Goal: Transaction & Acquisition: Download file/media

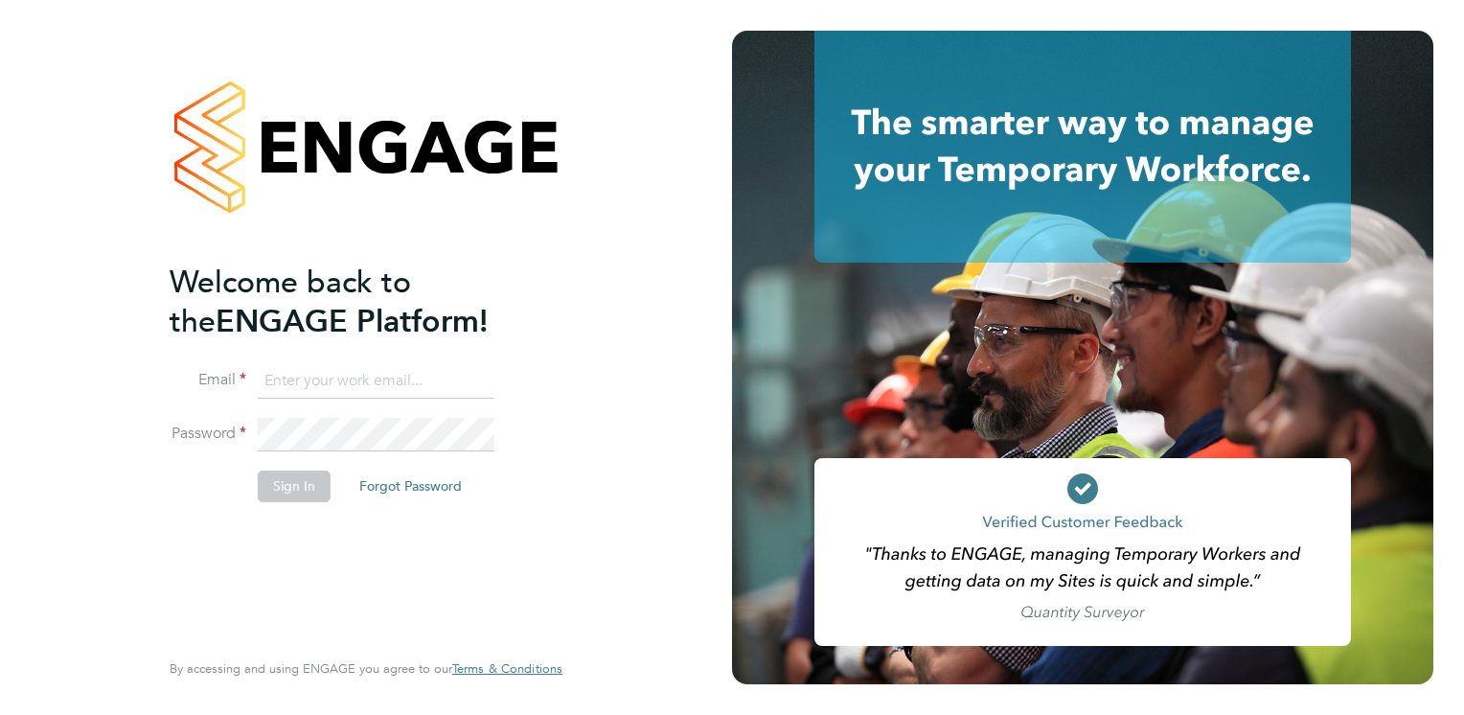
type input "[PERSON_NAME][EMAIL_ADDRESS][PERSON_NAME][DOMAIN_NAME]"
click at [299, 488] on button "Sign In" at bounding box center [294, 486] width 73 height 31
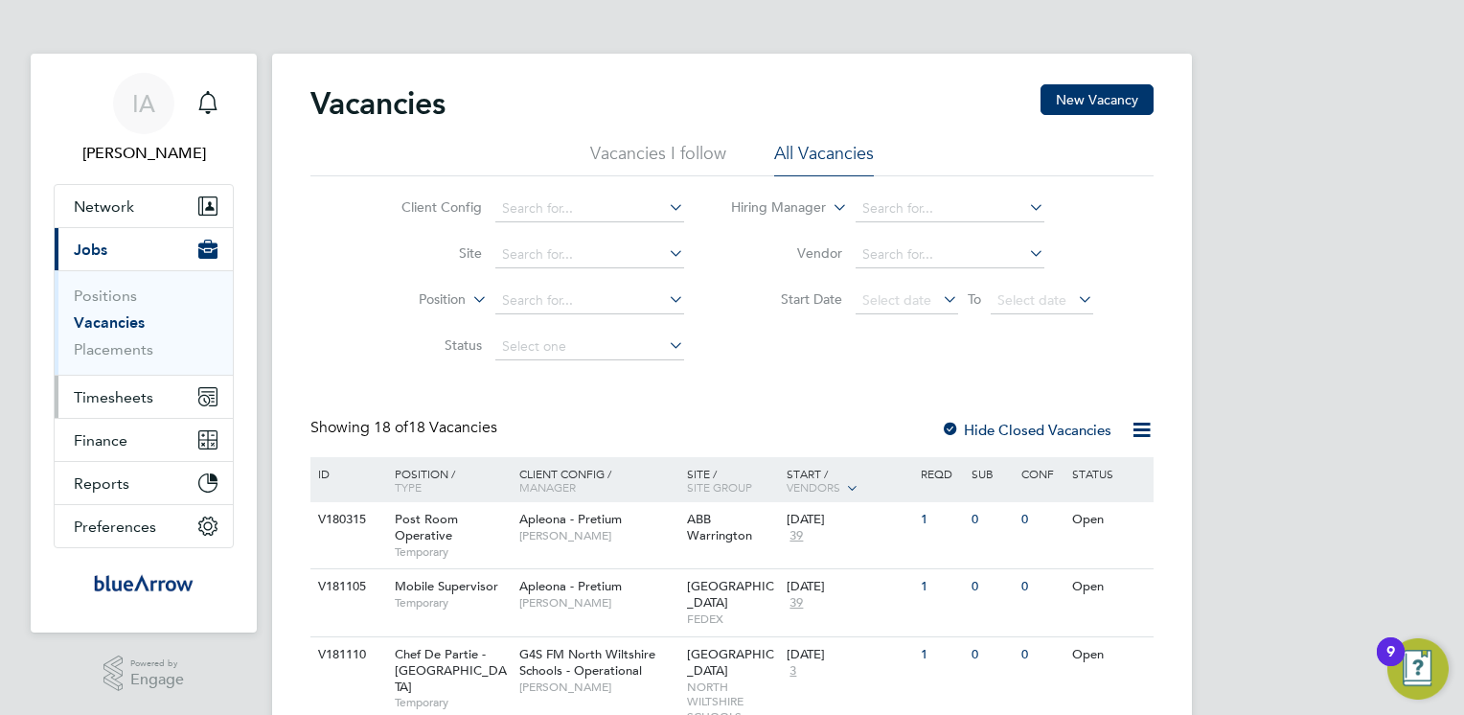
click at [123, 391] on span "Timesheets" at bounding box center [114, 397] width 80 height 18
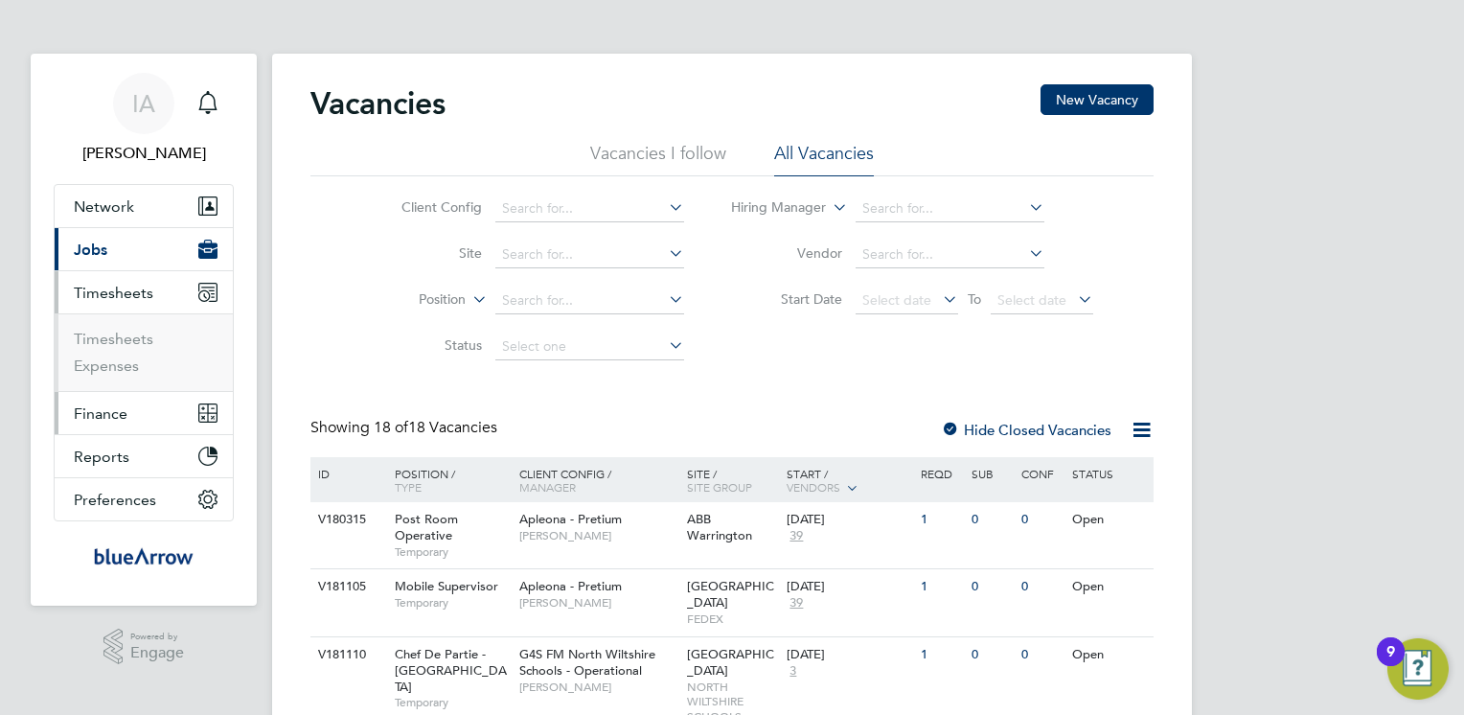
click at [123, 413] on span "Finance" at bounding box center [101, 413] width 54 height 18
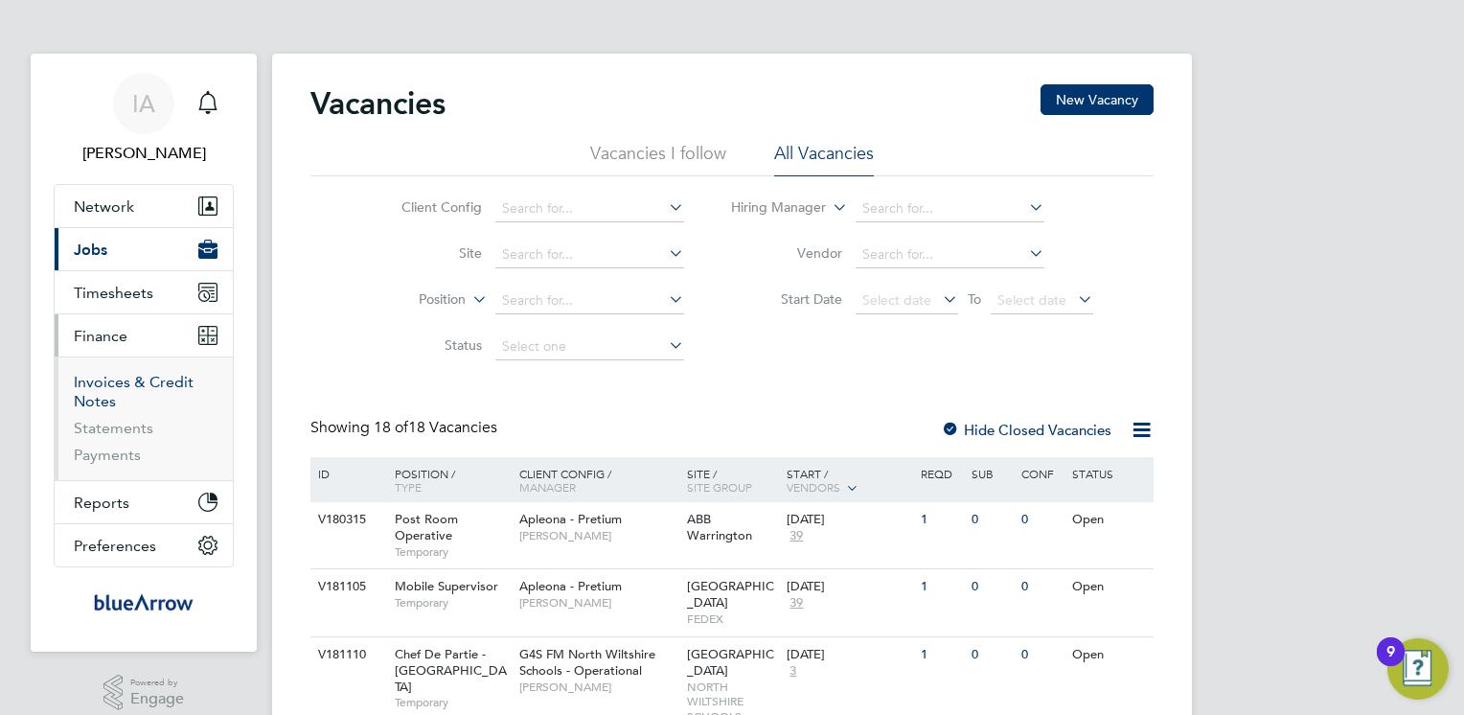
click at [152, 378] on link "Invoices & Credit Notes" at bounding box center [134, 391] width 120 height 37
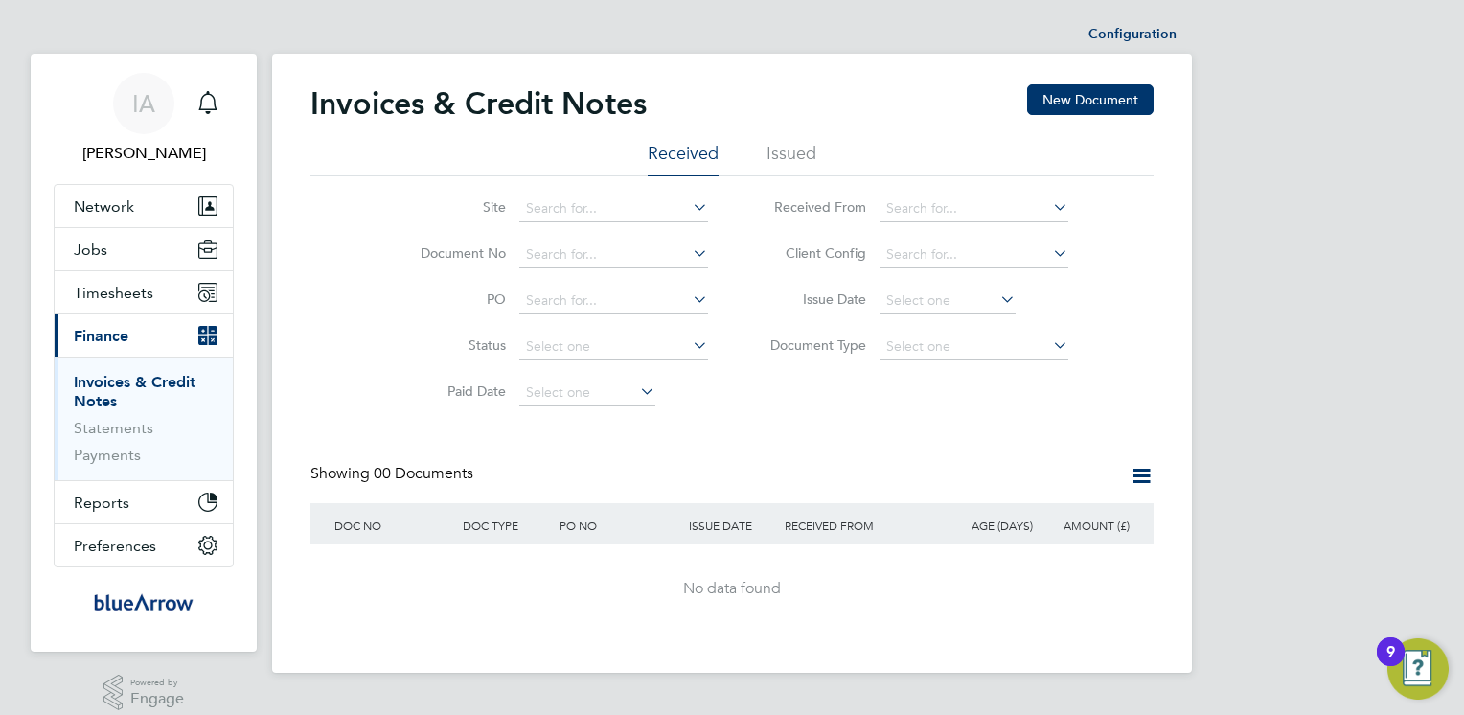
click at [785, 146] on li "Issued" at bounding box center [792, 159] width 50 height 34
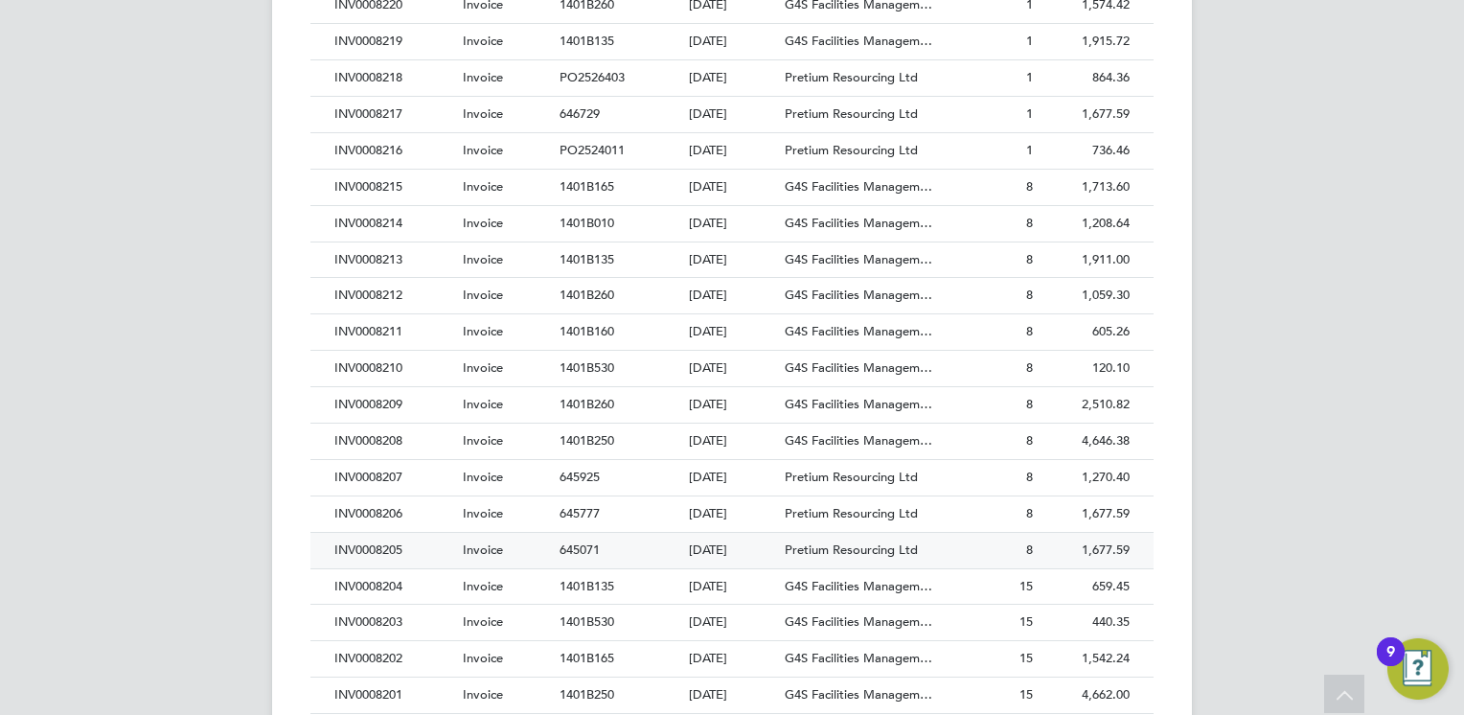
click at [357, 549] on div "INV0008205" at bounding box center [394, 550] width 128 height 35
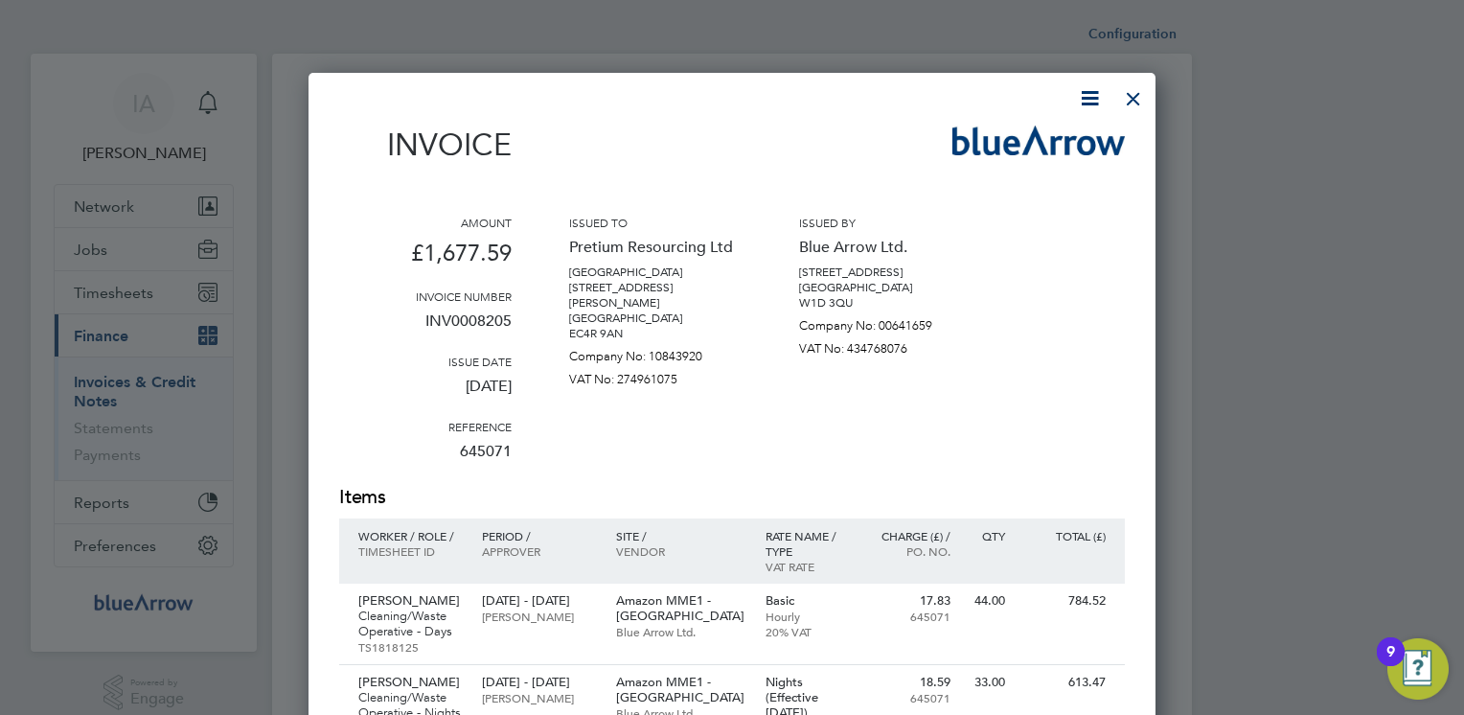
click at [1085, 101] on icon at bounding box center [1090, 98] width 24 height 24
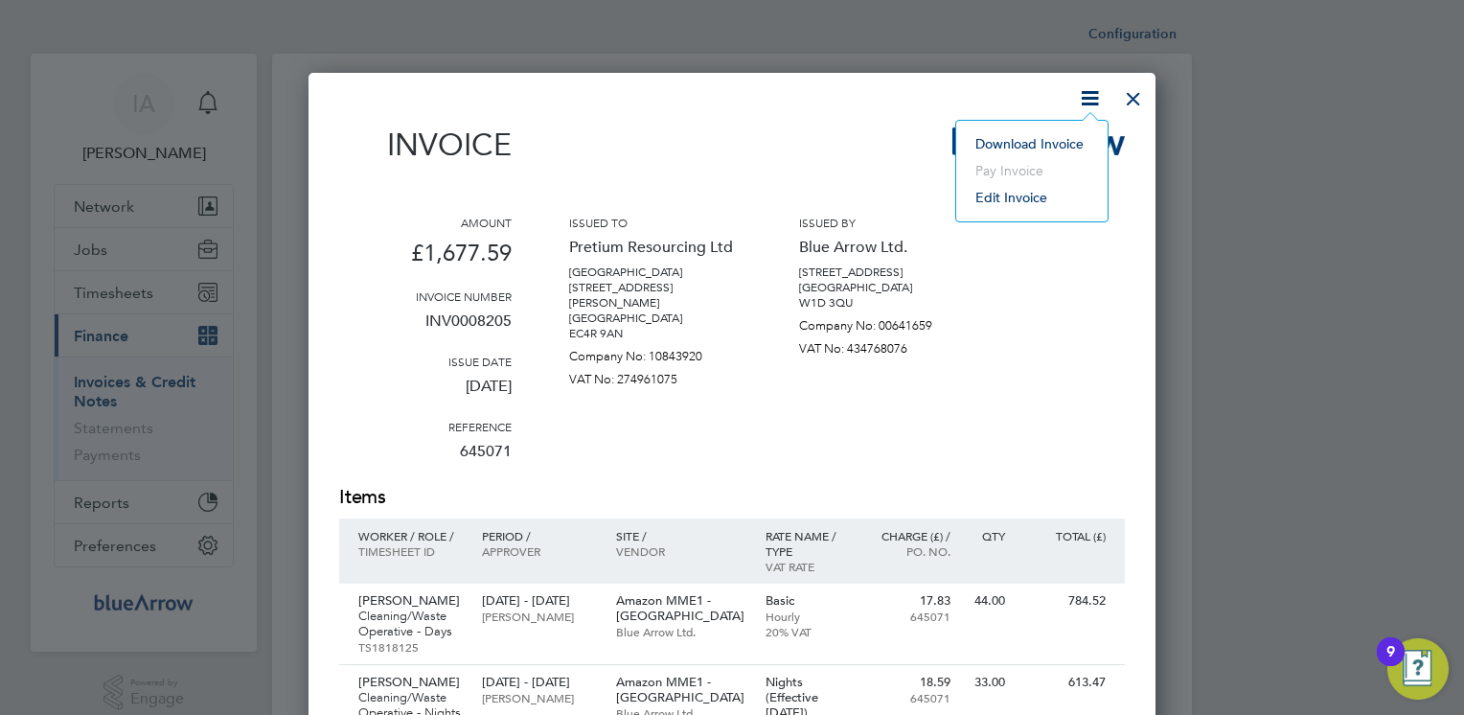
click at [1009, 135] on li "Download Invoice" at bounding box center [1032, 143] width 132 height 27
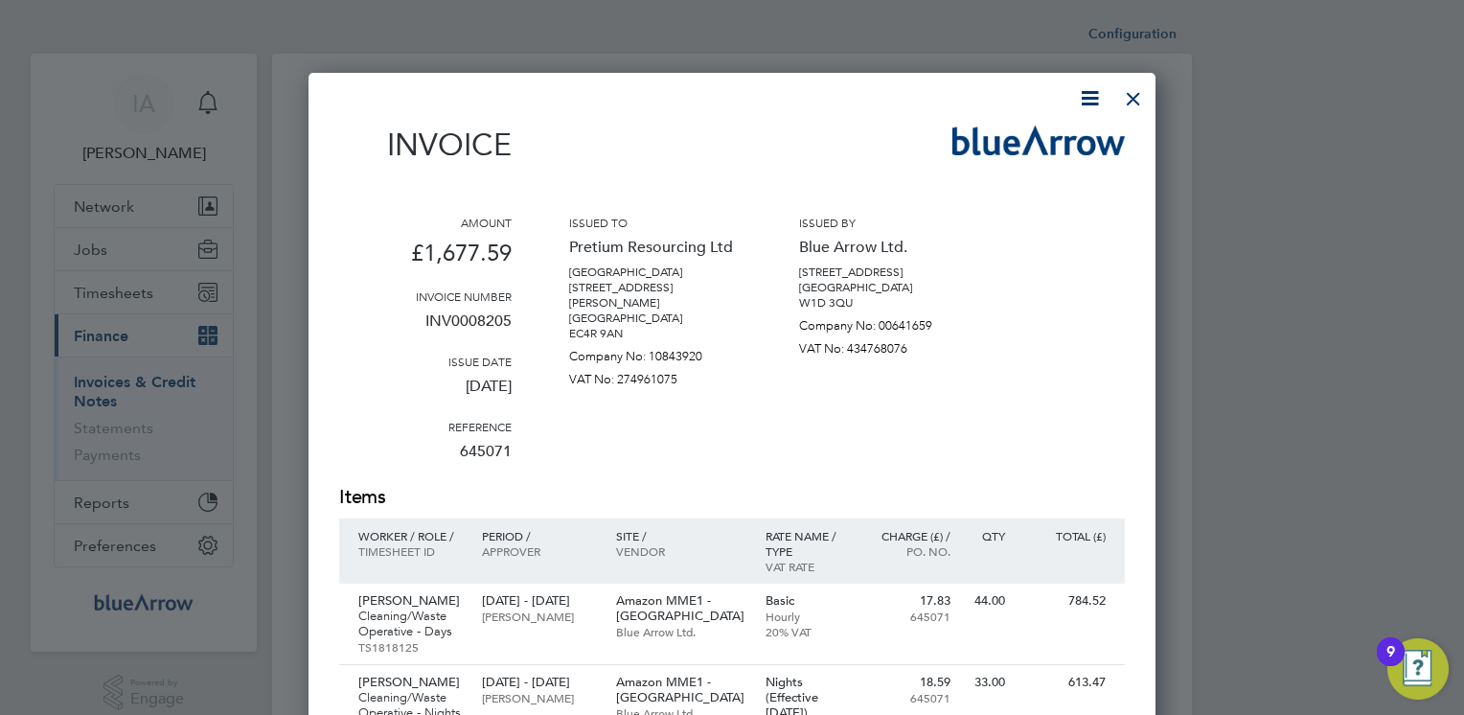
click at [759, 126] on div "Invoice" at bounding box center [732, 154] width 786 height 57
click at [1135, 102] on div at bounding box center [1133, 94] width 34 height 34
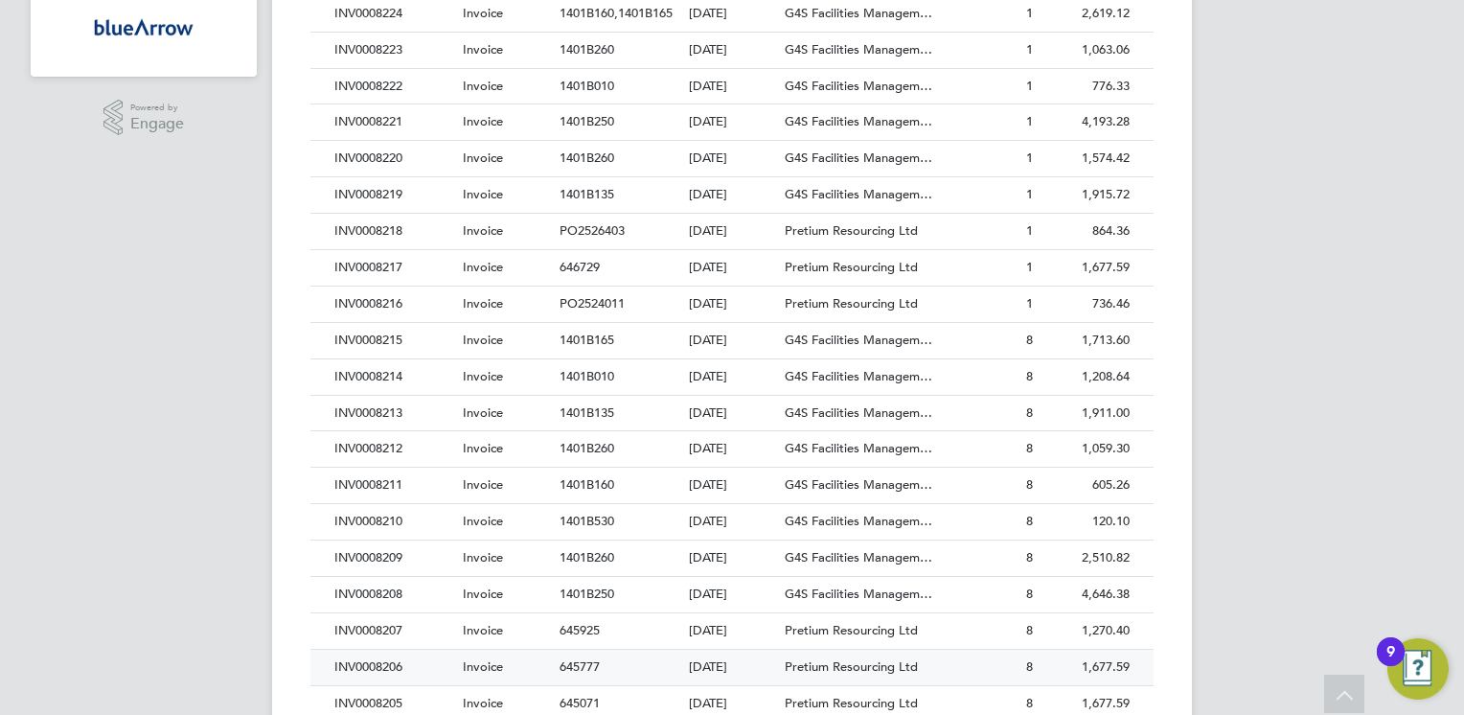
click at [399, 655] on div "INV0008206" at bounding box center [394, 667] width 128 height 35
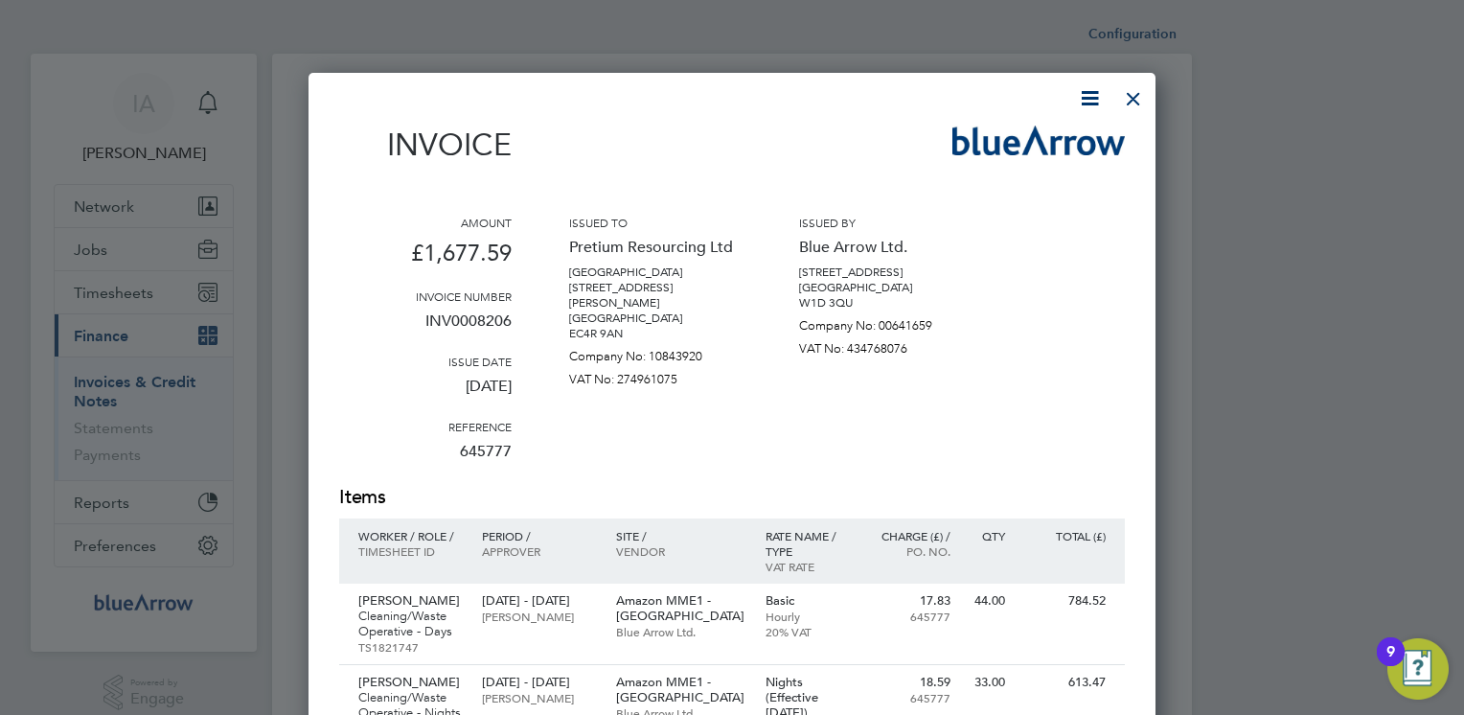
click at [1088, 97] on icon at bounding box center [1090, 98] width 24 height 24
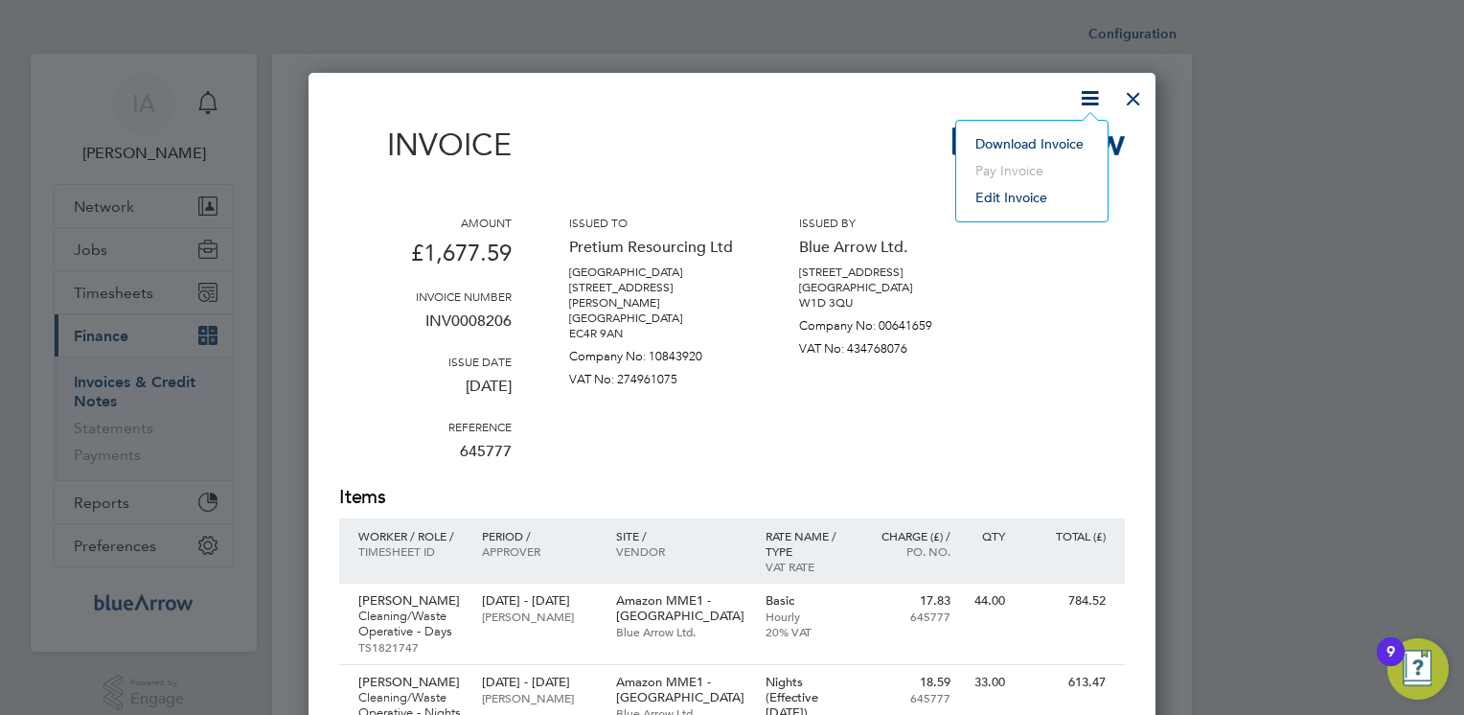
click at [1016, 141] on li "Download Invoice" at bounding box center [1032, 143] width 132 height 27
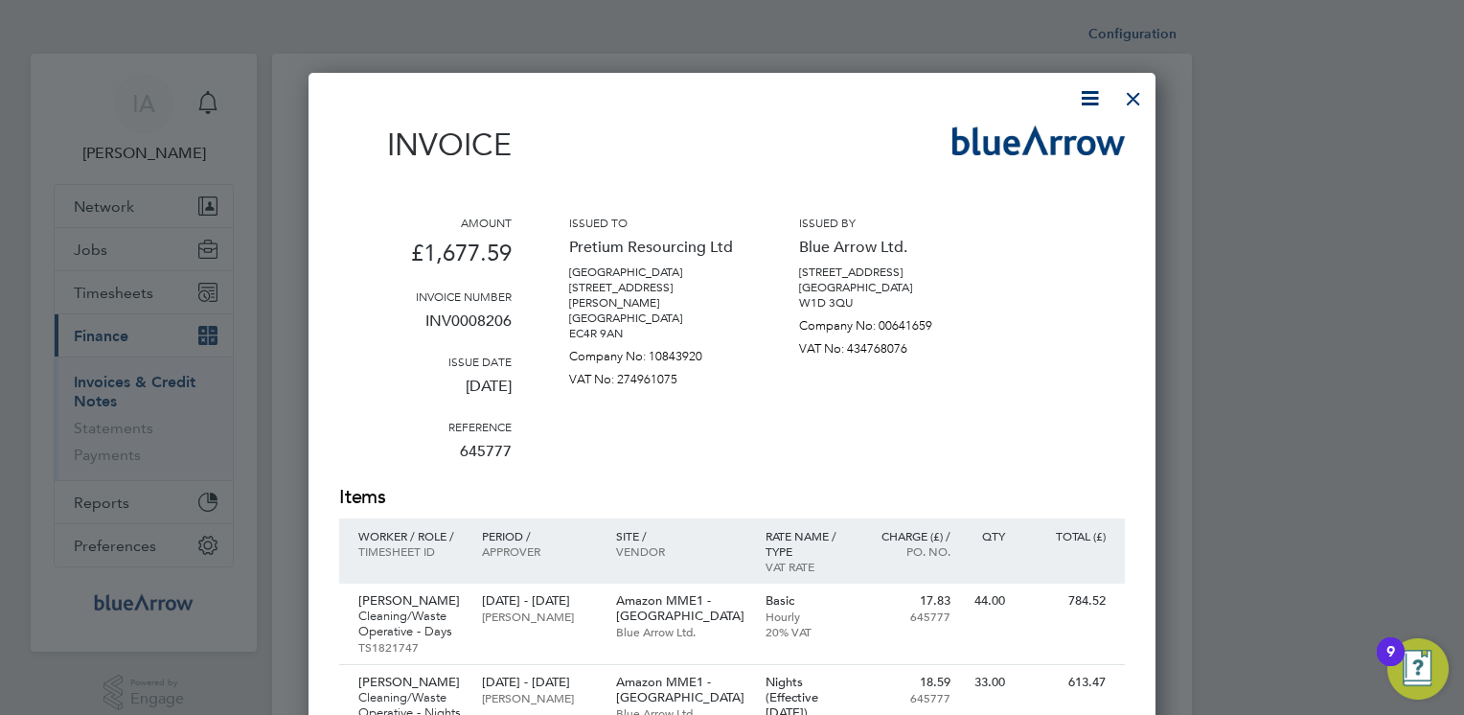
click at [797, 133] on div "Invoice" at bounding box center [732, 154] width 786 height 57
click at [1133, 99] on div at bounding box center [1133, 94] width 34 height 34
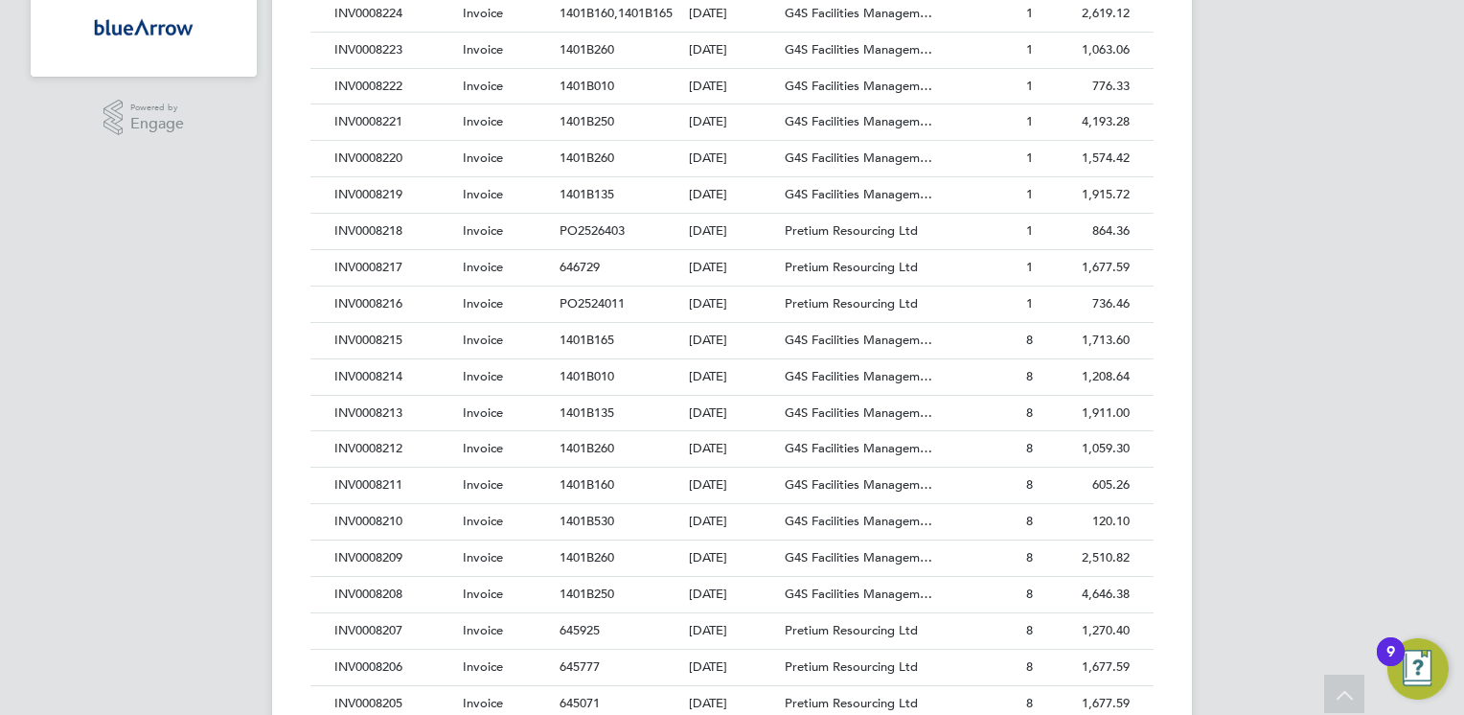
scroll to position [613, 0]
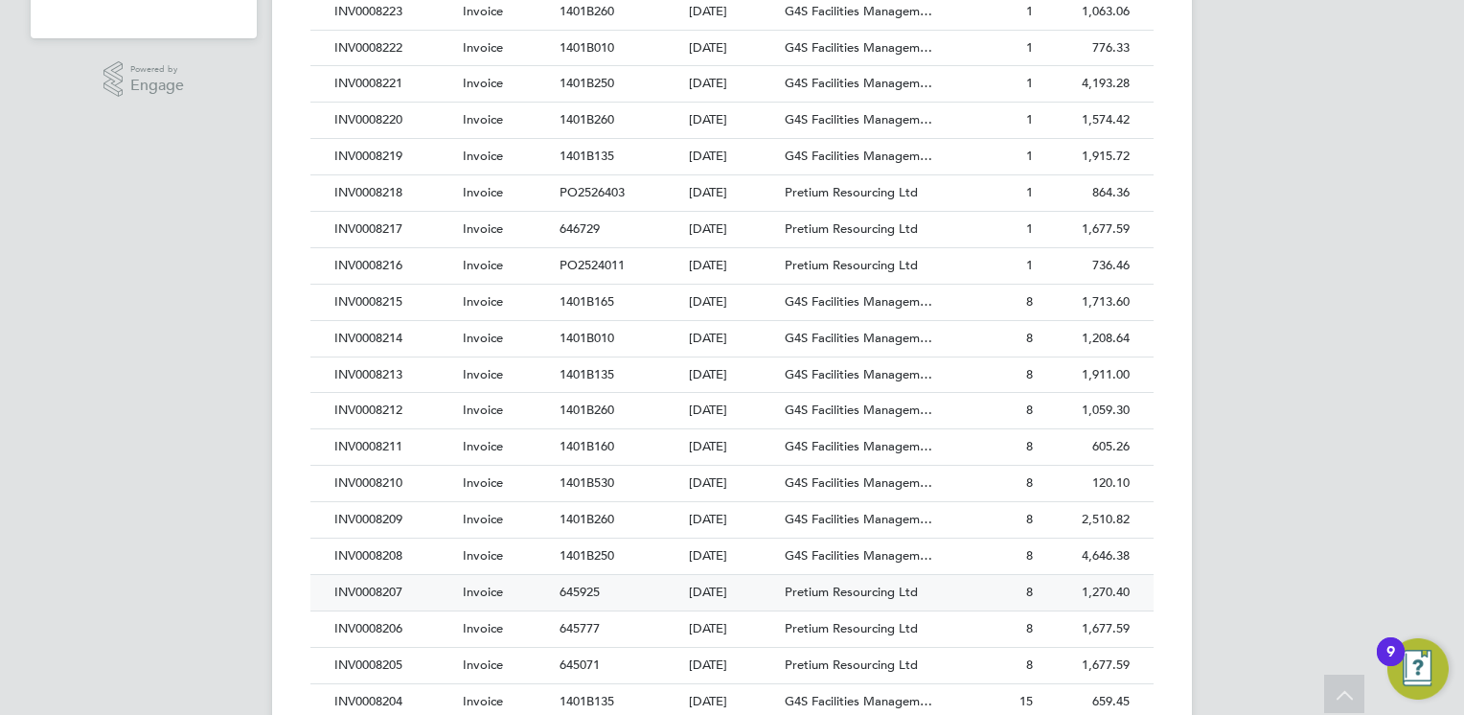
click at [382, 585] on div "INV0008207" at bounding box center [394, 592] width 128 height 35
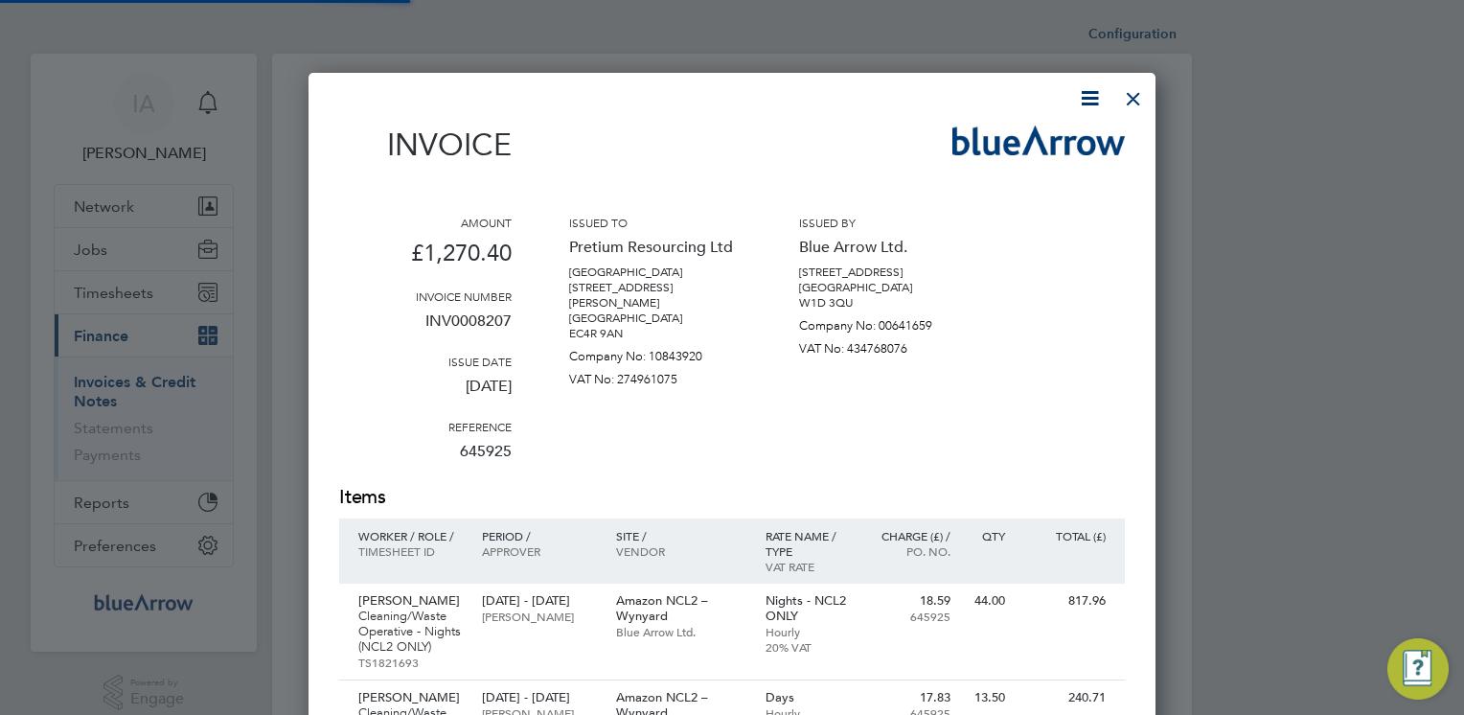
scroll to position [1133, 848]
click at [1085, 103] on icon at bounding box center [1090, 98] width 24 height 24
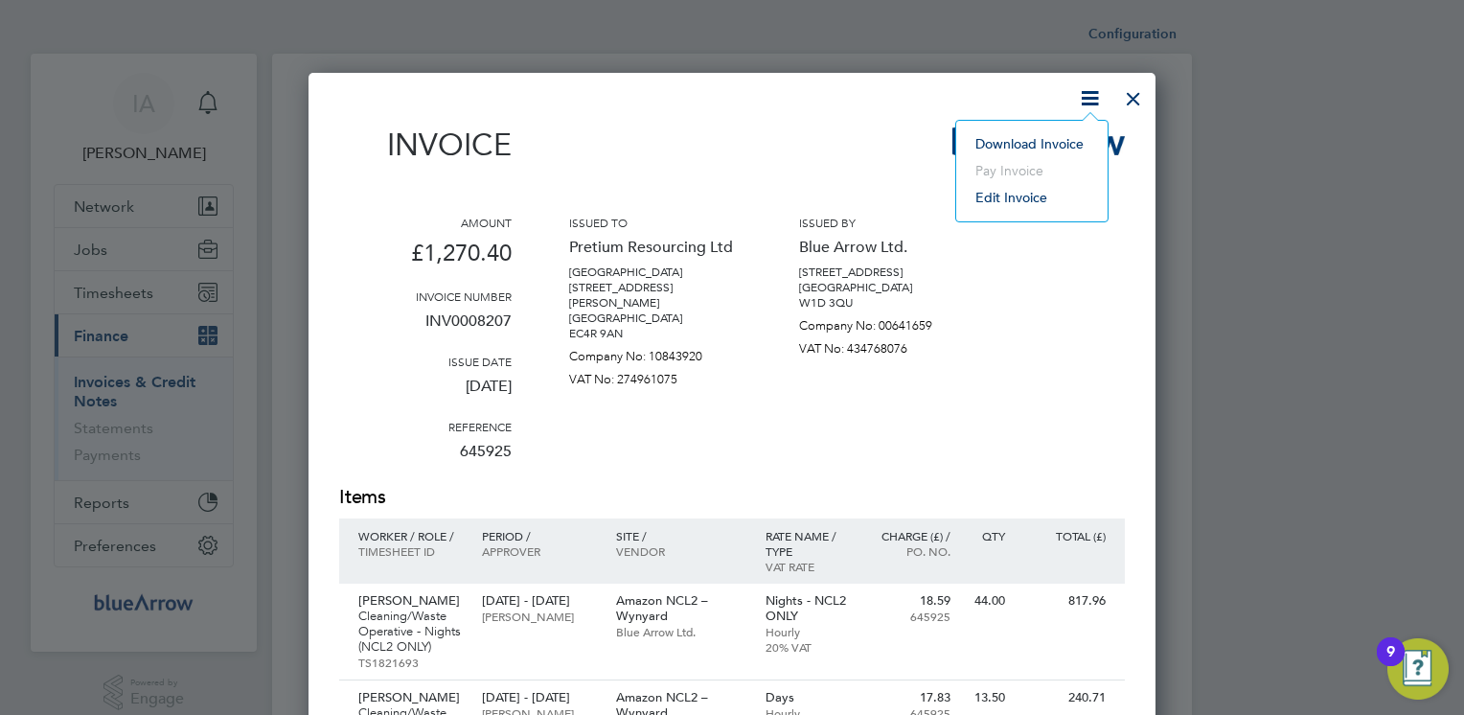
click at [1005, 141] on li "Download Invoice" at bounding box center [1032, 143] width 132 height 27
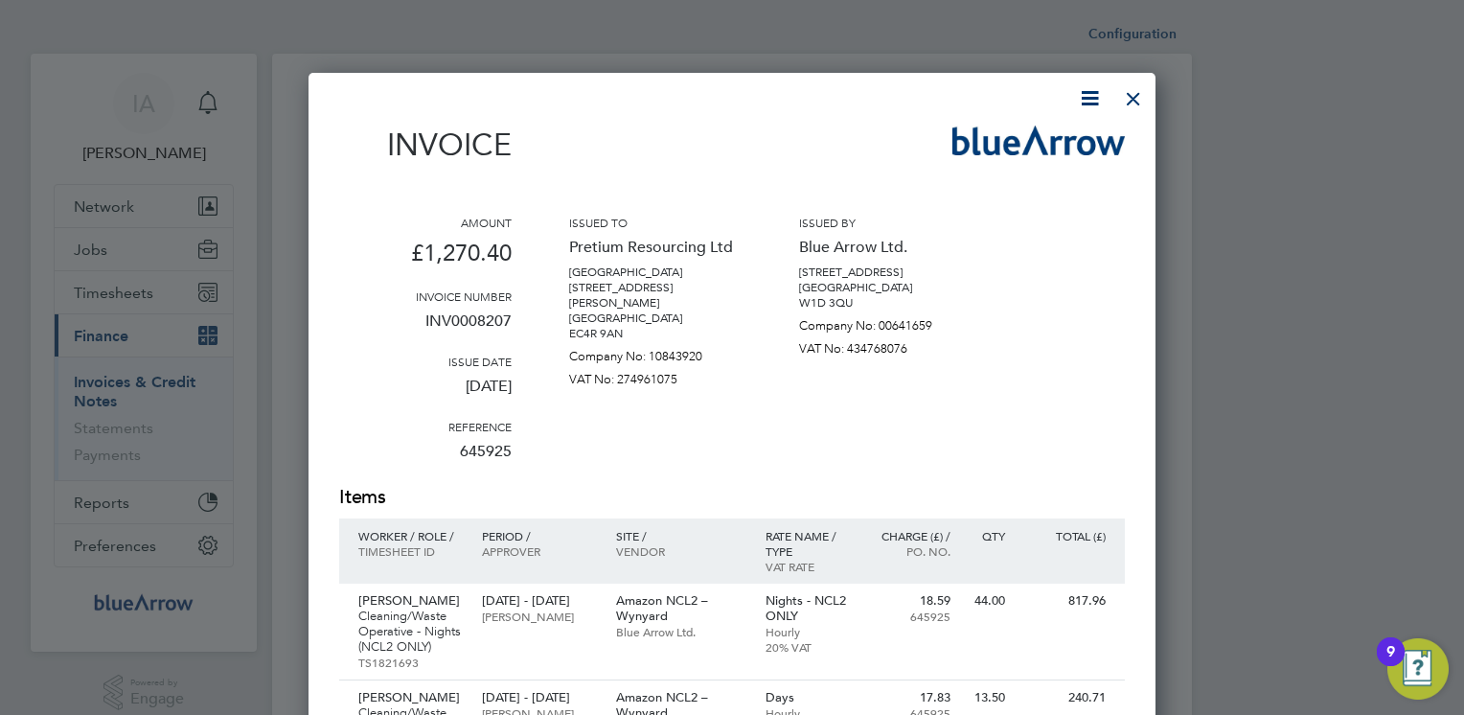
click at [836, 116] on div "Invoice Amount £1,270.40 Invoice number INV0008207 Issue date 16 Sep 2025 Refer…" at bounding box center [732, 614] width 786 height 1056
click at [1127, 104] on div at bounding box center [1133, 94] width 34 height 34
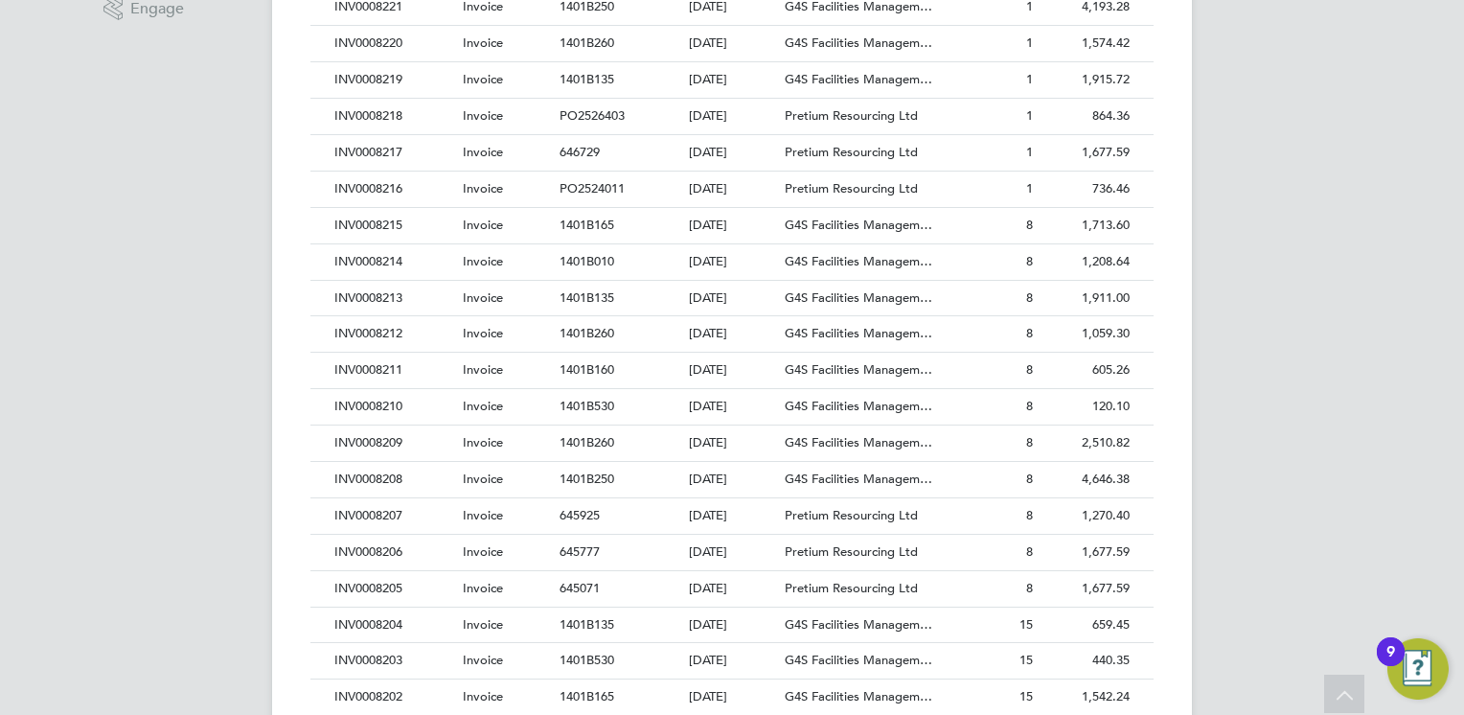
scroll to position [805, 0]
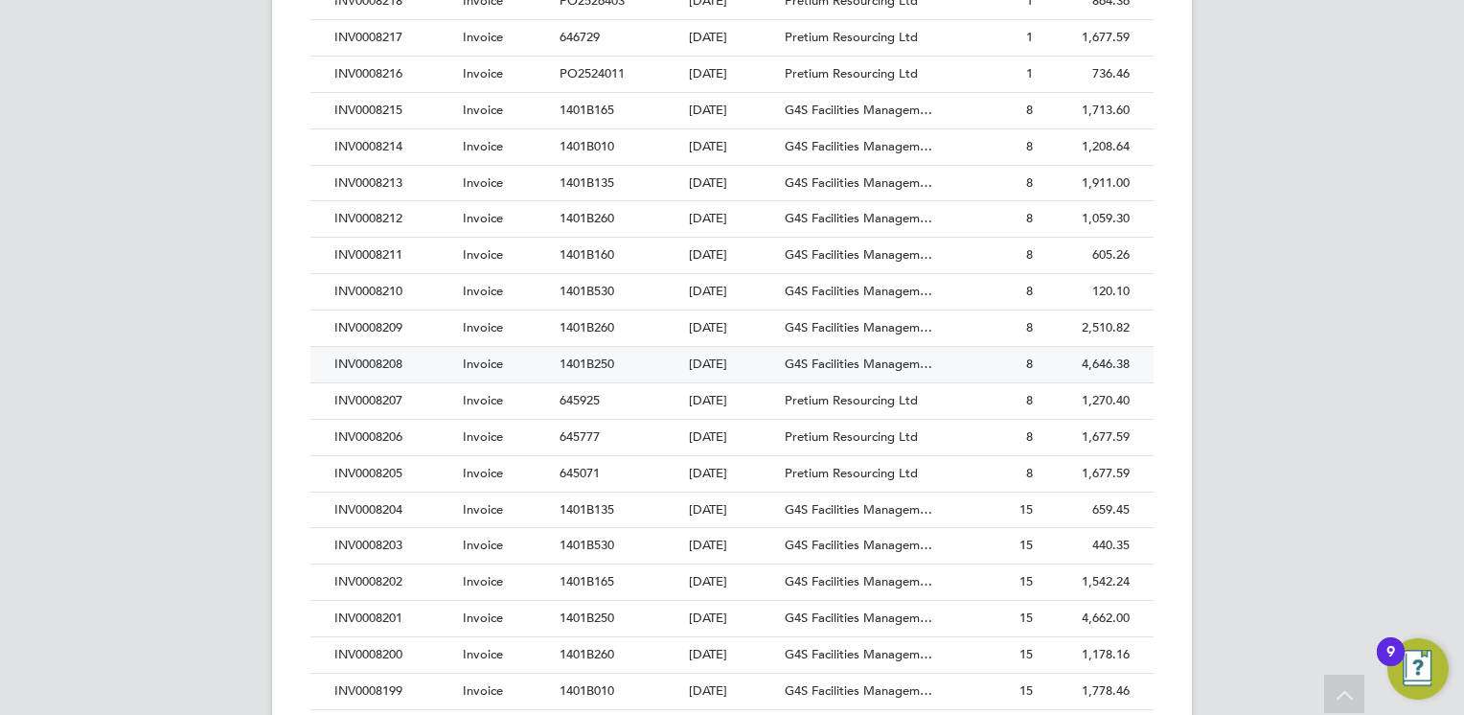
click at [387, 355] on div "INV0008208" at bounding box center [394, 364] width 128 height 35
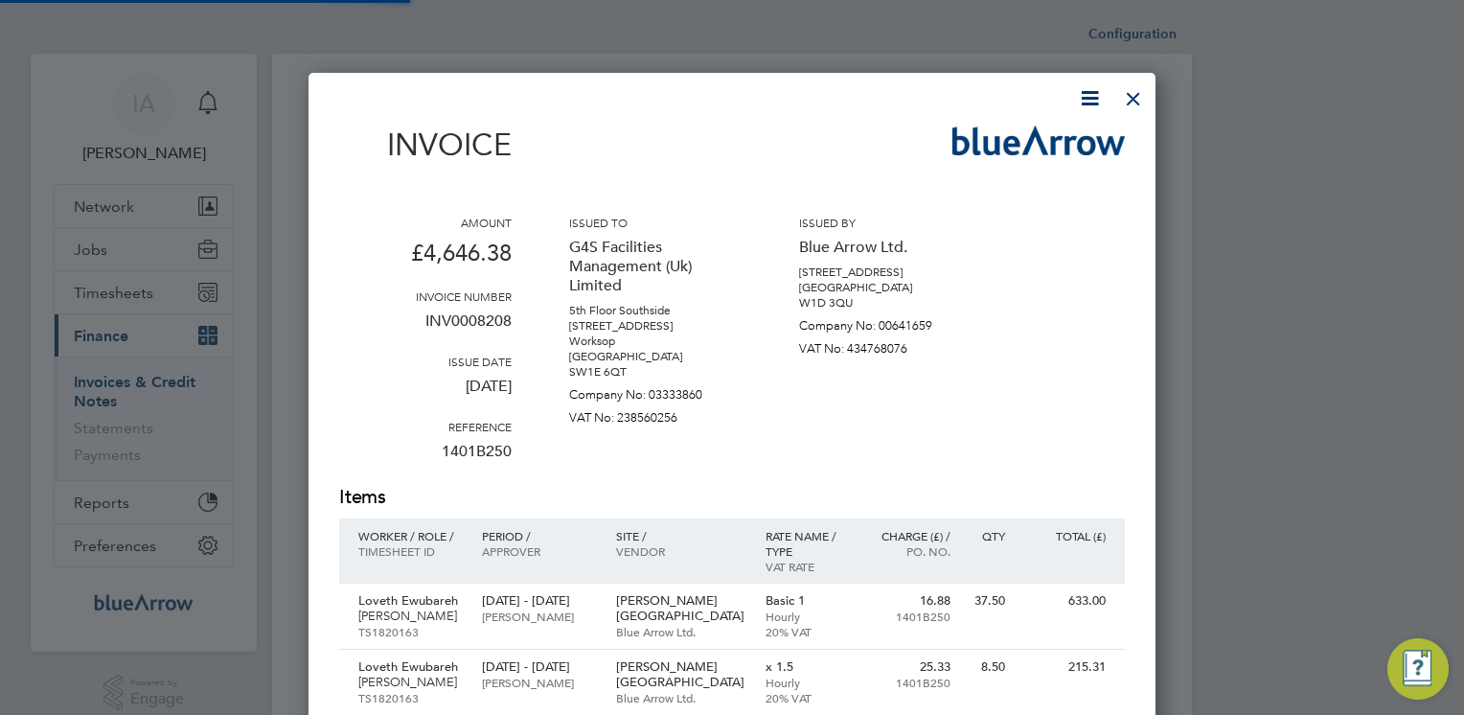
scroll to position [1660, 848]
click at [1087, 102] on icon at bounding box center [1090, 98] width 24 height 24
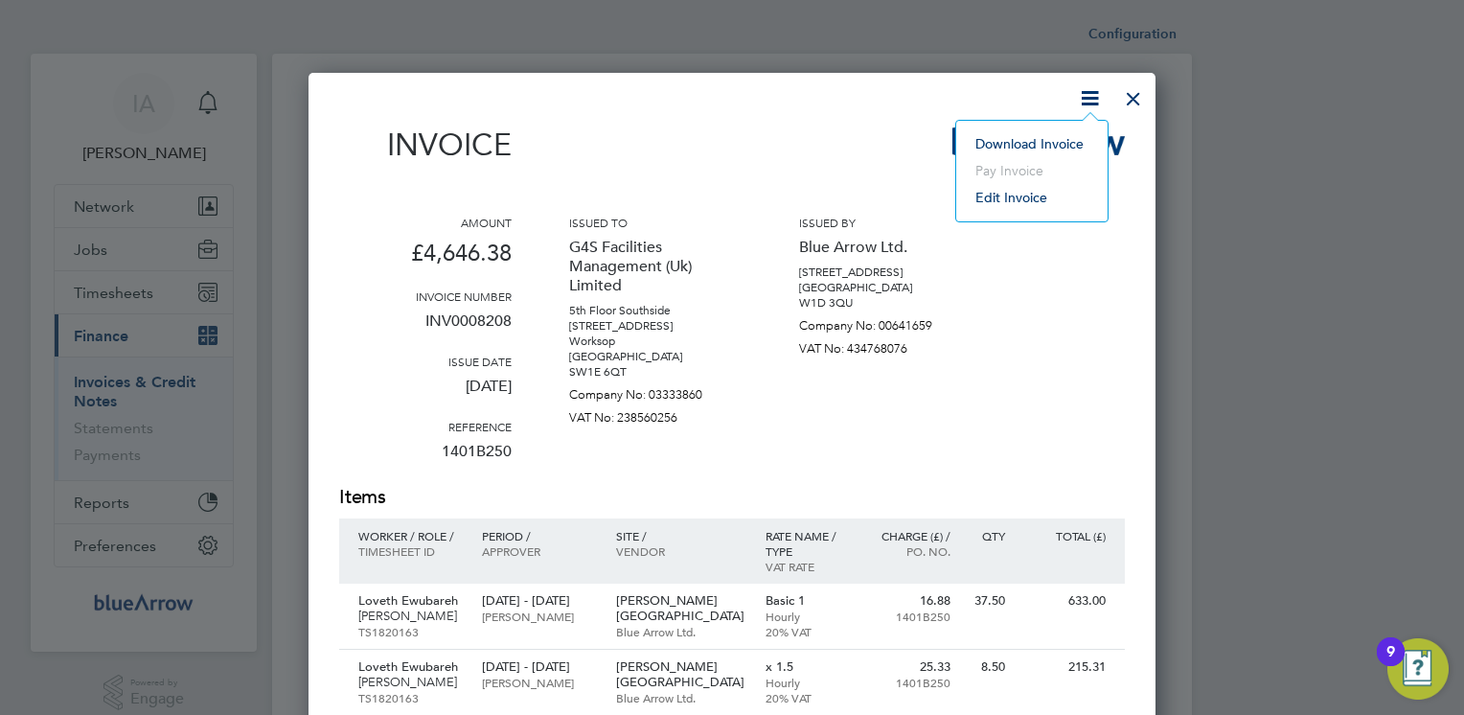
click at [1027, 144] on li "Download Invoice" at bounding box center [1032, 143] width 132 height 27
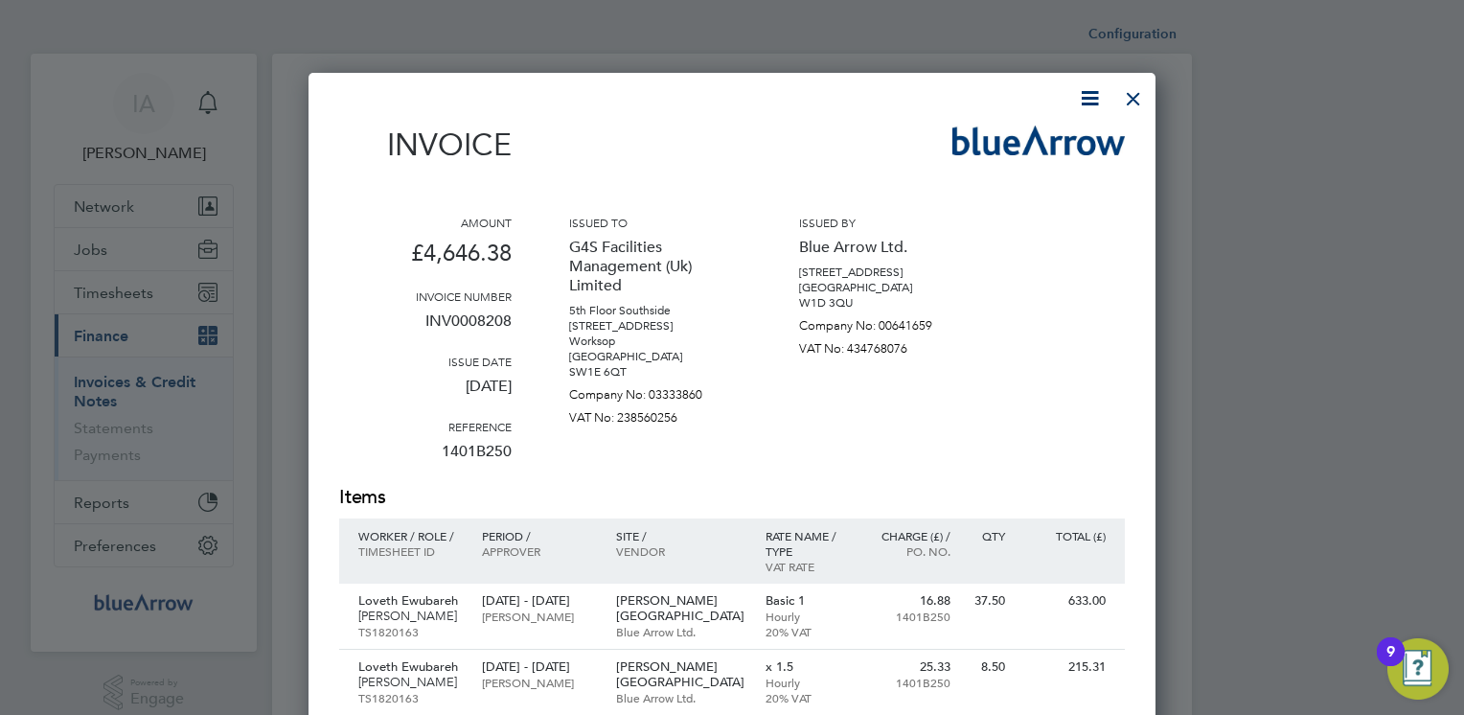
click at [759, 131] on div "Invoice" at bounding box center [732, 154] width 786 height 57
click at [1137, 98] on div at bounding box center [1133, 94] width 34 height 34
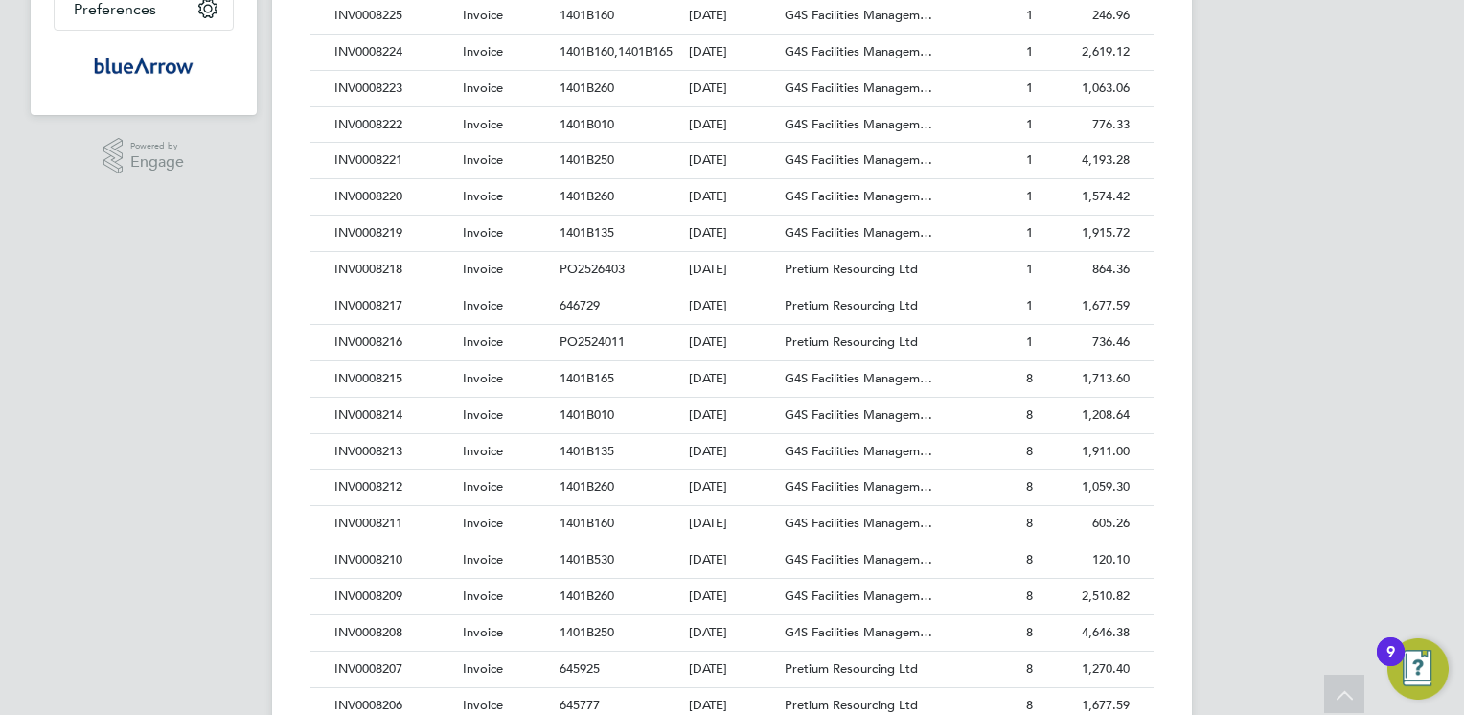
scroll to position [575, 0]
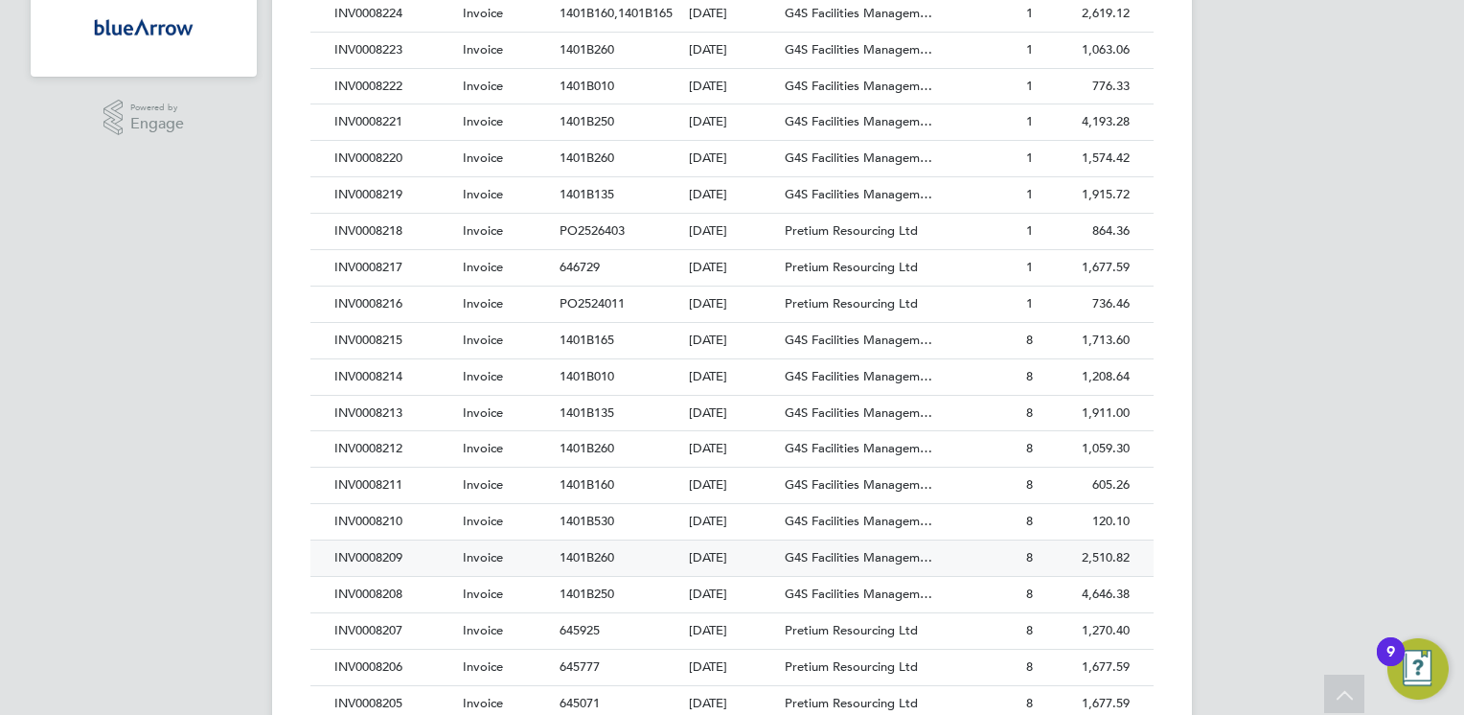
click at [367, 554] on div "INV0008209" at bounding box center [394, 557] width 128 height 35
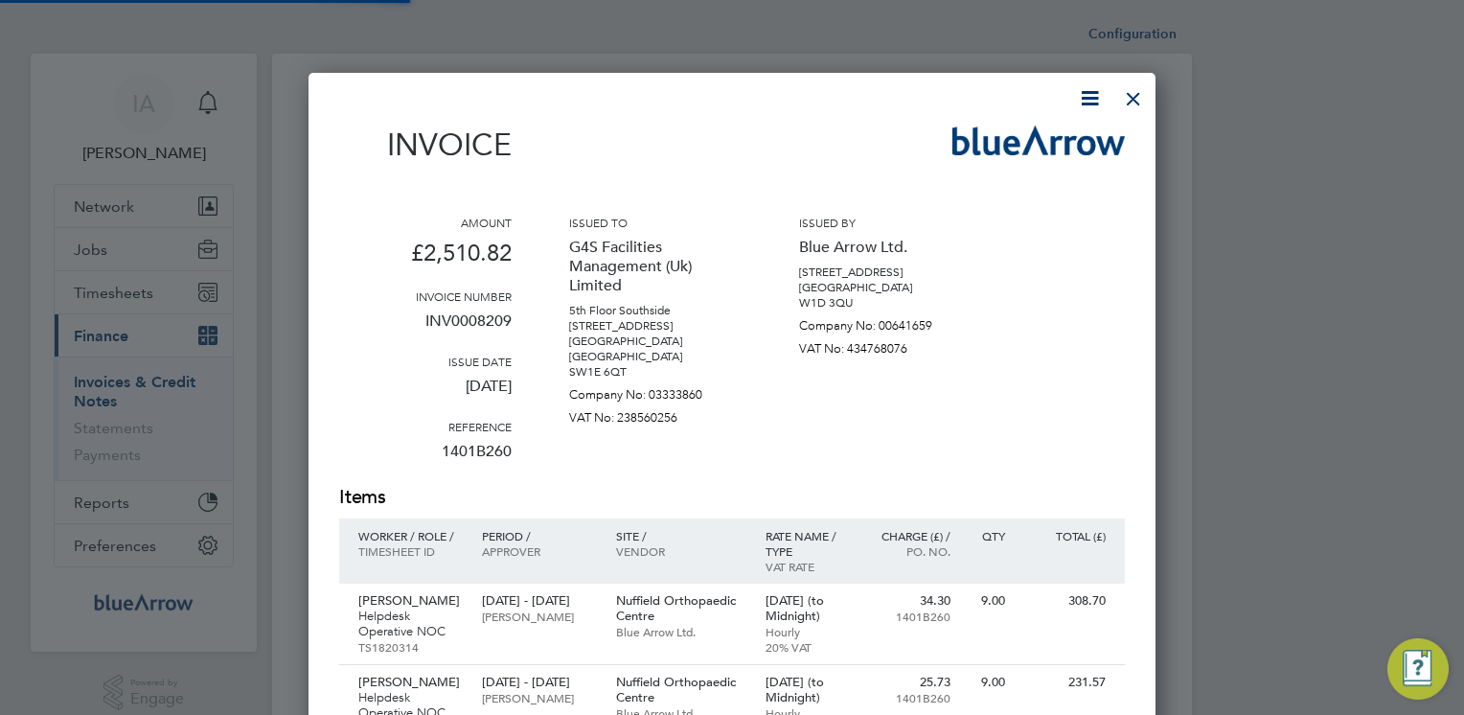
scroll to position [1265, 848]
click at [1085, 99] on icon at bounding box center [1090, 98] width 24 height 24
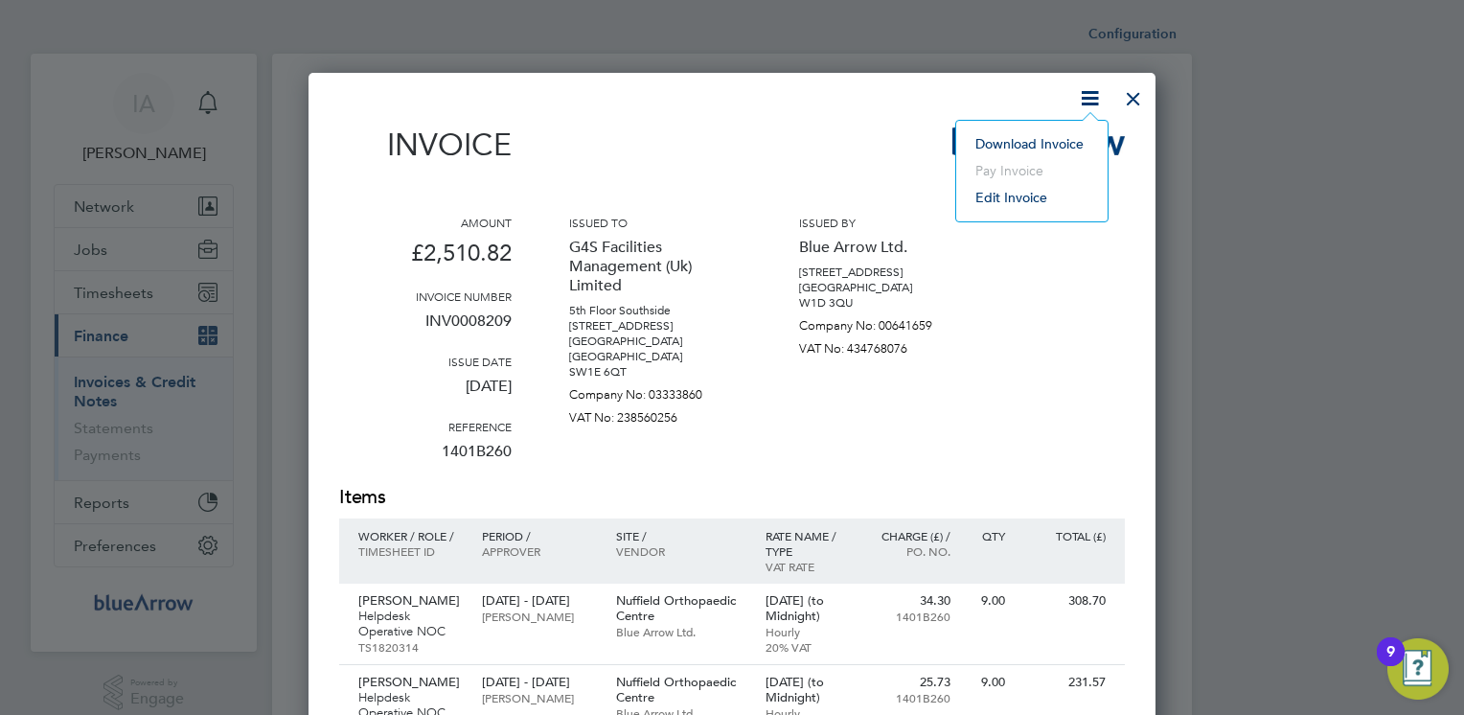
click at [1043, 140] on li "Download Invoice" at bounding box center [1032, 143] width 132 height 27
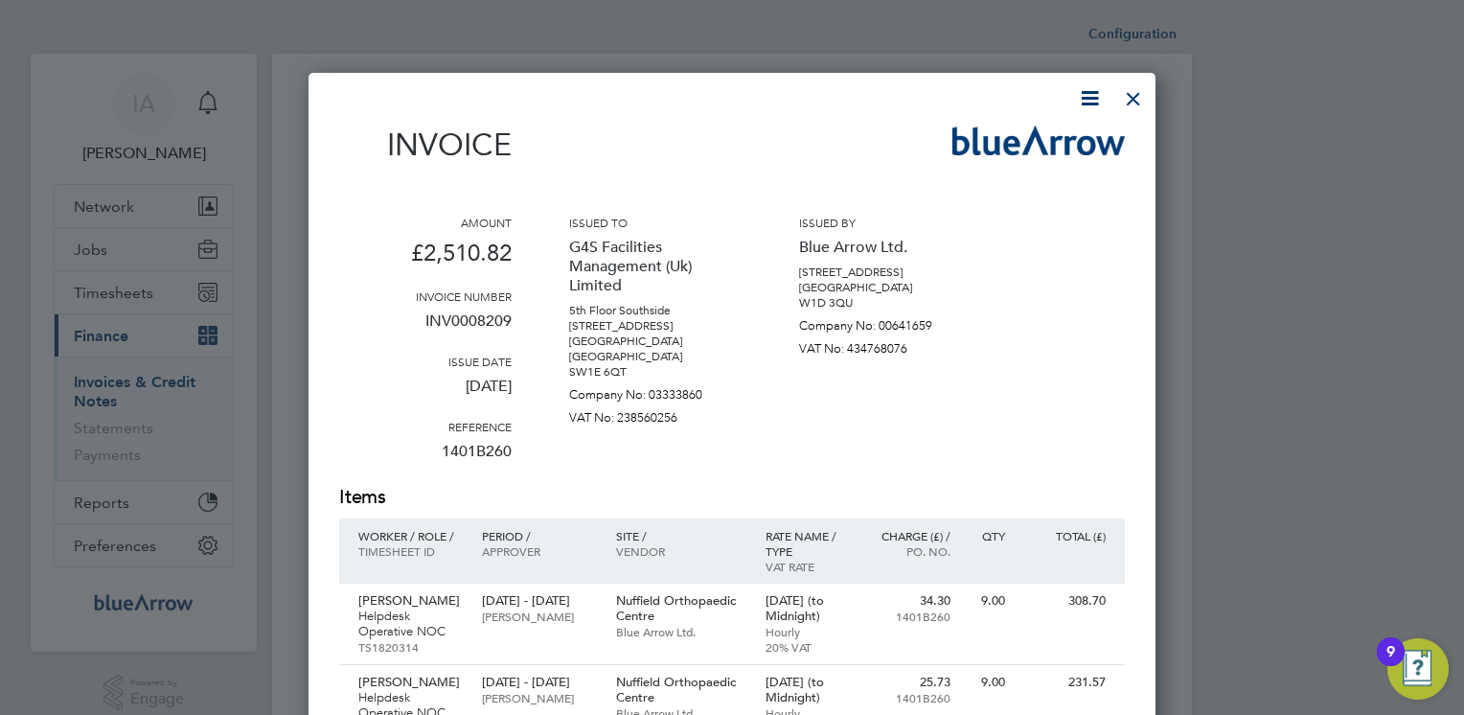
click at [892, 134] on div "Invoice" at bounding box center [732, 154] width 786 height 57
click at [1128, 100] on div at bounding box center [1133, 94] width 34 height 34
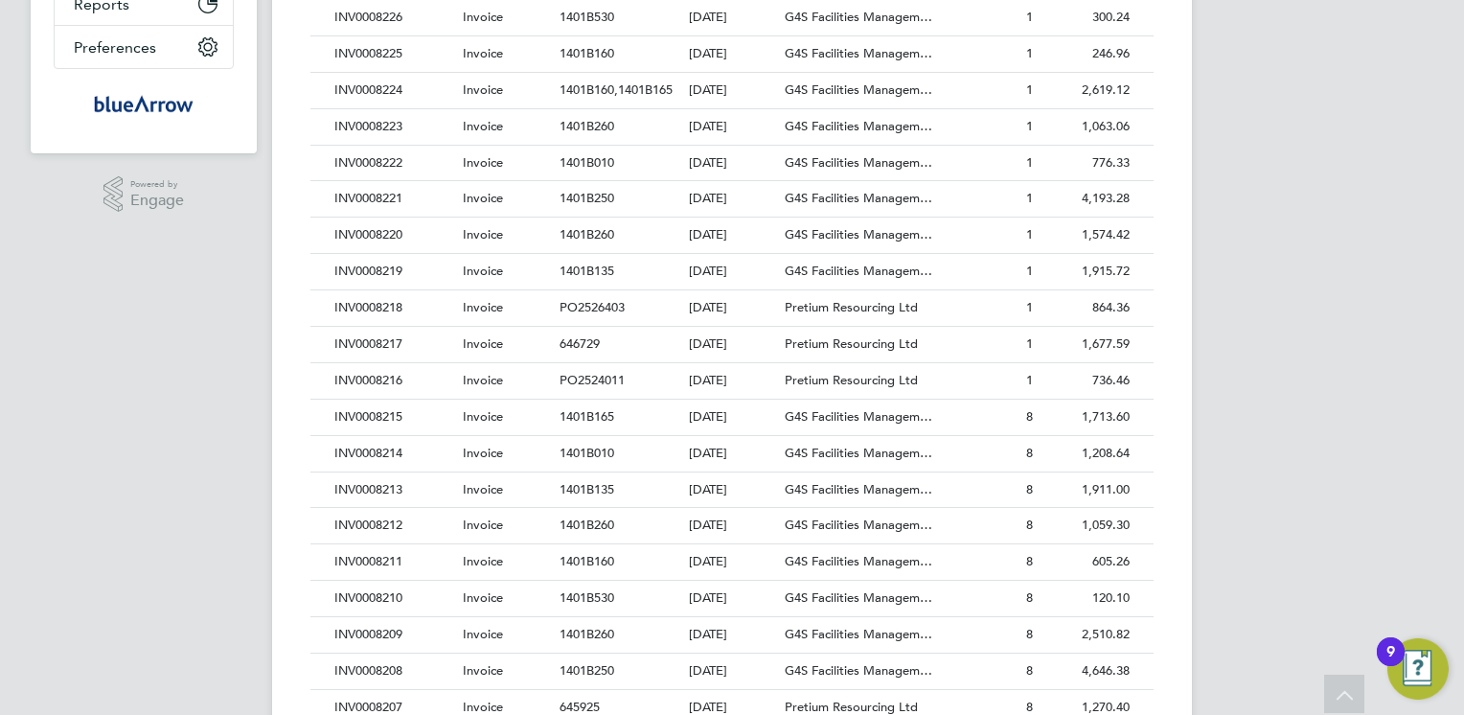
scroll to position [537, 0]
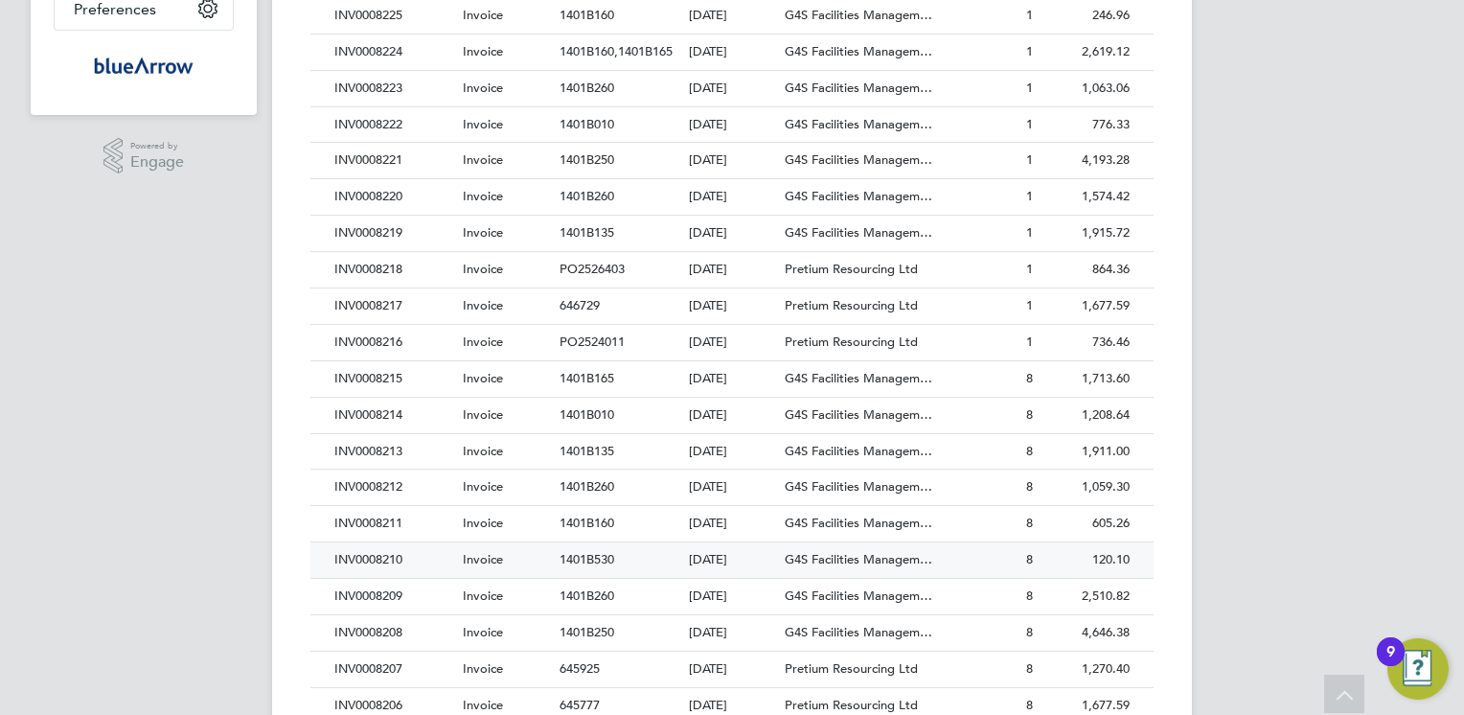
click at [363, 554] on div "INV0008210" at bounding box center [394, 559] width 128 height 35
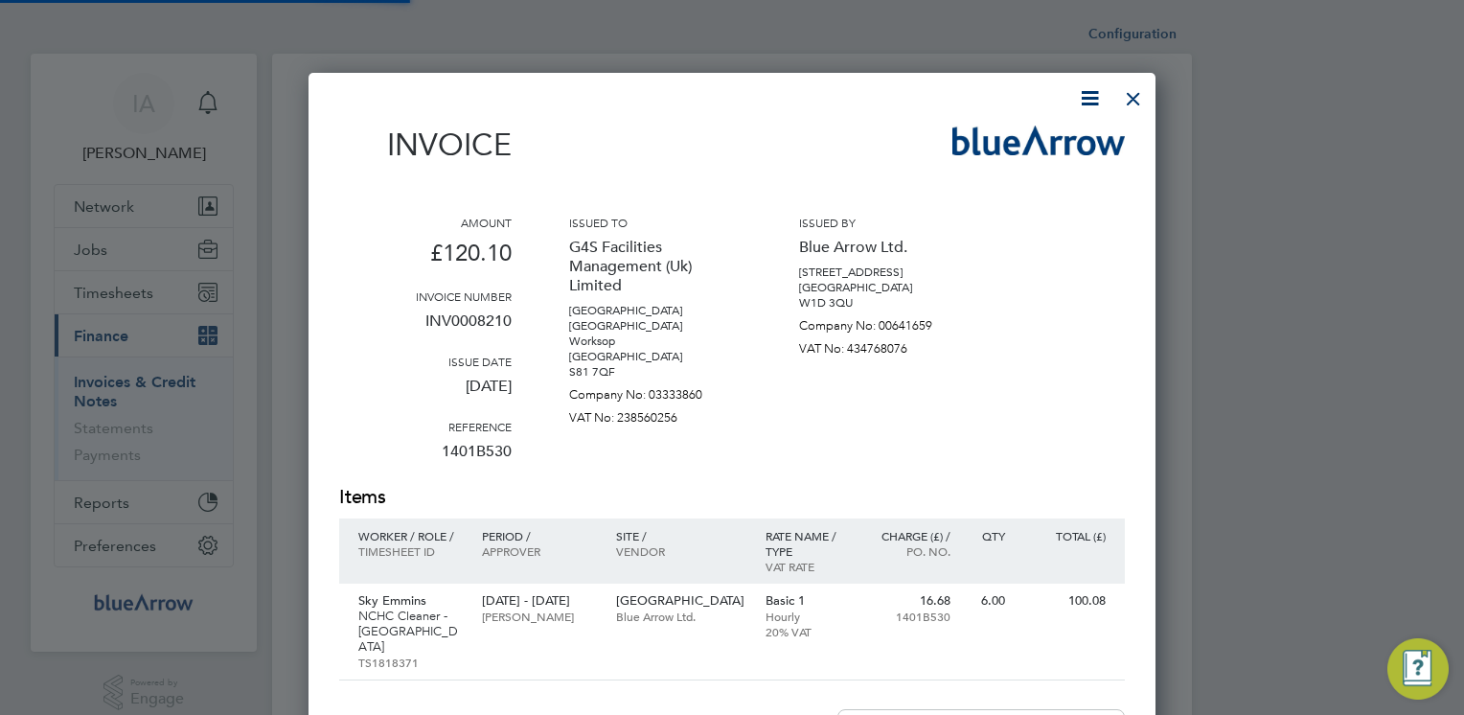
scroll to position [990, 848]
click at [1084, 94] on icon at bounding box center [1090, 98] width 24 height 24
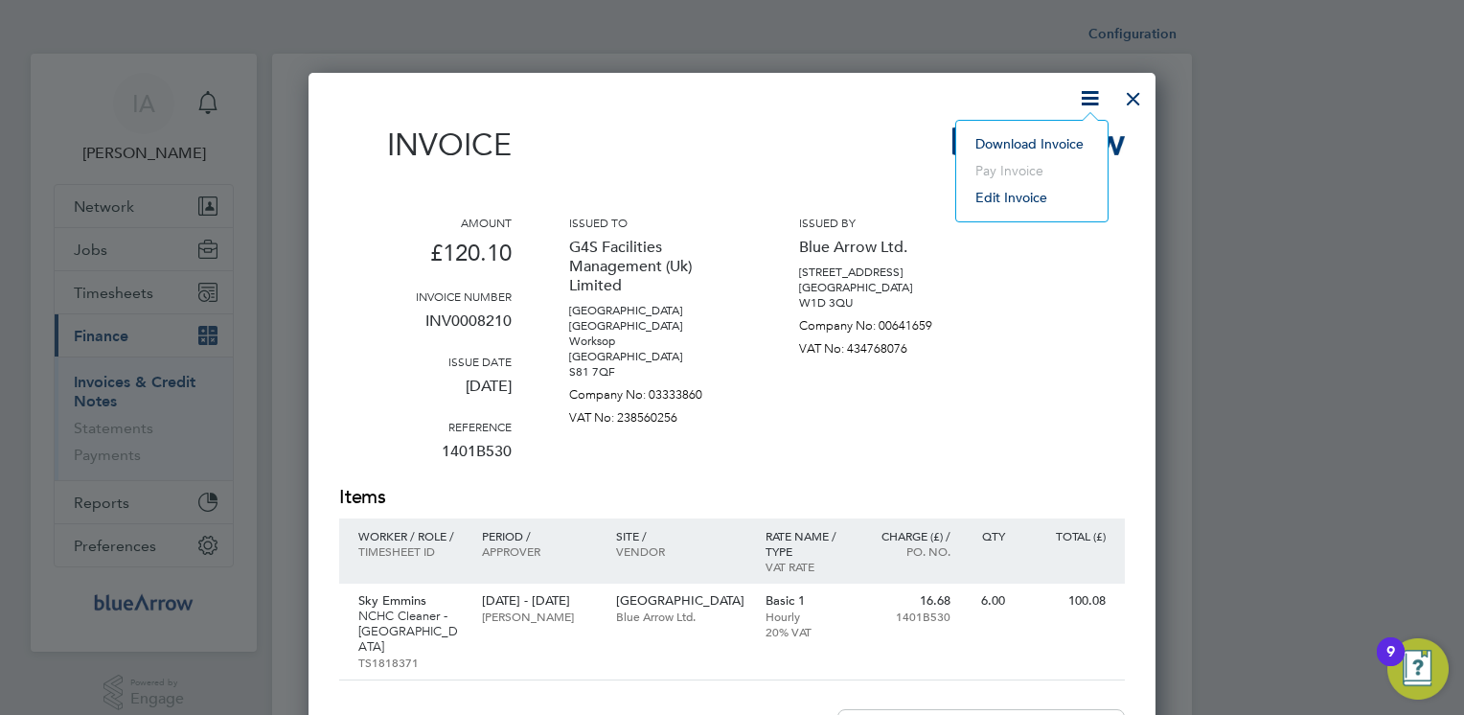
click at [1031, 136] on li "Download Invoice" at bounding box center [1032, 143] width 132 height 27
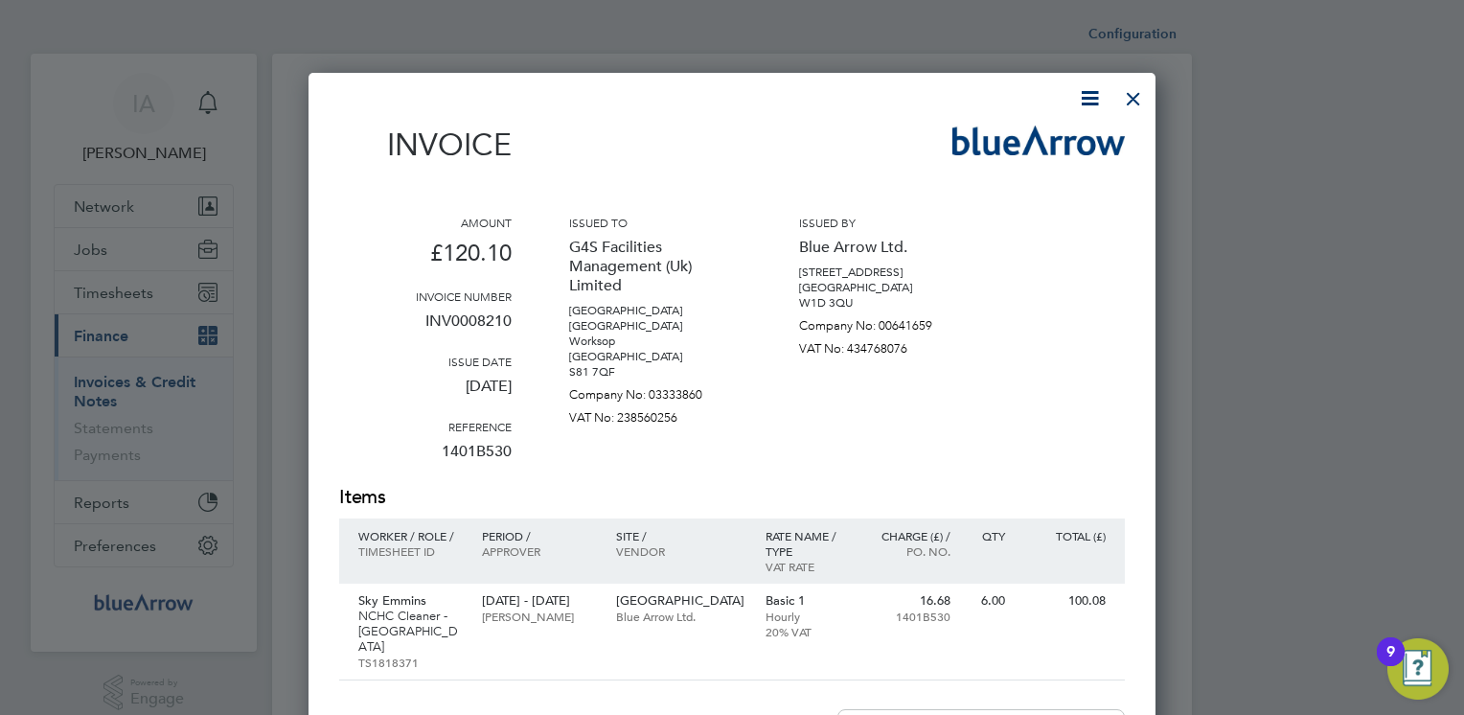
click at [893, 136] on div "Invoice" at bounding box center [732, 154] width 786 height 57
click at [1133, 100] on div at bounding box center [1133, 94] width 34 height 34
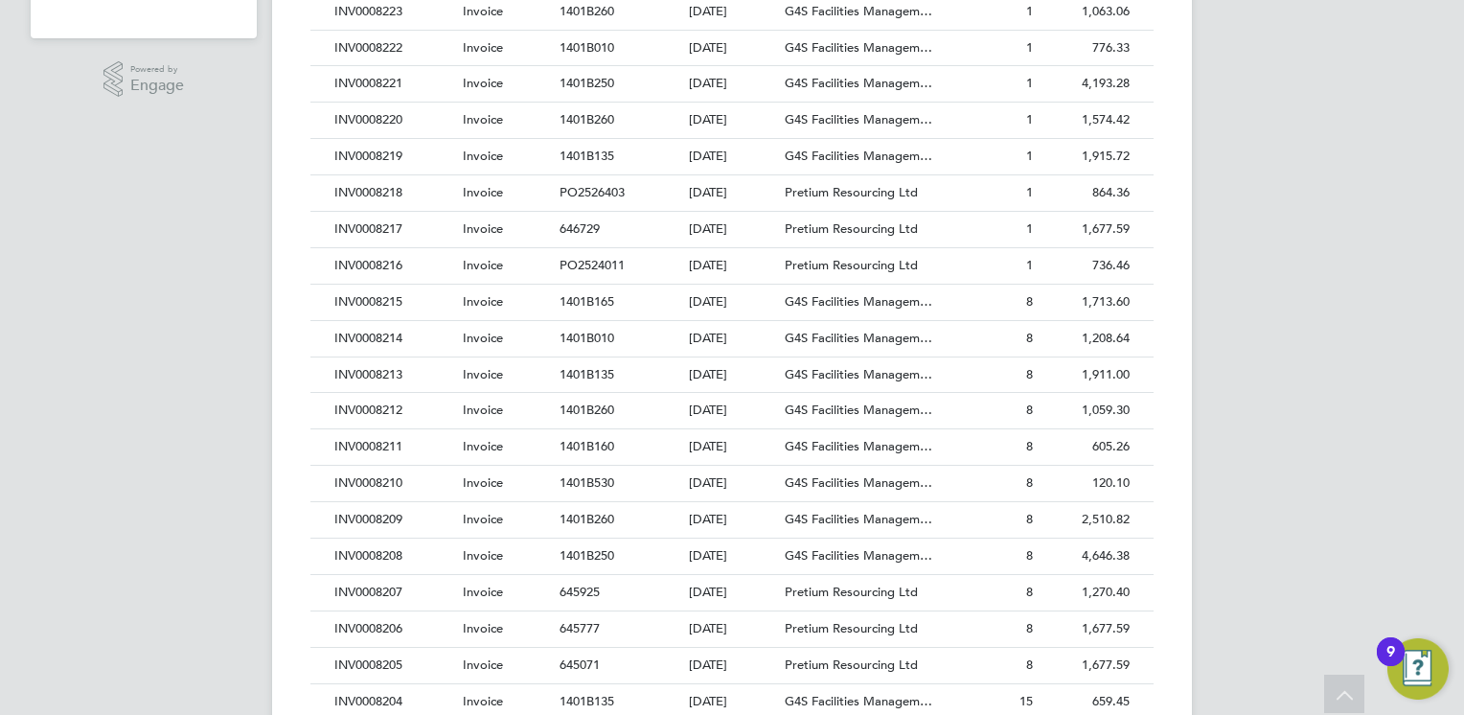
scroll to position [690, 0]
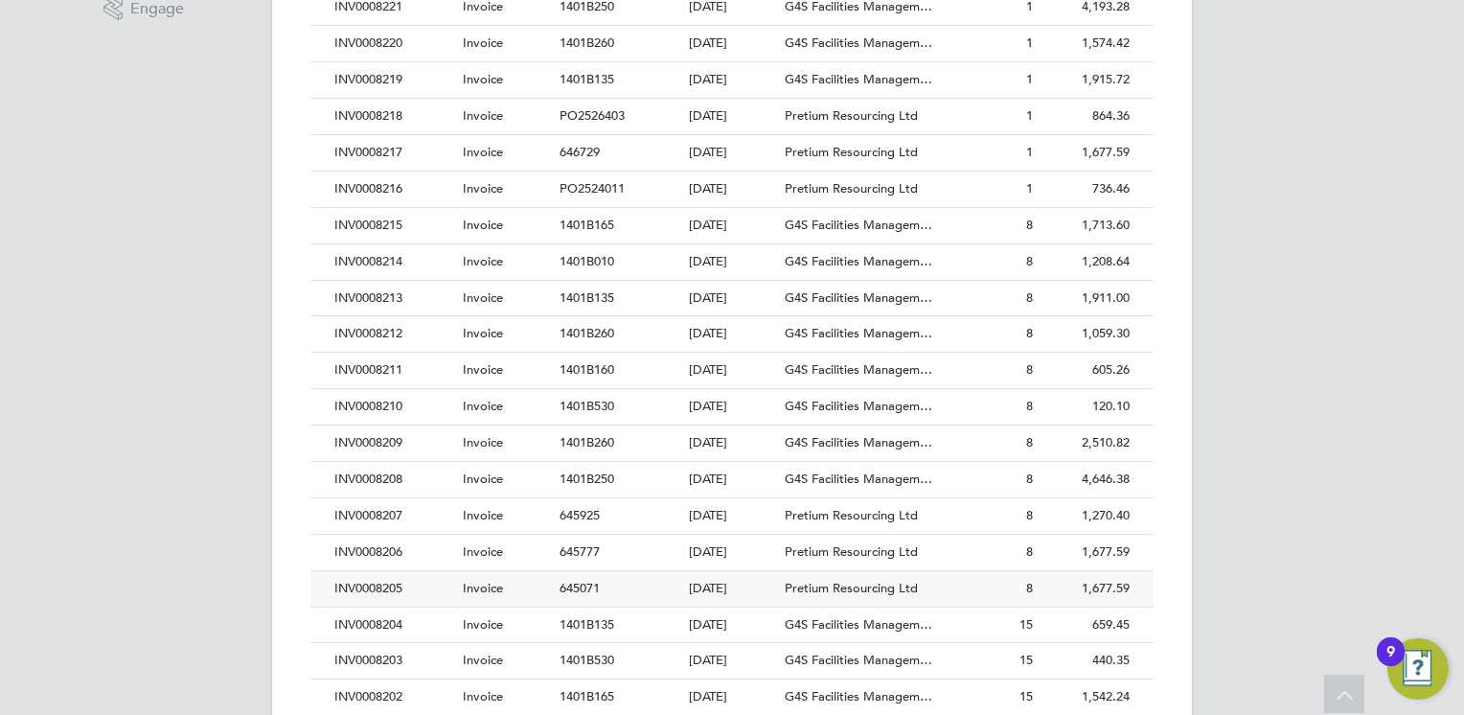
click at [385, 580] on div "INV0008205" at bounding box center [394, 588] width 128 height 35
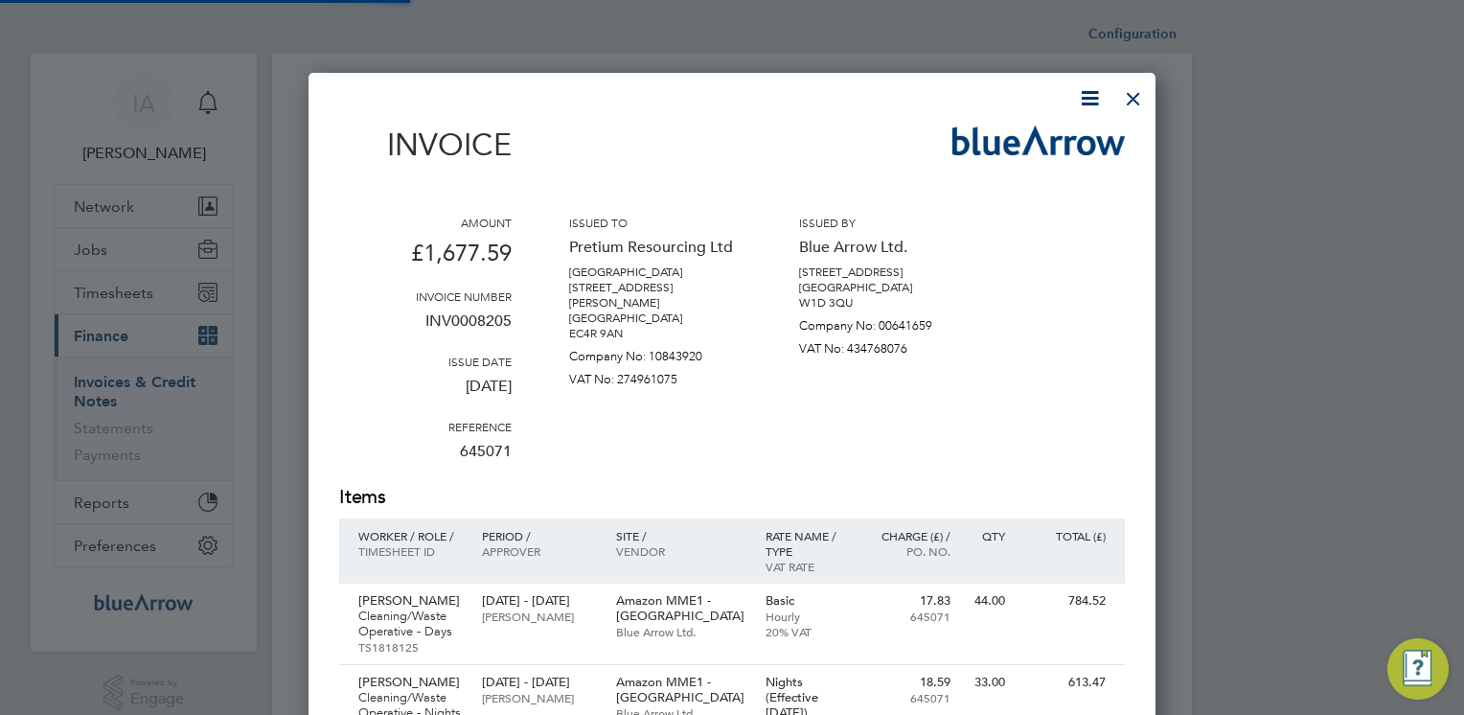
scroll to position [1087, 848]
click at [1082, 101] on icon at bounding box center [1090, 98] width 24 height 24
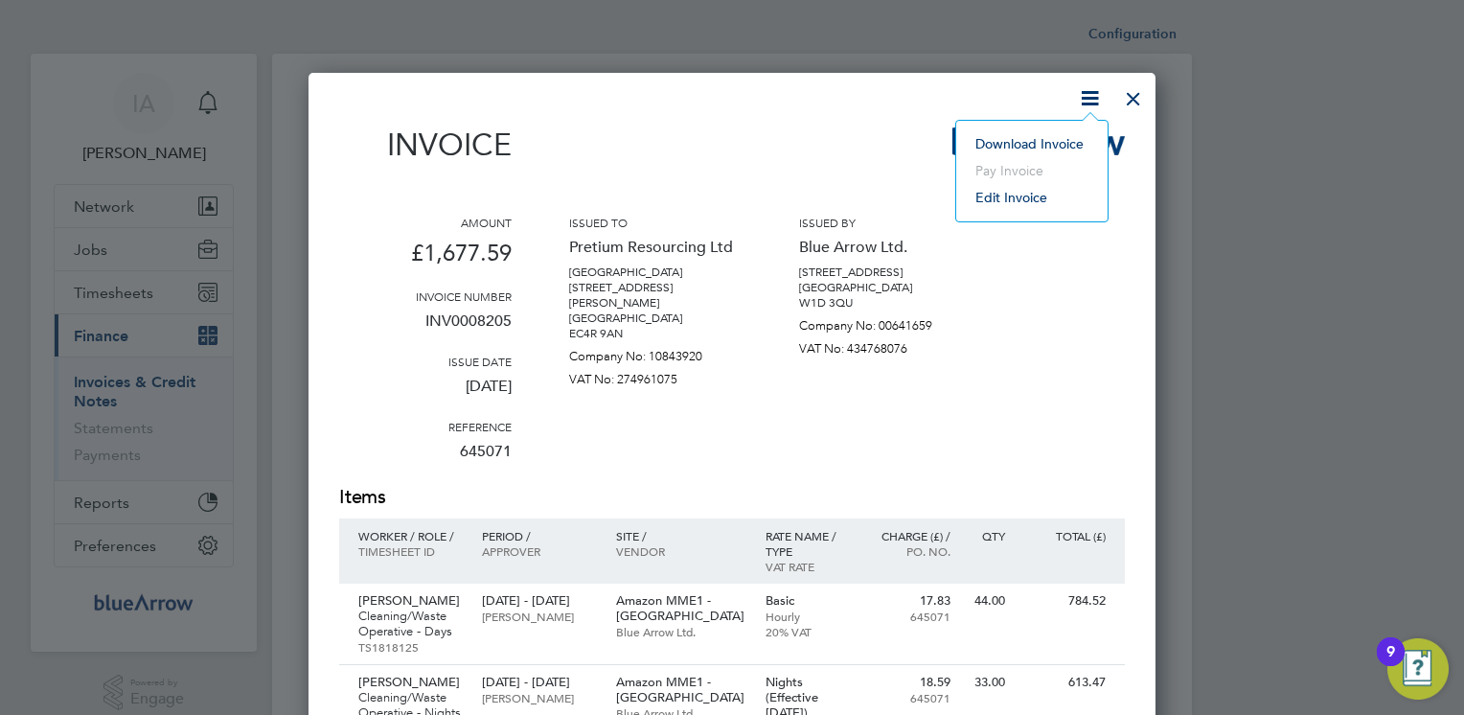
click at [1029, 149] on li "Download Invoice" at bounding box center [1032, 143] width 132 height 27
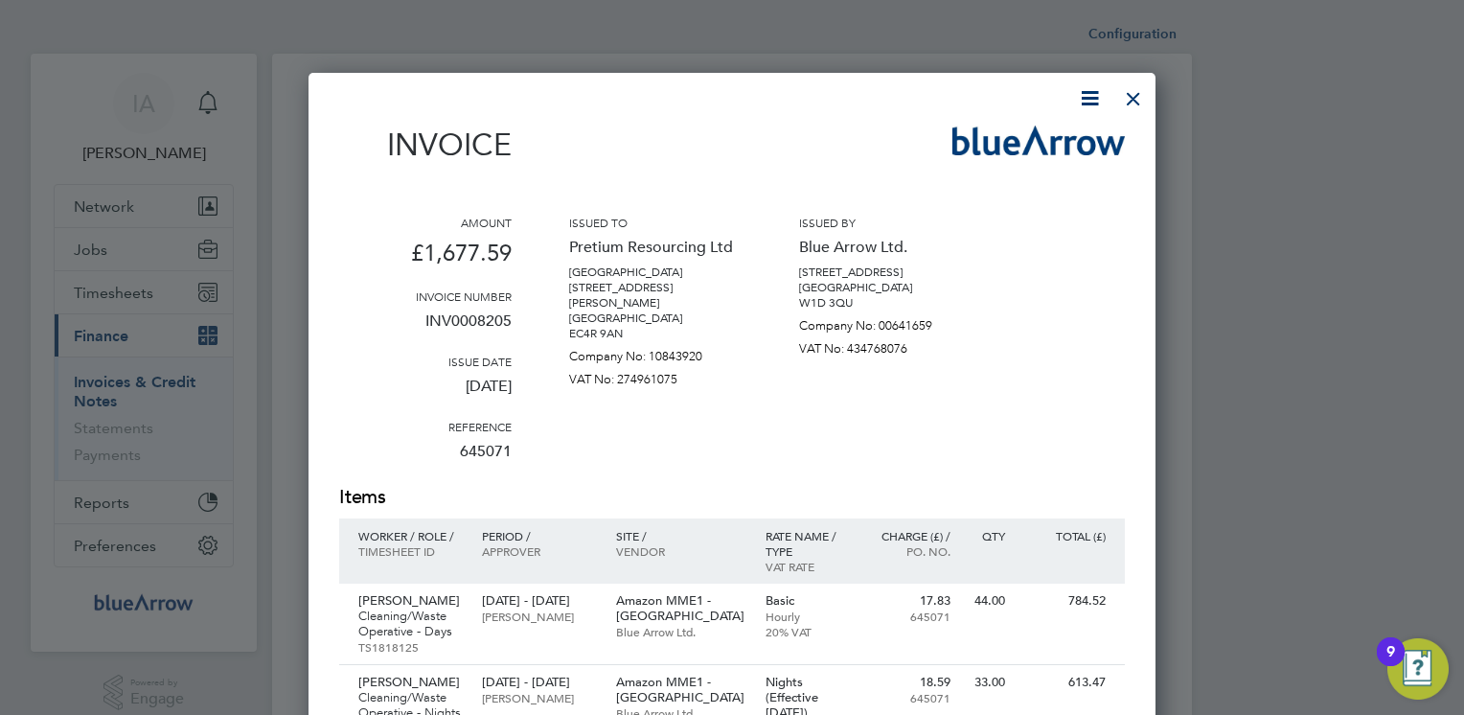
click at [740, 171] on div "Invoice" at bounding box center [732, 154] width 786 height 57
click at [1134, 98] on div at bounding box center [1133, 94] width 34 height 34
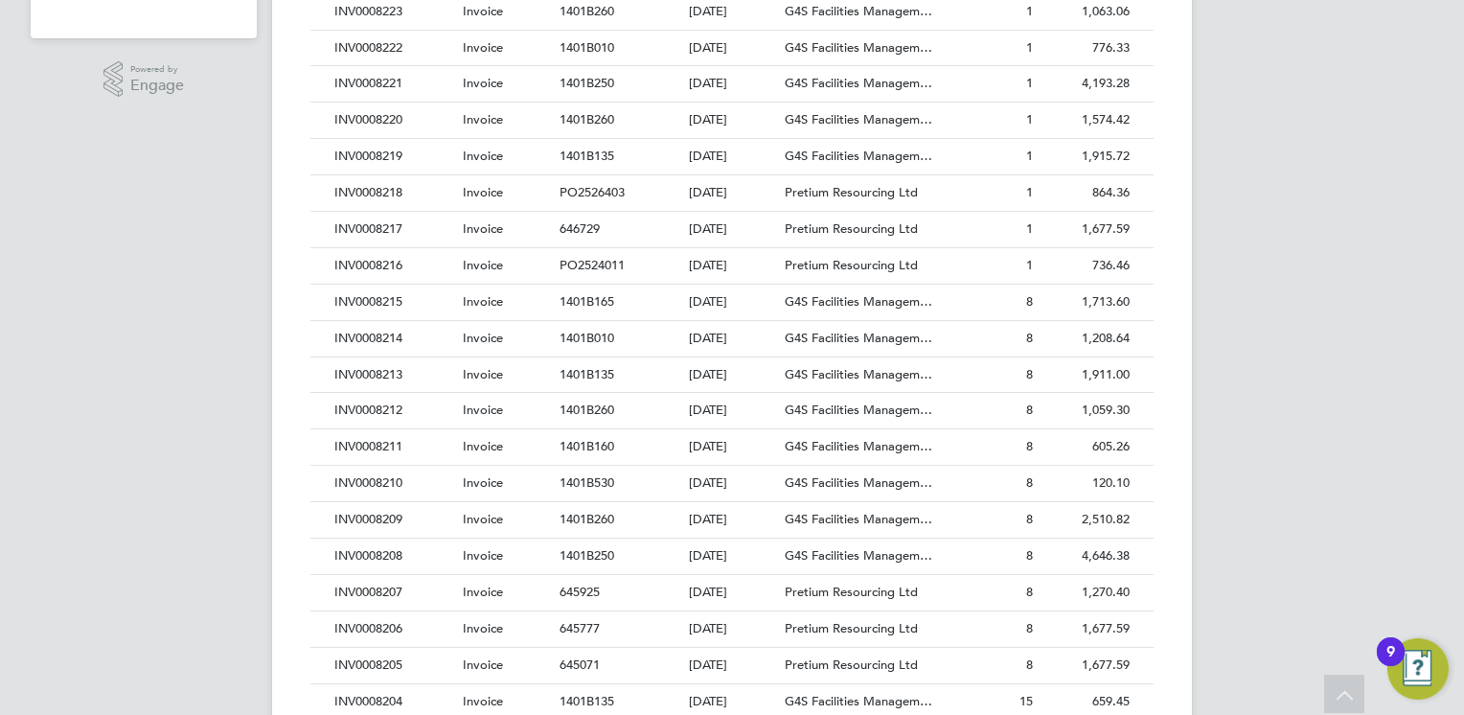
scroll to position [652, 0]
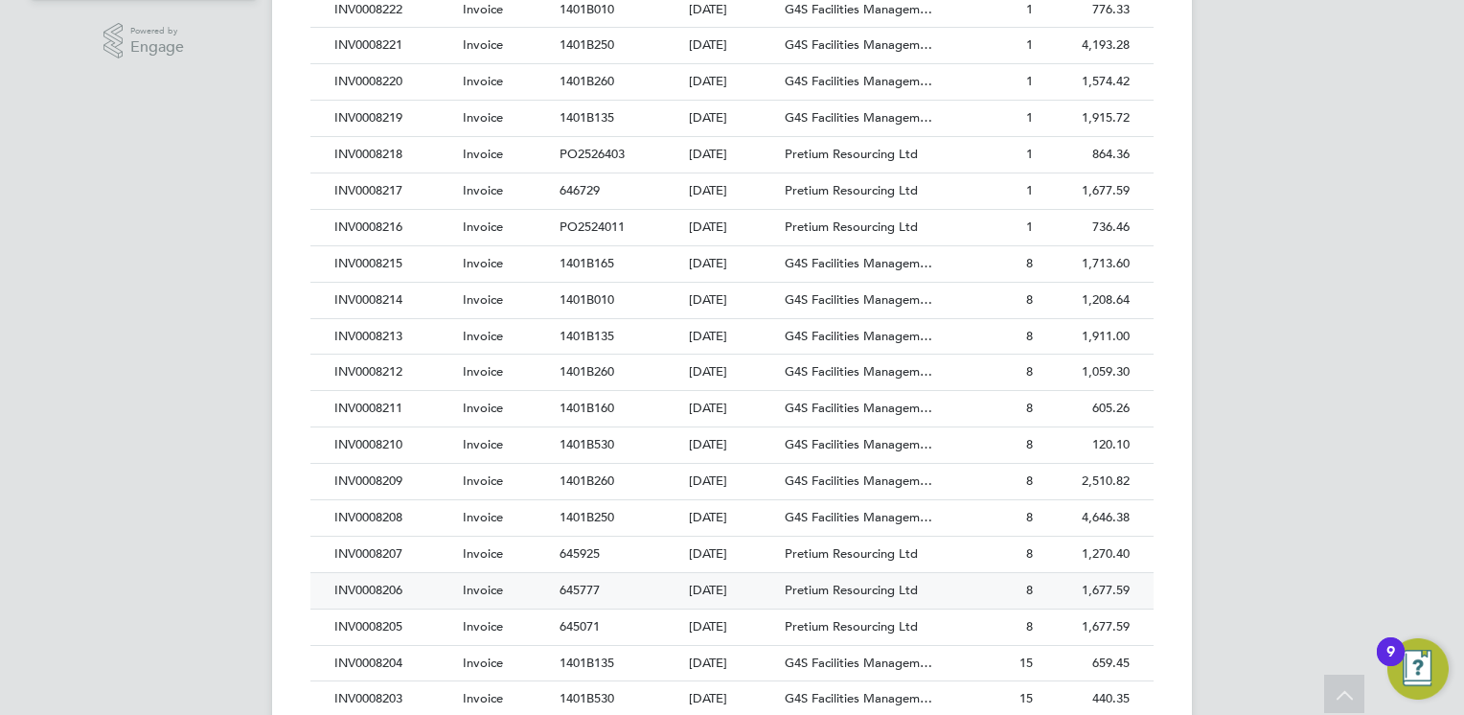
click at [375, 585] on div "INV0008206" at bounding box center [394, 590] width 128 height 35
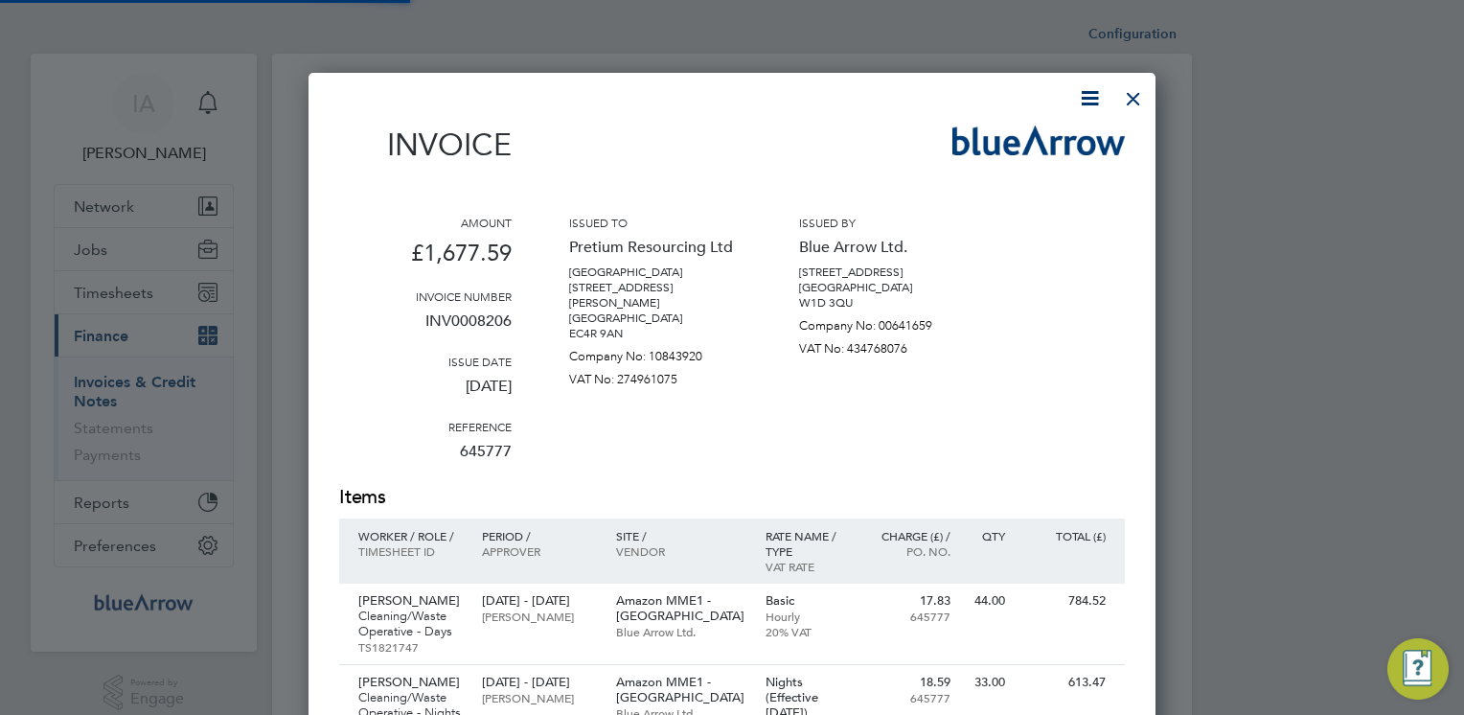
scroll to position [1087, 848]
click at [1091, 98] on icon at bounding box center [1090, 98] width 24 height 24
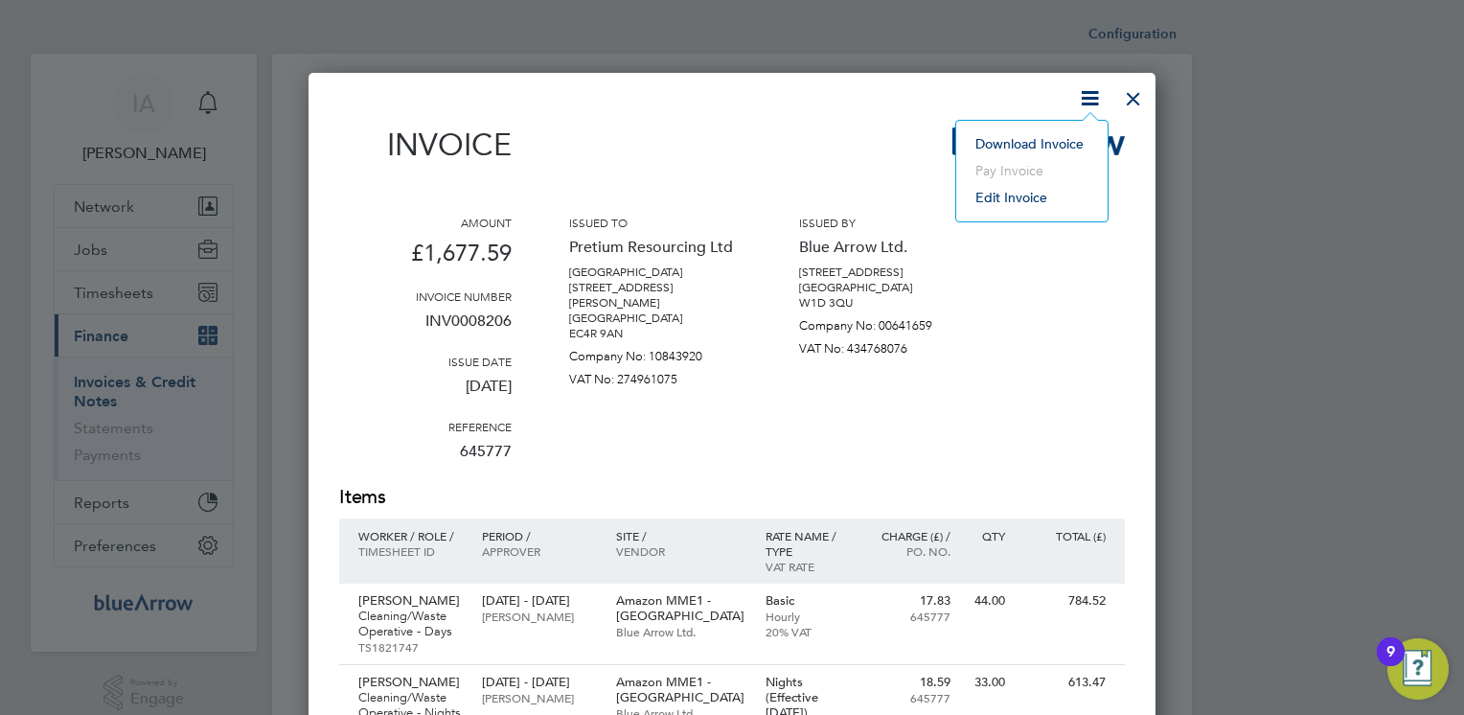
click at [1054, 141] on li "Download Invoice" at bounding box center [1032, 143] width 132 height 27
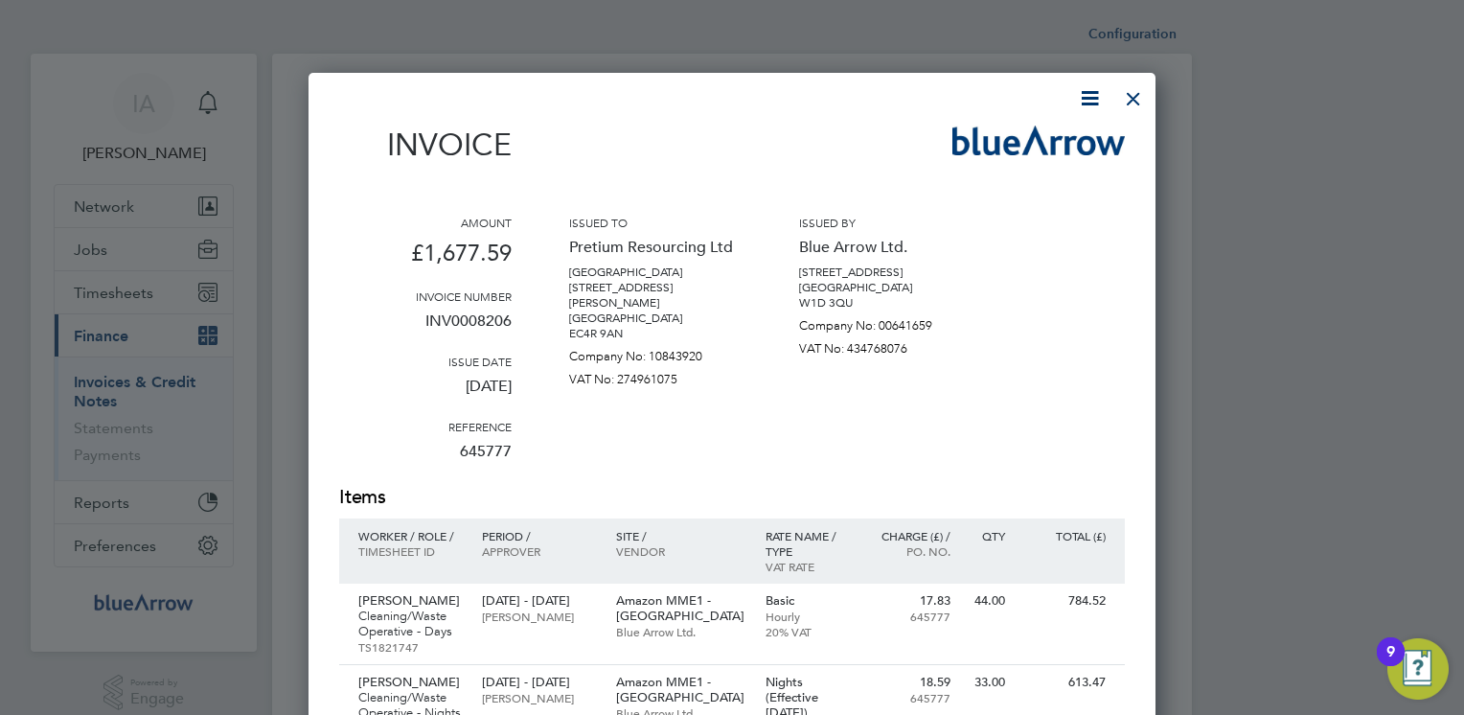
click at [1137, 93] on div at bounding box center [1133, 94] width 34 height 34
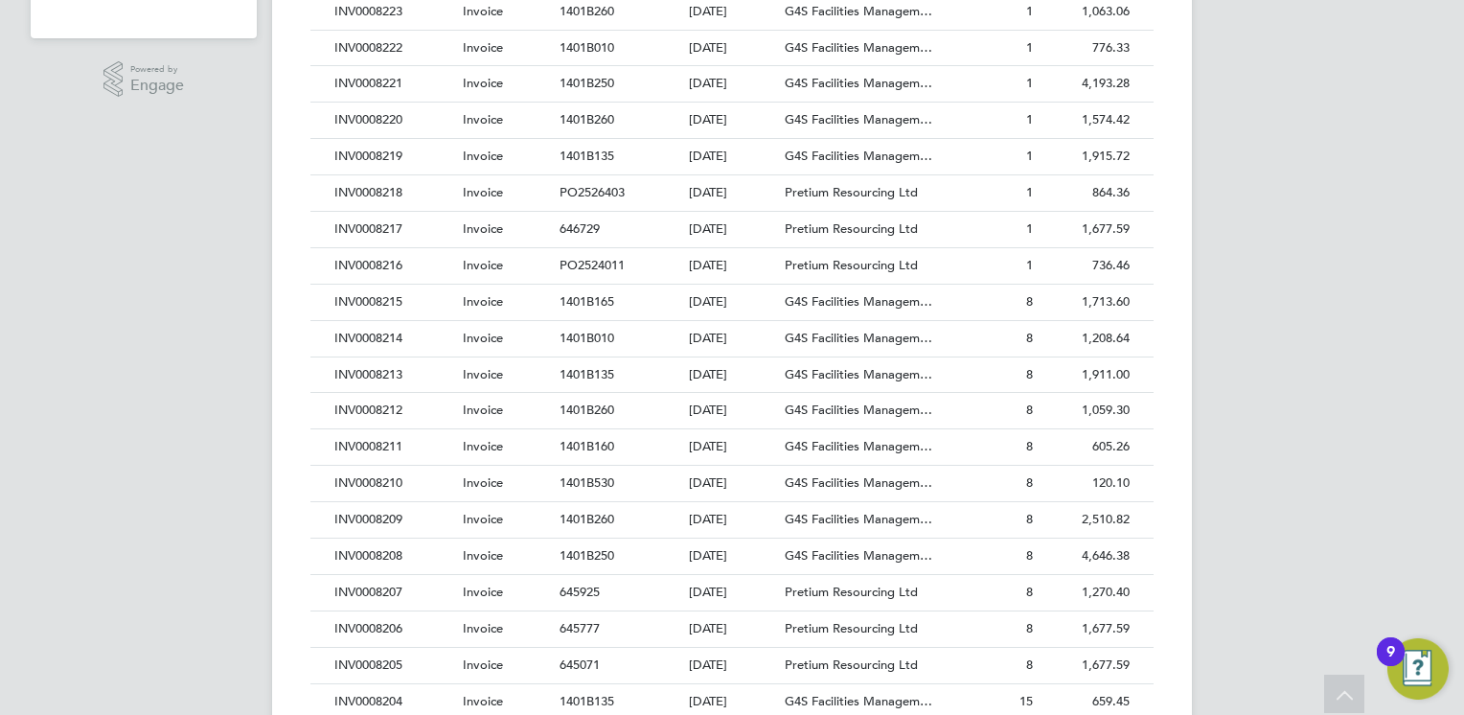
scroll to position [652, 0]
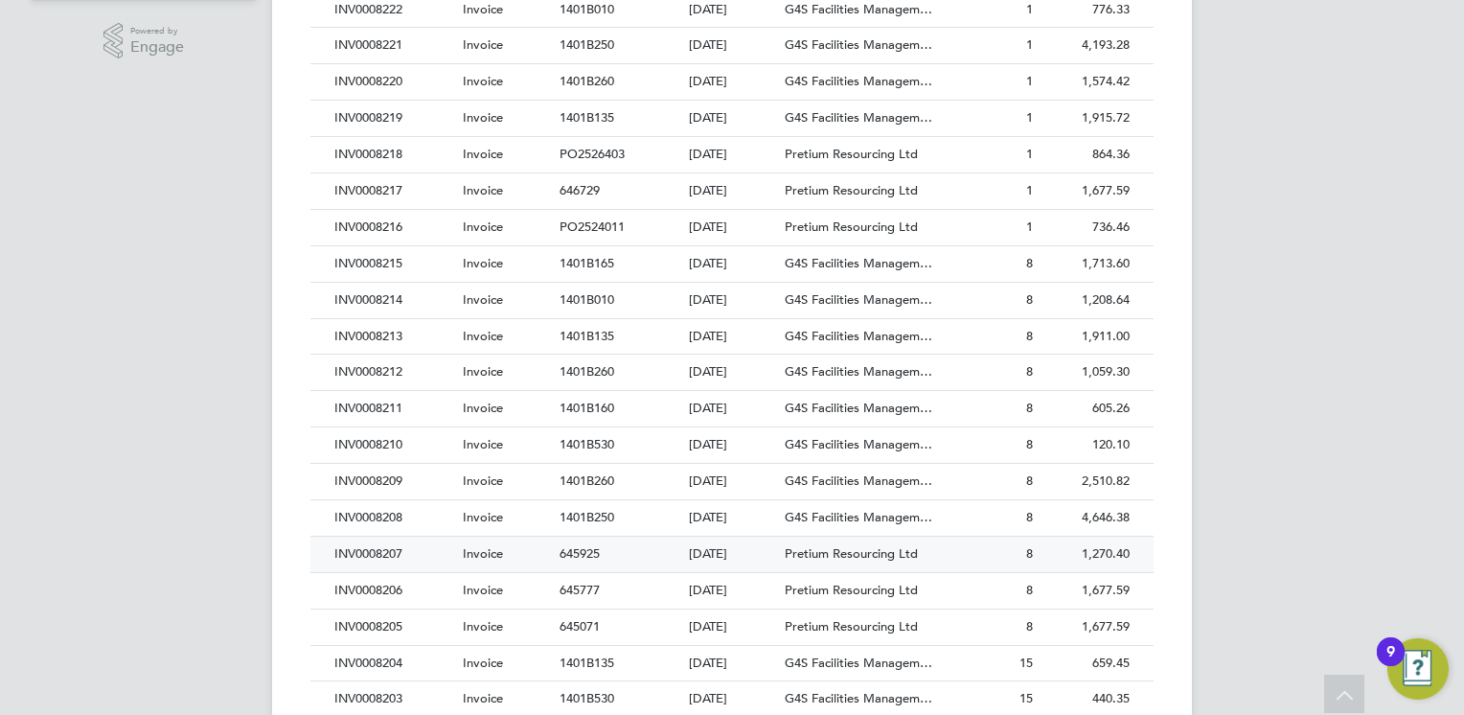
click at [365, 544] on div "INV0008207" at bounding box center [394, 554] width 128 height 35
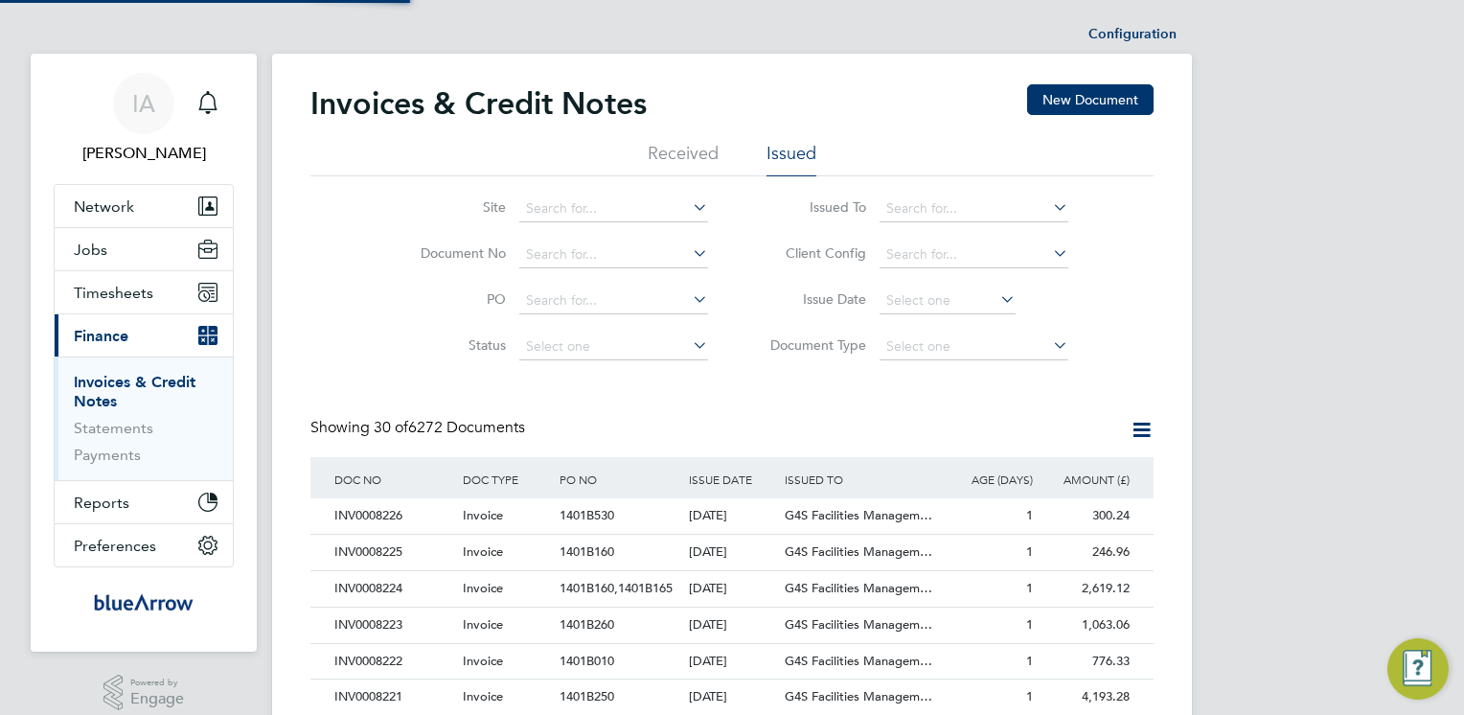
scroll to position [1133, 848]
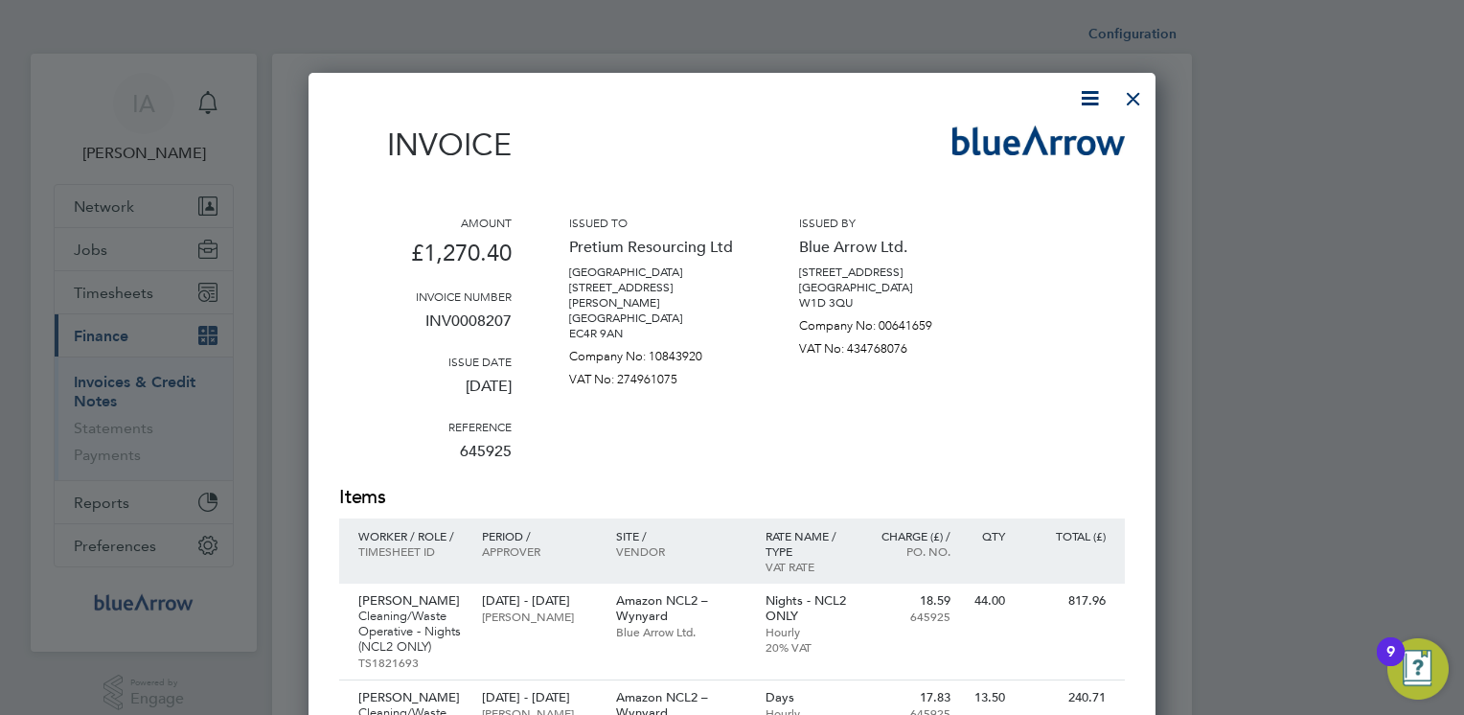
click at [1087, 103] on icon at bounding box center [1090, 98] width 24 height 24
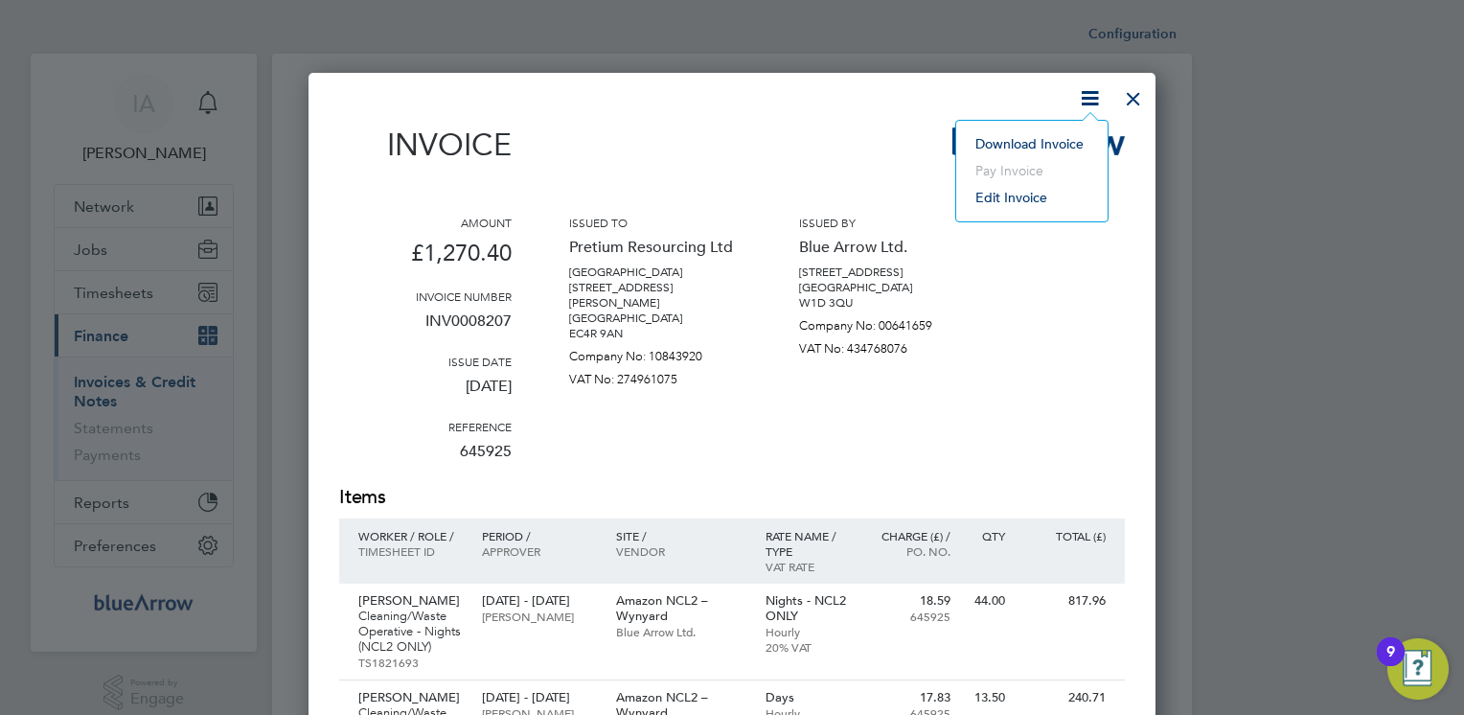
click at [993, 138] on li "Download Invoice" at bounding box center [1032, 143] width 132 height 27
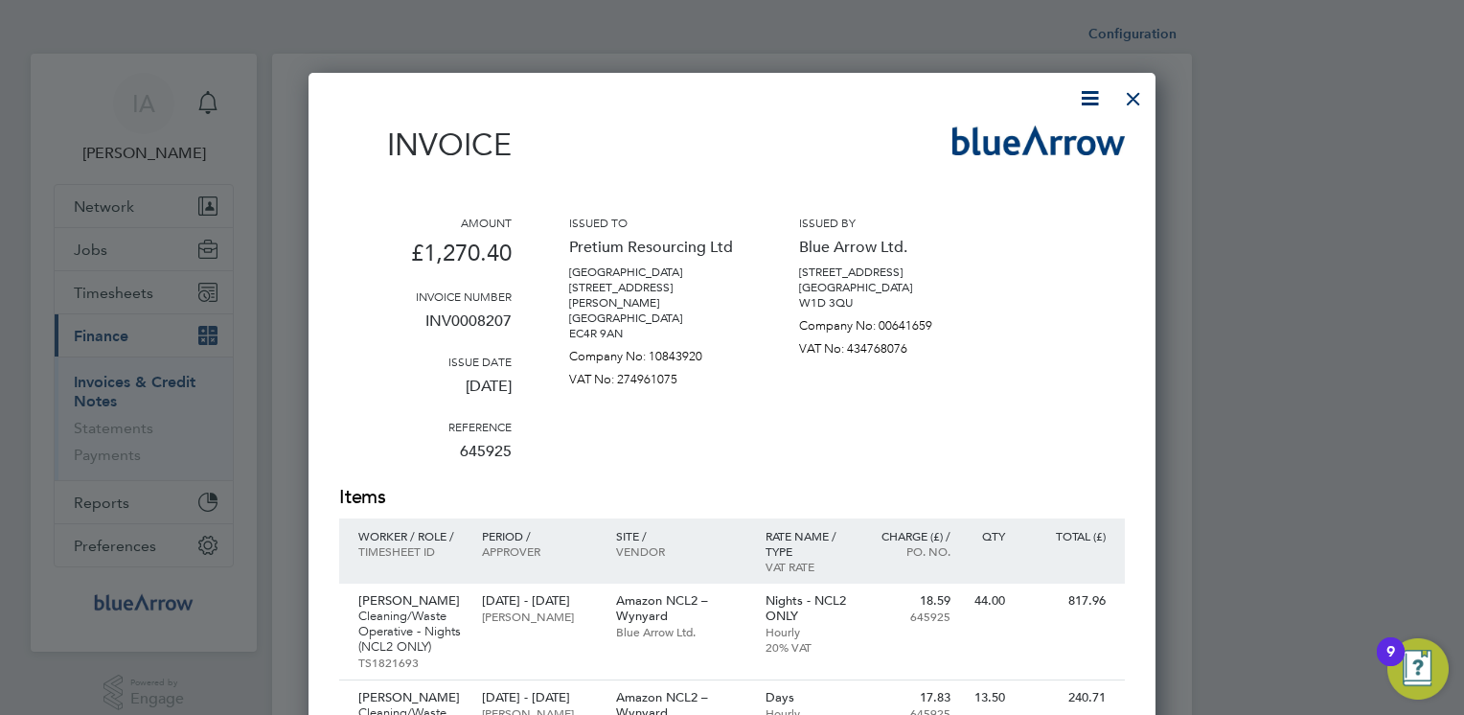
click at [747, 127] on div "Invoice" at bounding box center [732, 154] width 786 height 57
click at [1126, 94] on div at bounding box center [1133, 94] width 34 height 34
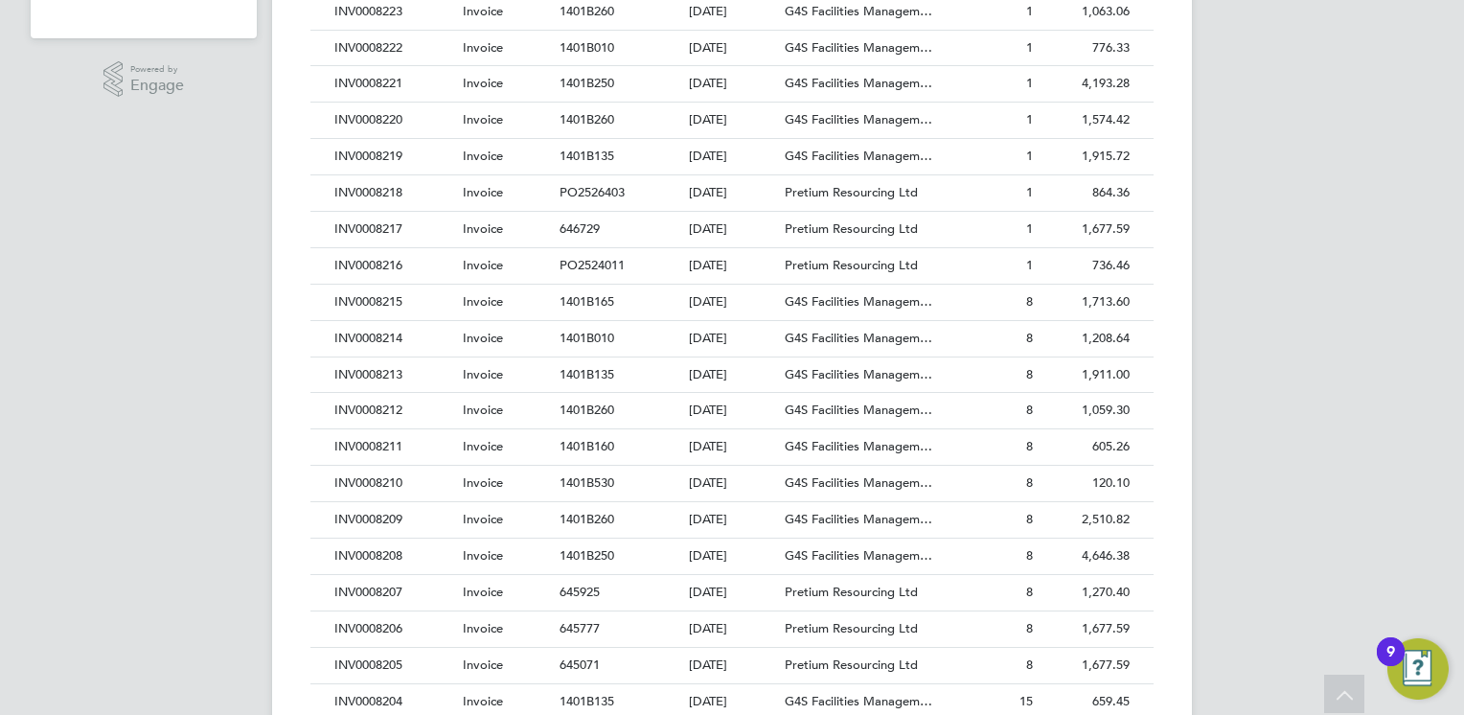
scroll to position [652, 0]
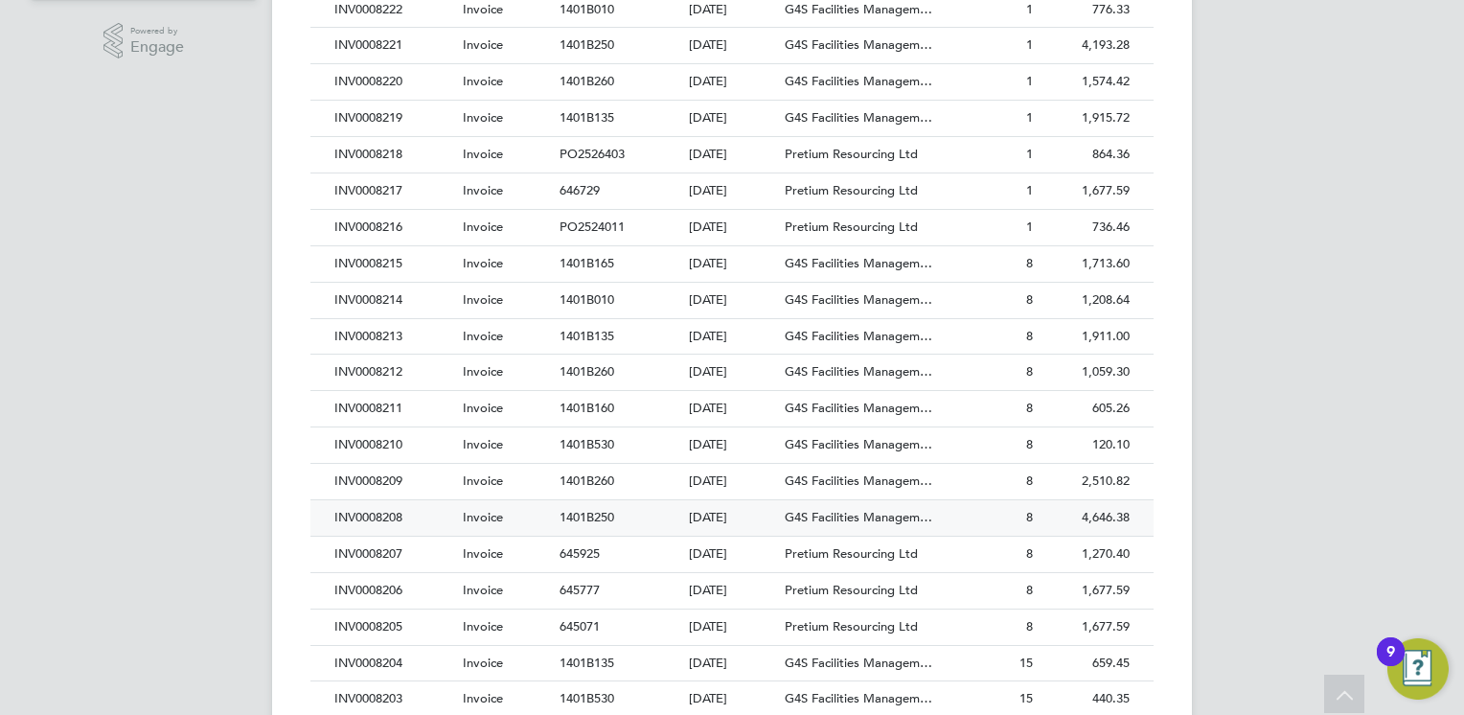
click at [386, 513] on div "INV0008208" at bounding box center [394, 517] width 128 height 35
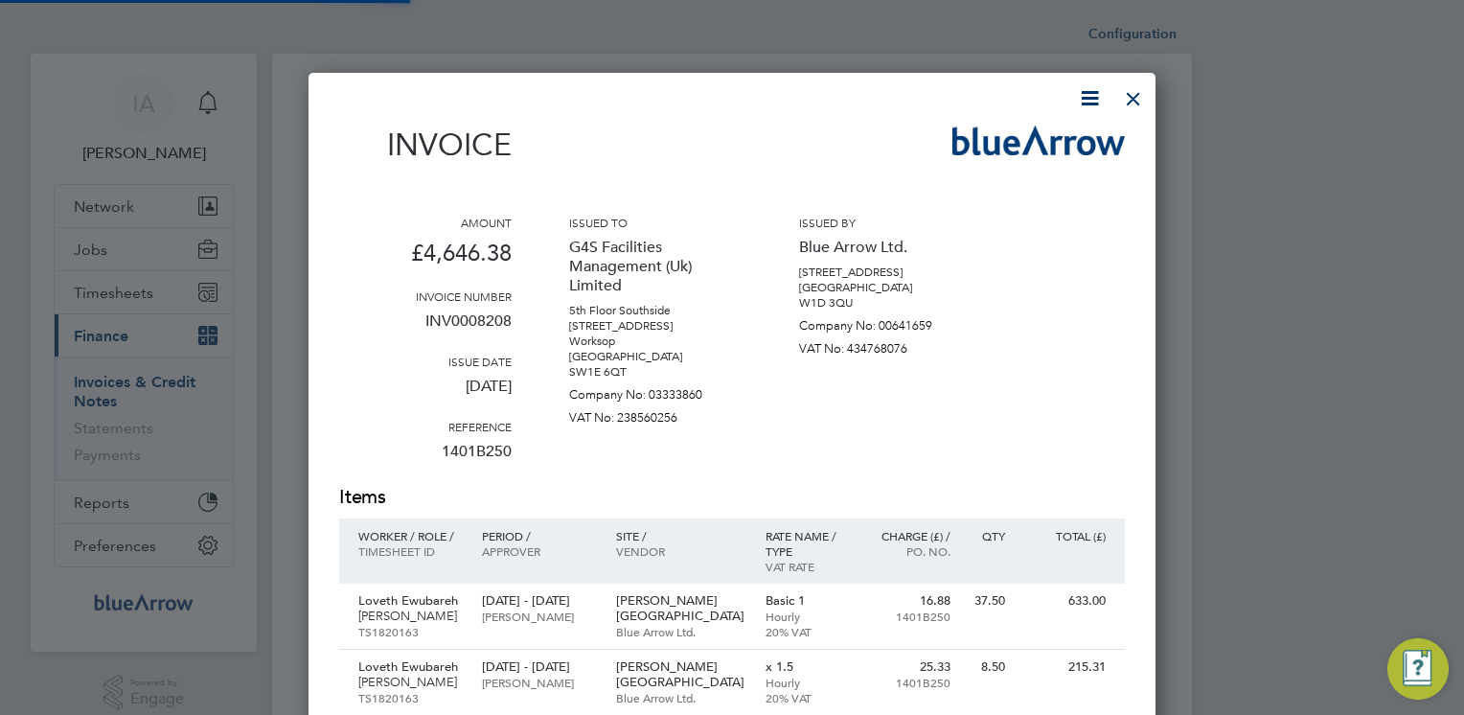
scroll to position [1660, 848]
click at [1089, 99] on icon at bounding box center [1090, 98] width 24 height 24
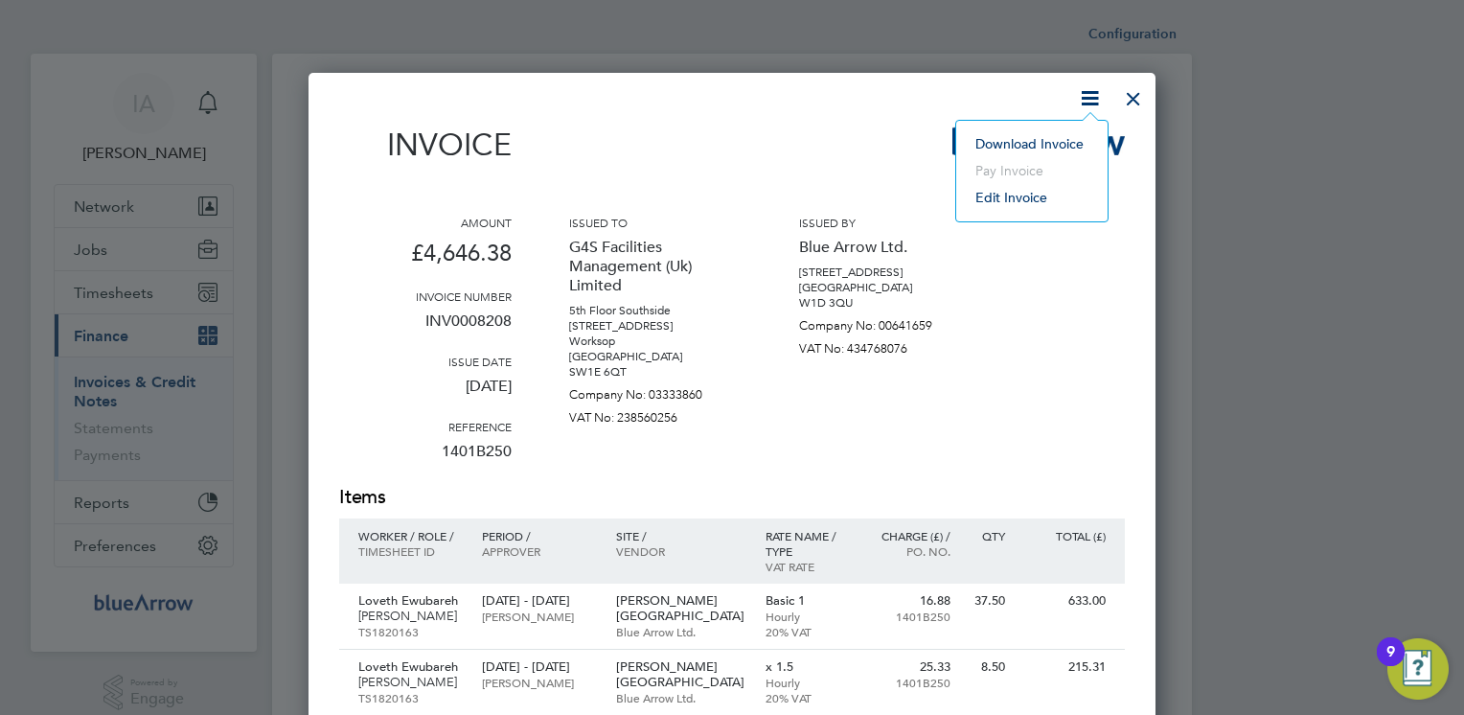
click at [1027, 141] on li "Download Invoice" at bounding box center [1032, 143] width 132 height 27
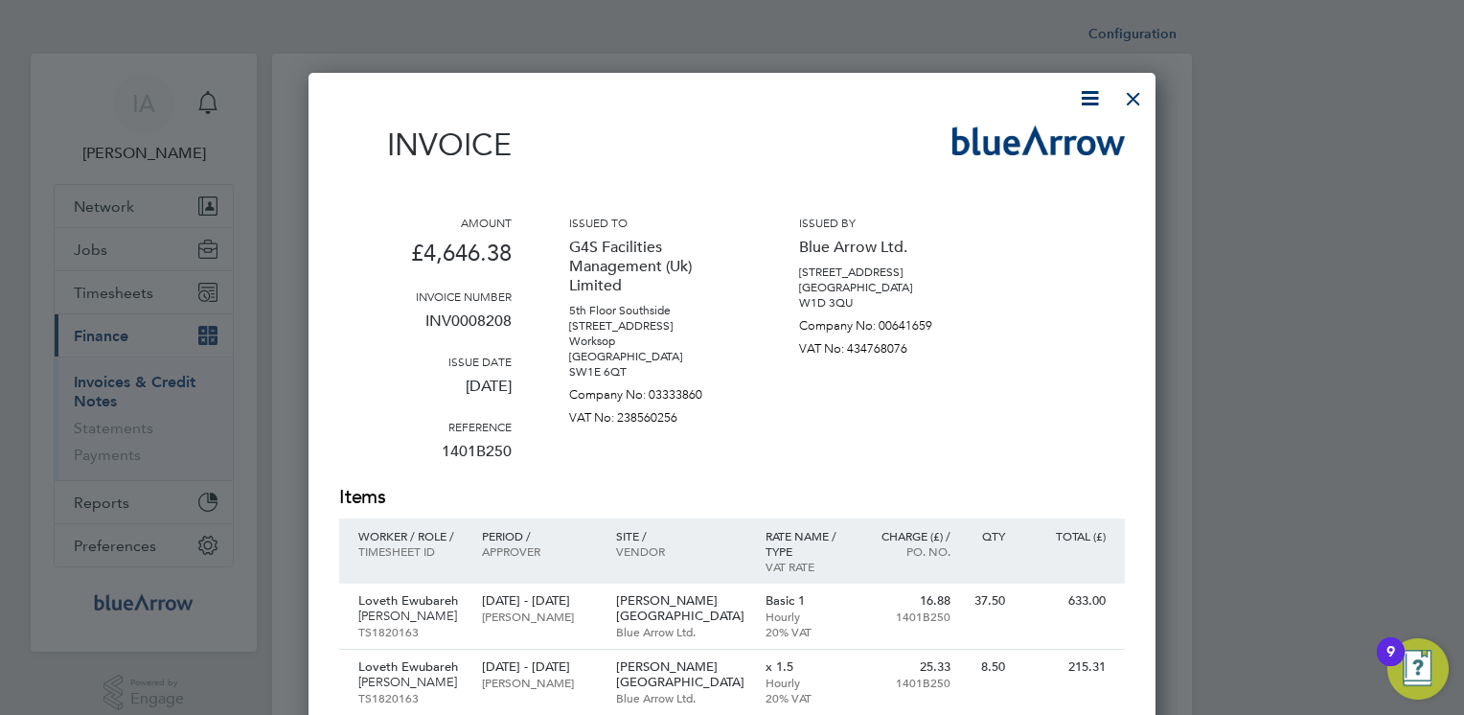
click at [908, 126] on div "Invoice" at bounding box center [732, 154] width 786 height 57
click at [1129, 98] on div at bounding box center [1133, 94] width 34 height 34
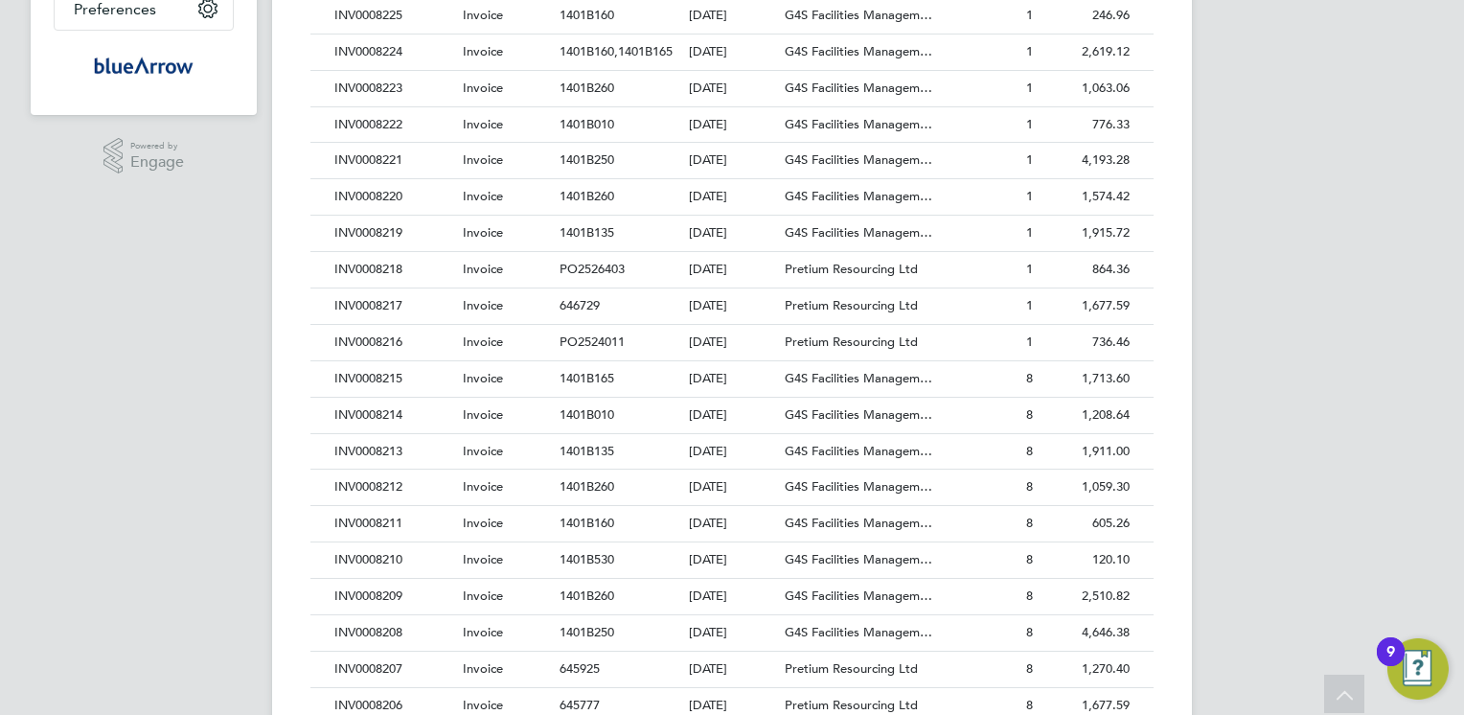
scroll to position [575, 0]
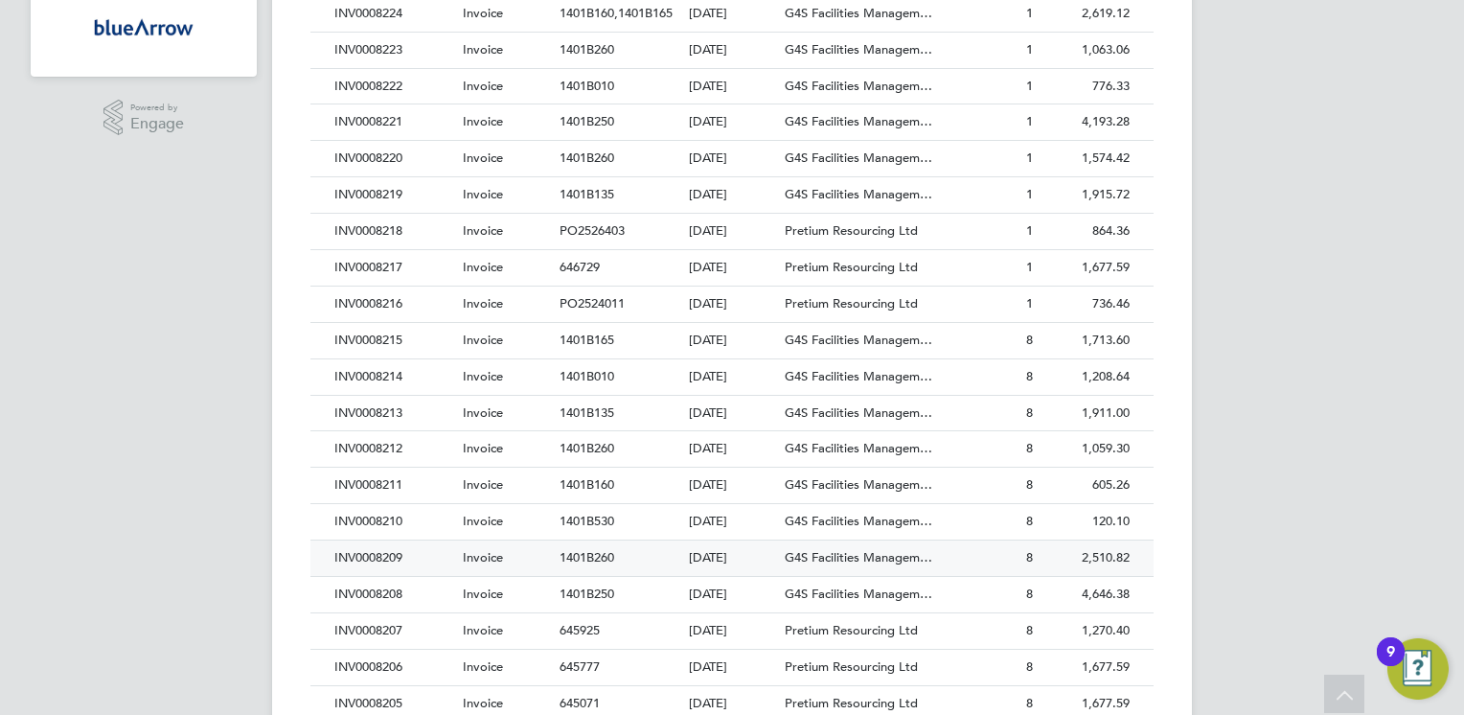
click at [372, 548] on div "INV0008209" at bounding box center [394, 557] width 128 height 35
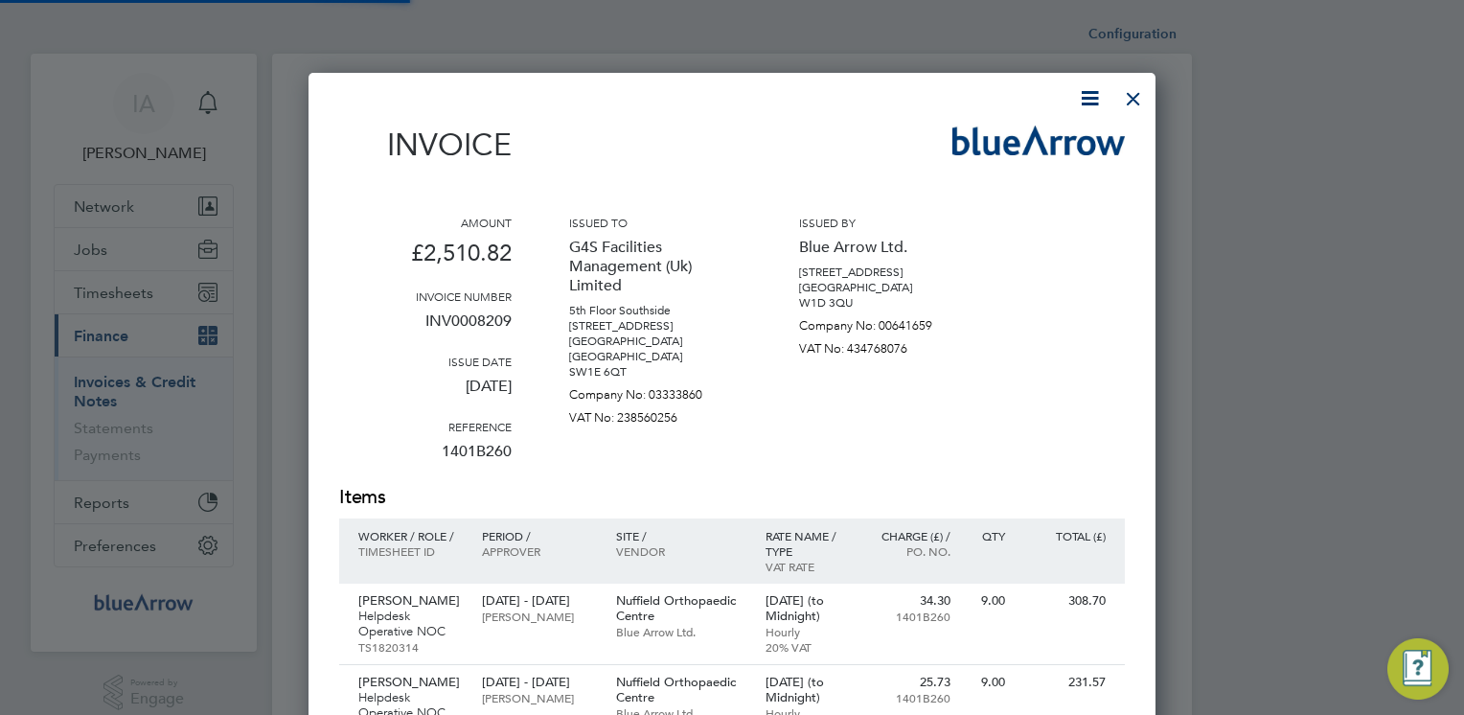
scroll to position [1265, 848]
click at [1078, 105] on icon at bounding box center [1090, 98] width 24 height 24
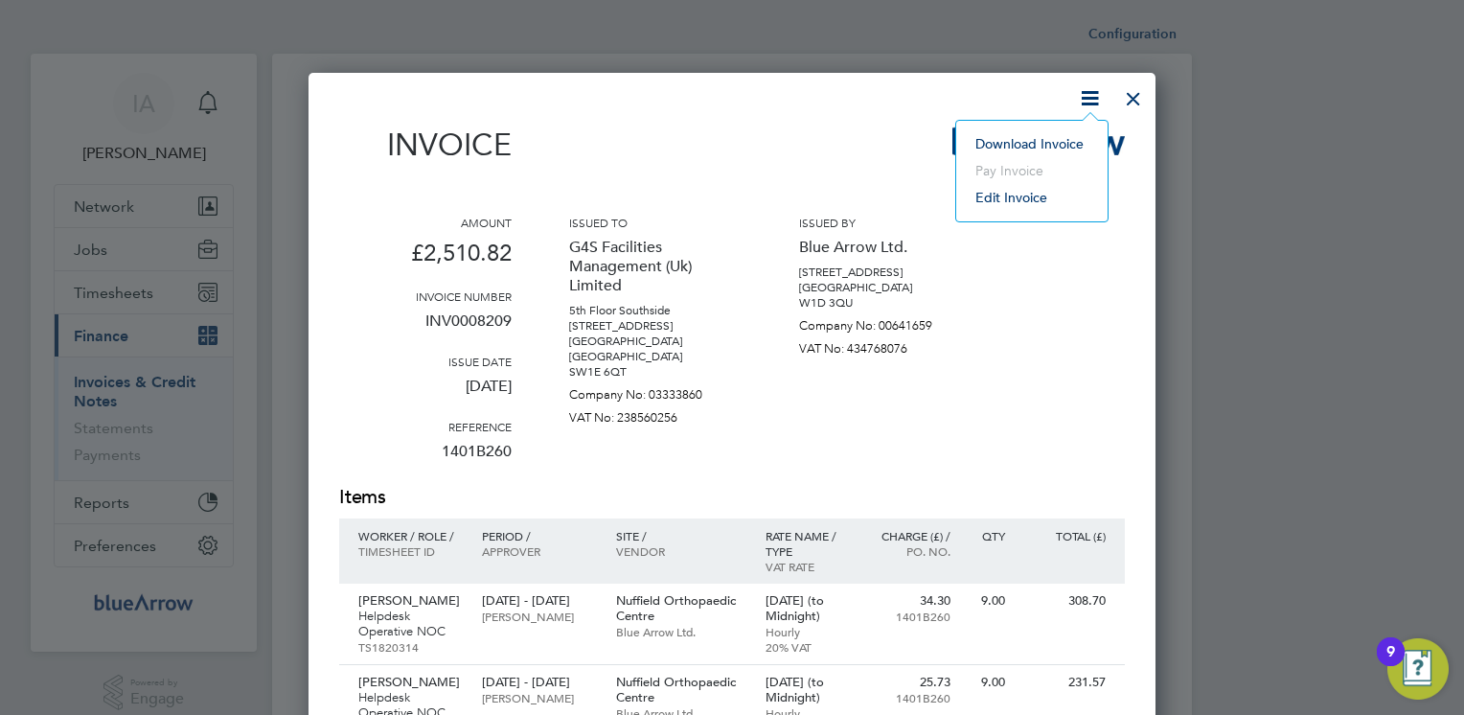
click at [1040, 144] on li "Download Invoice" at bounding box center [1032, 143] width 132 height 27
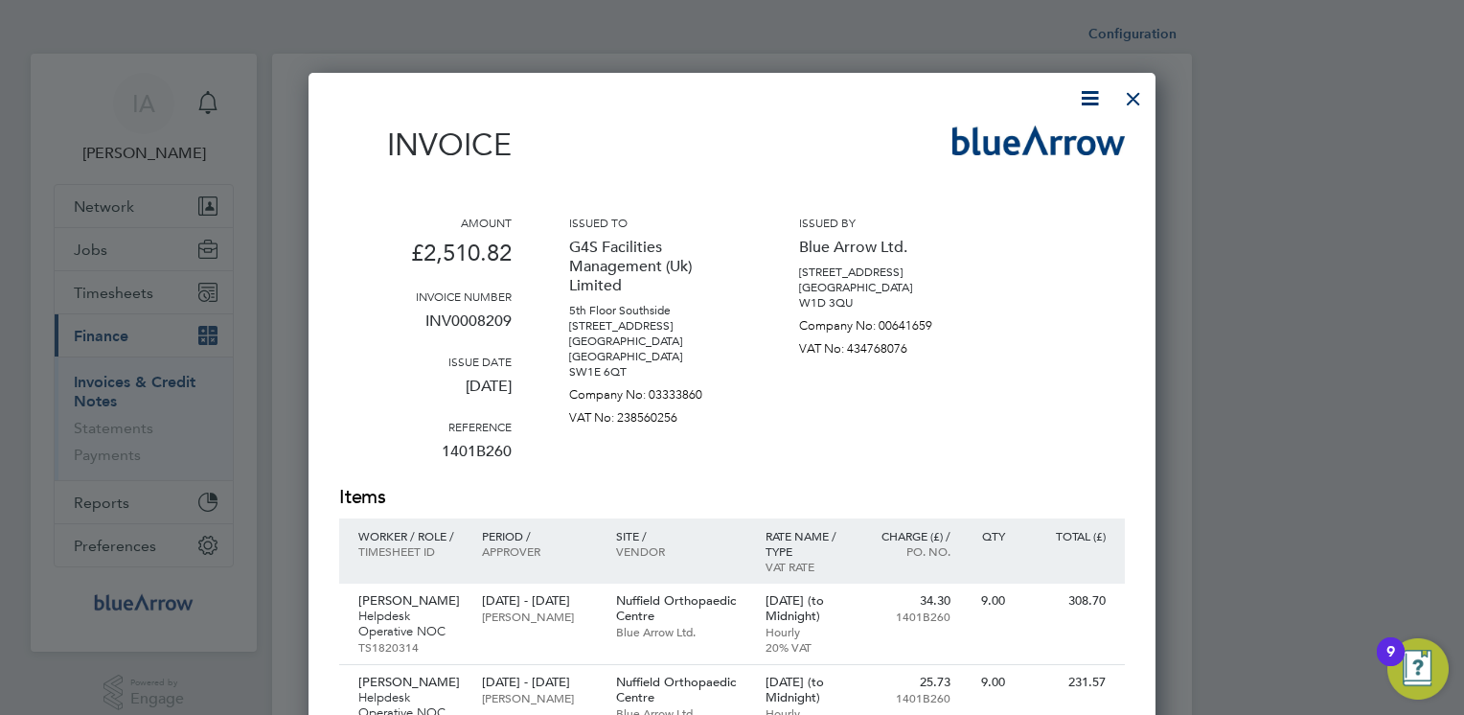
click at [816, 150] on div "Invoice" at bounding box center [732, 154] width 786 height 57
click at [1141, 95] on div at bounding box center [1133, 94] width 34 height 34
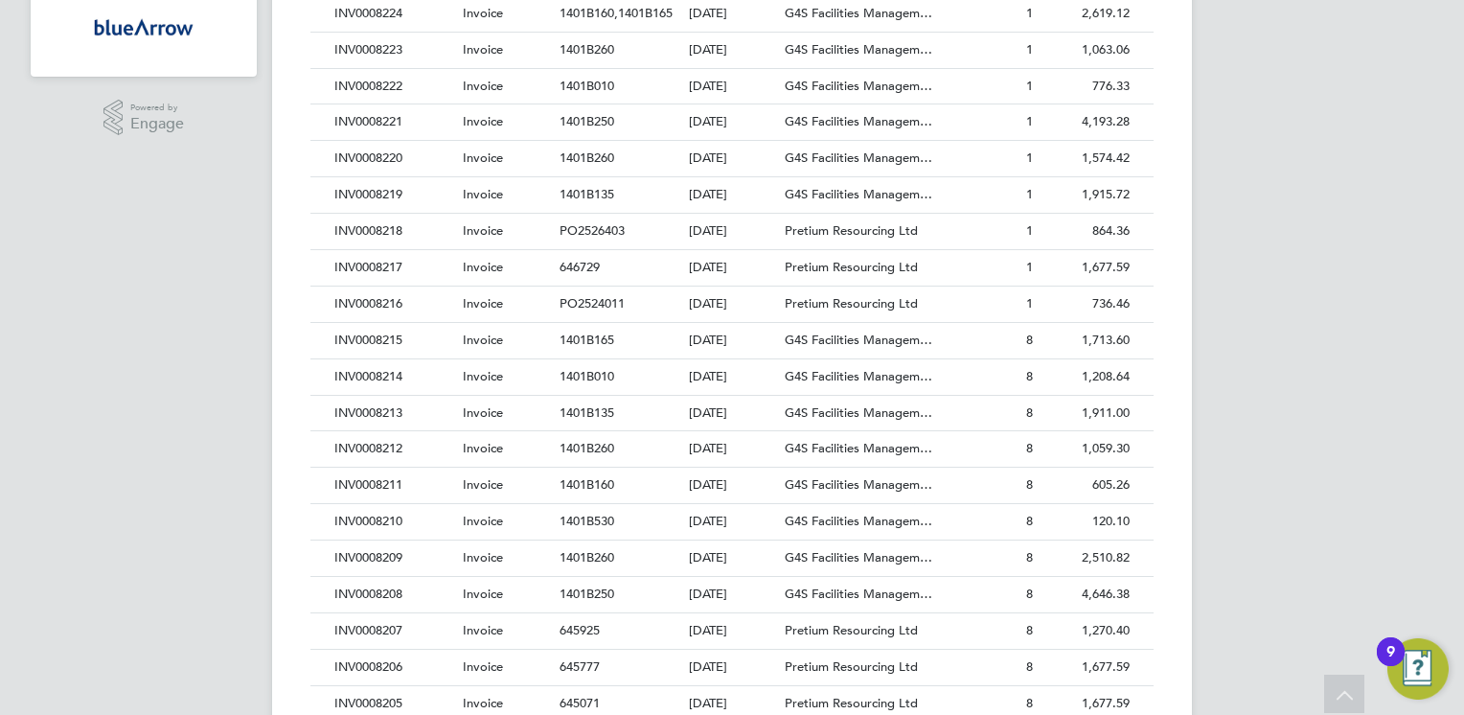
scroll to position [690, 0]
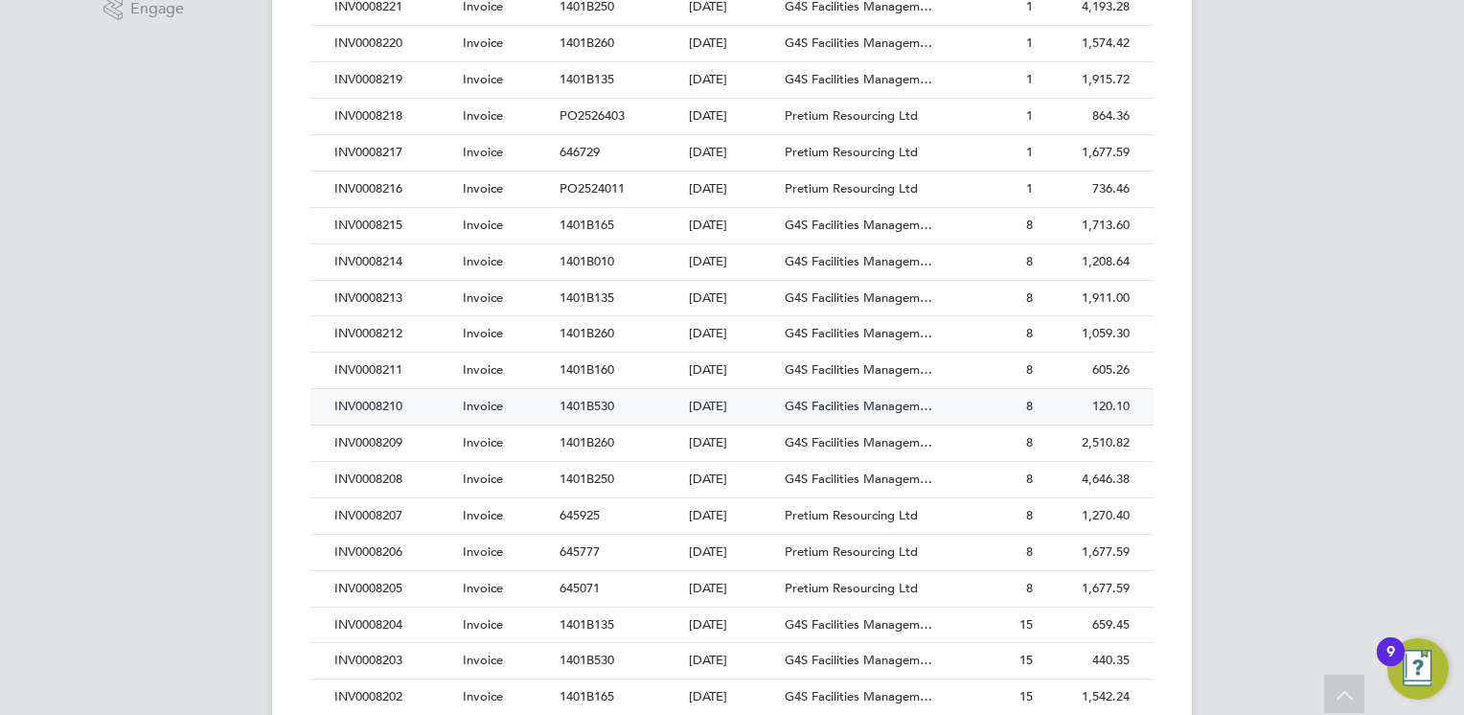
click at [374, 406] on div "INV0008210" at bounding box center [394, 406] width 128 height 35
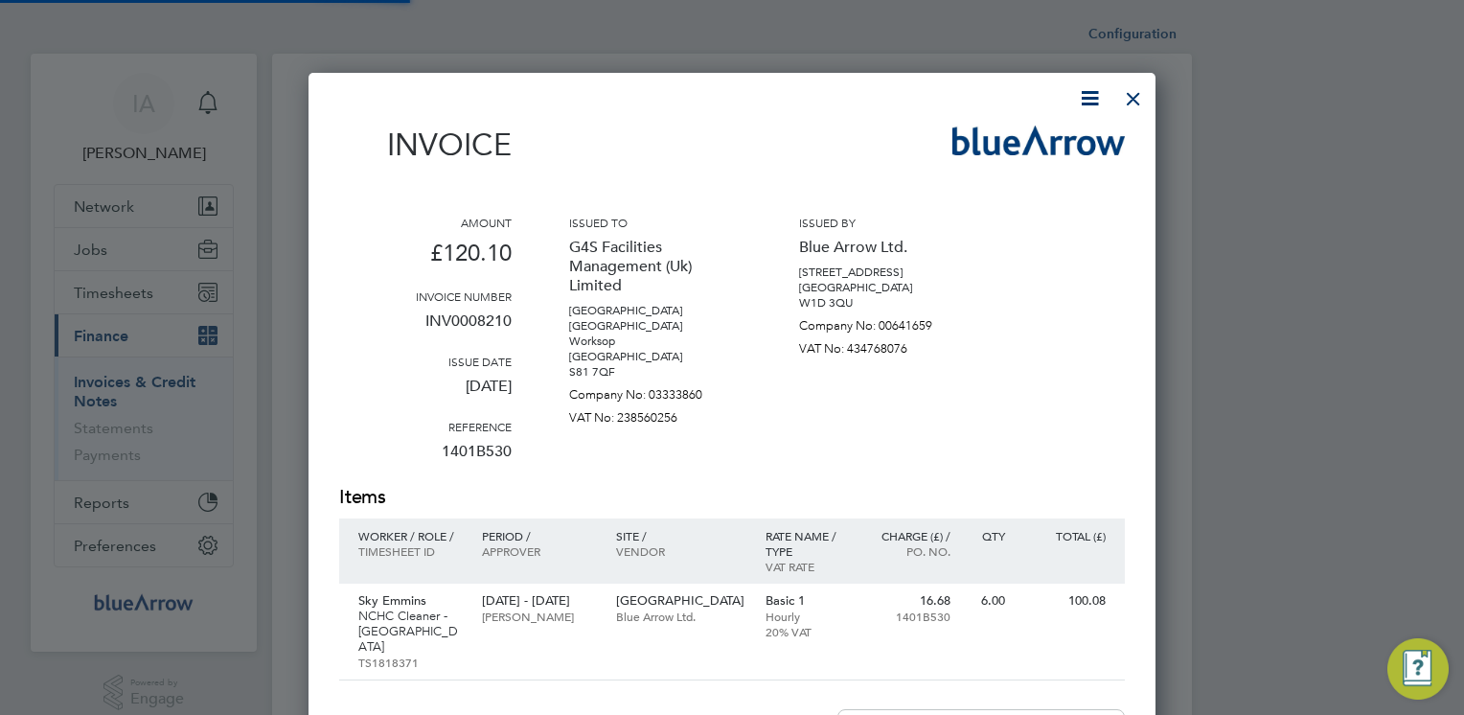
scroll to position [990, 848]
click at [1094, 90] on icon at bounding box center [1090, 98] width 24 height 24
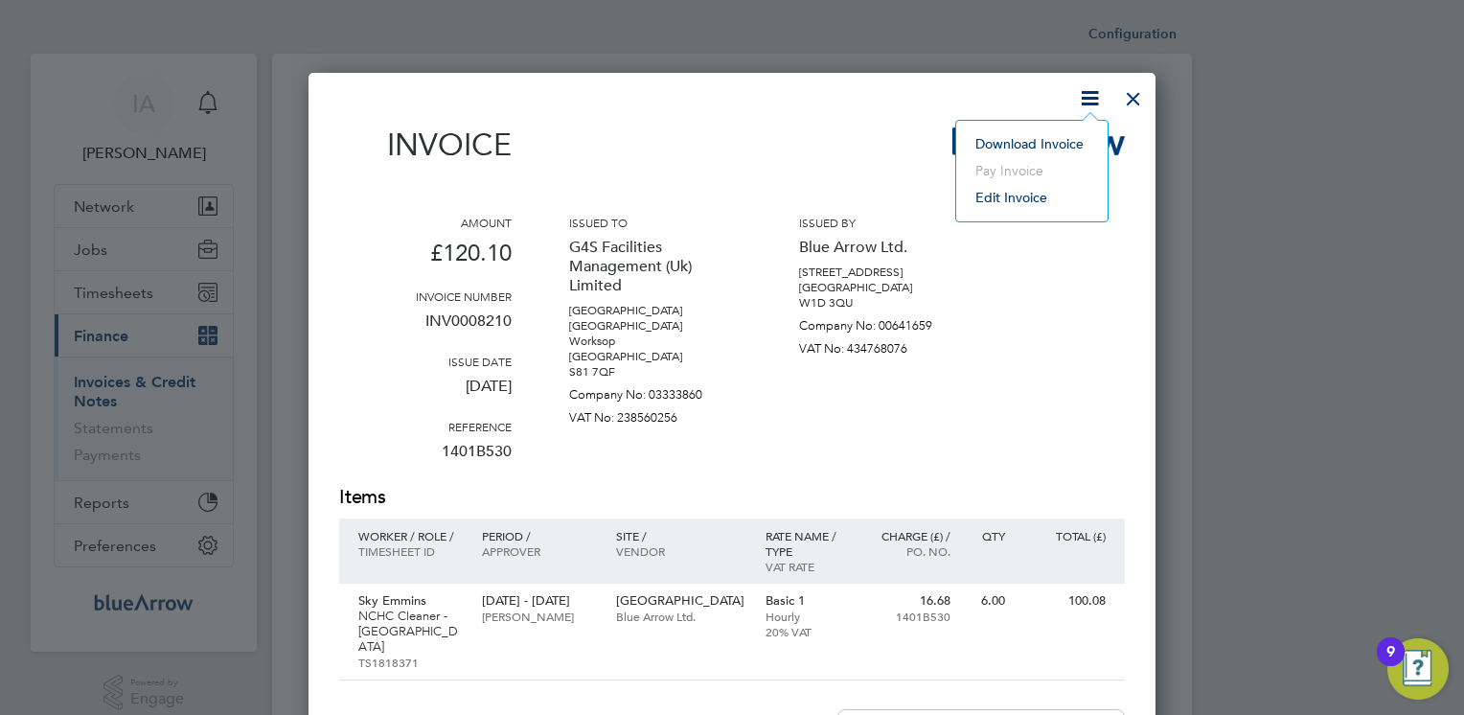
click at [1055, 138] on li "Download Invoice" at bounding box center [1032, 143] width 132 height 27
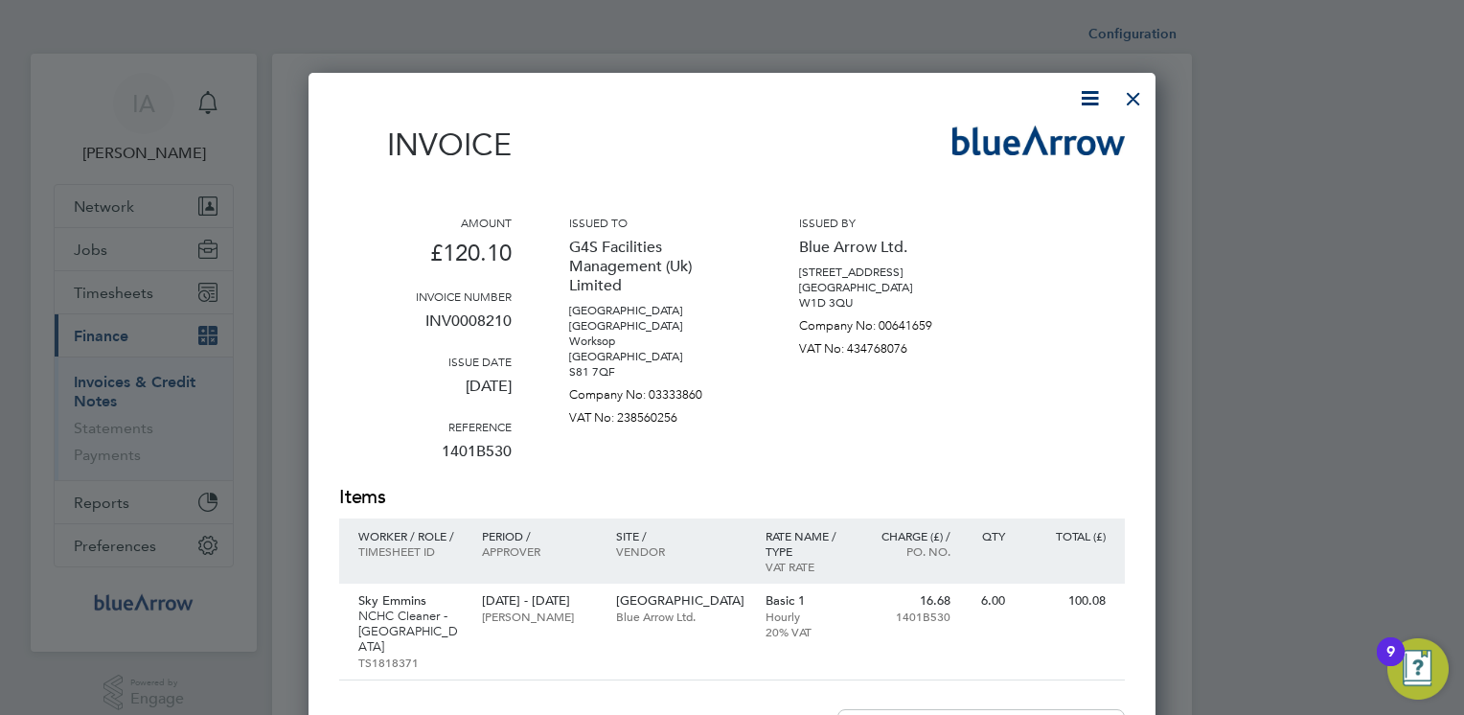
click at [799, 151] on div "Invoice" at bounding box center [732, 154] width 786 height 57
click at [1137, 102] on div at bounding box center [1133, 94] width 34 height 34
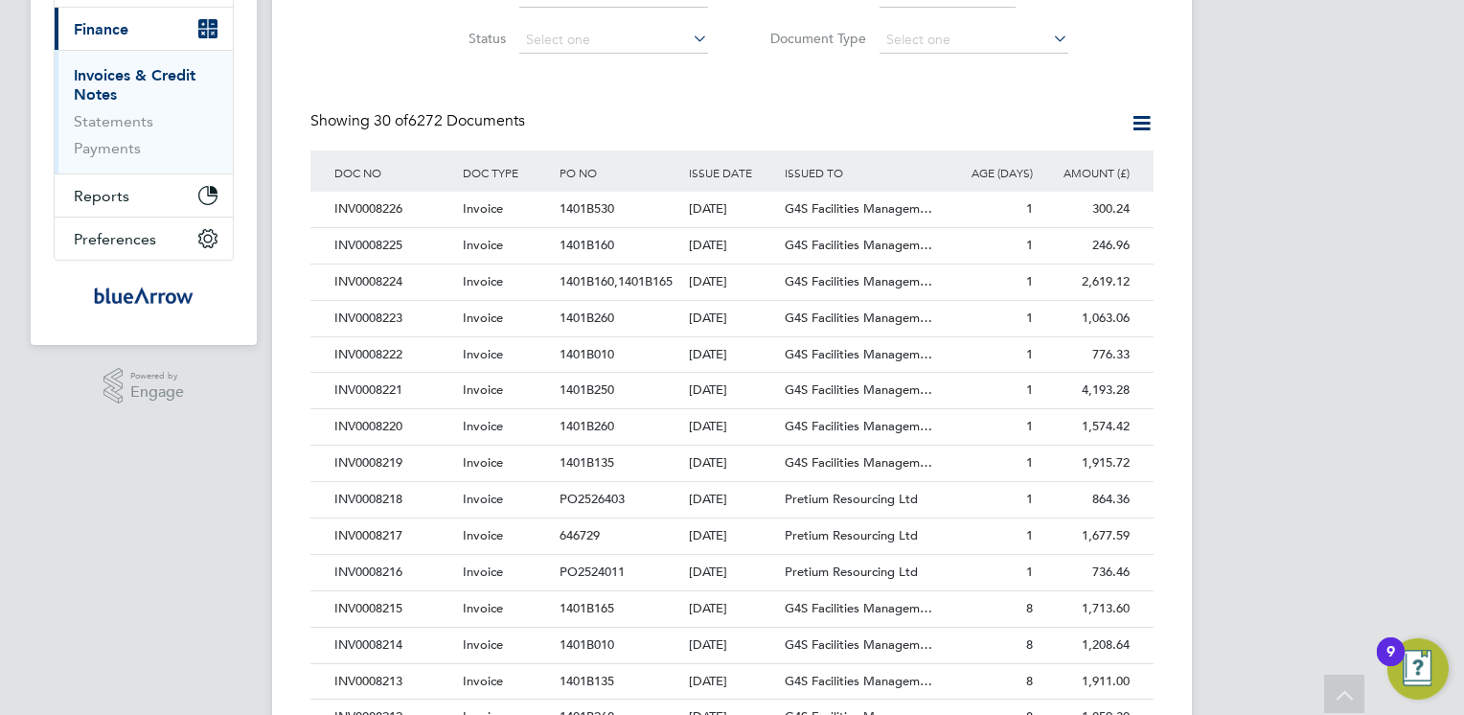
scroll to position [537, 0]
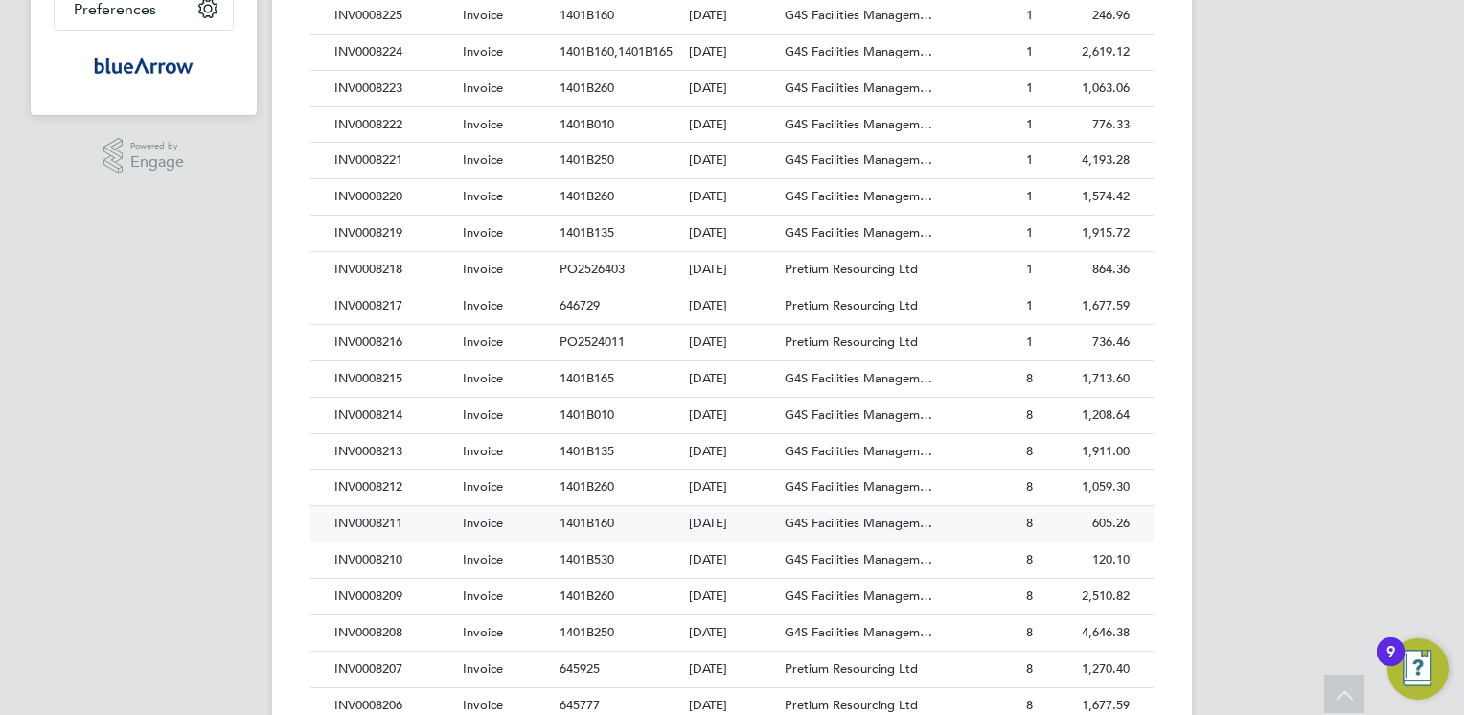
click at [390, 524] on div "INV0008211" at bounding box center [394, 523] width 128 height 35
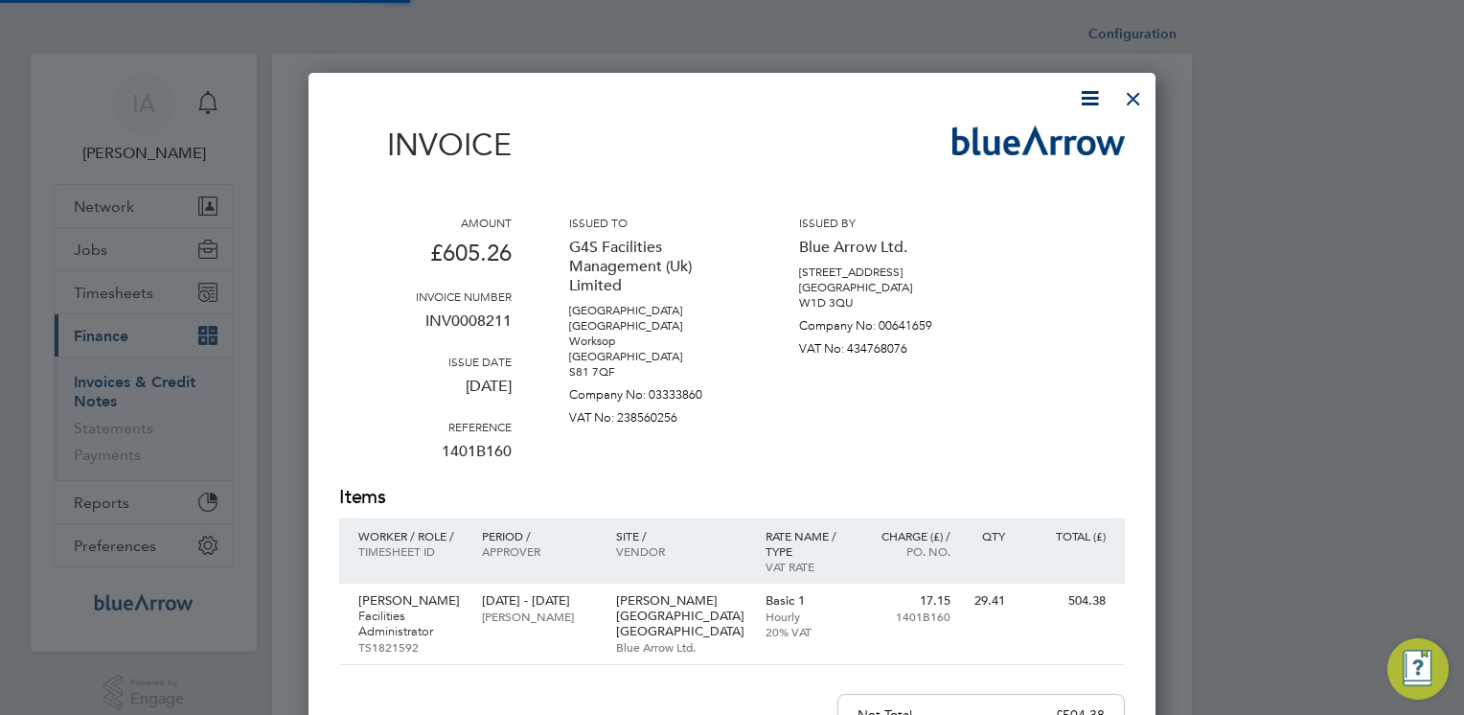
scroll to position [990, 848]
click at [1085, 98] on icon at bounding box center [1090, 98] width 24 height 24
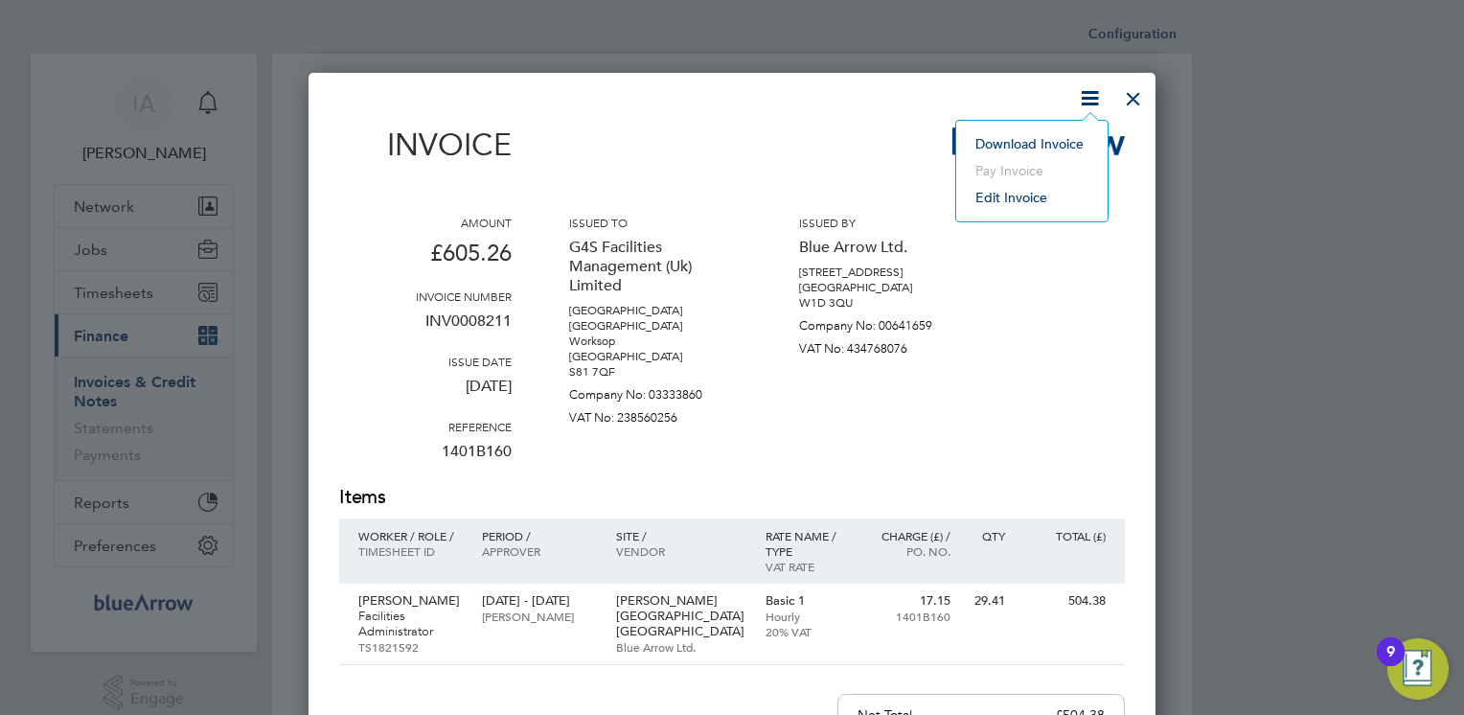
click at [1041, 145] on li "Download Invoice" at bounding box center [1032, 143] width 132 height 27
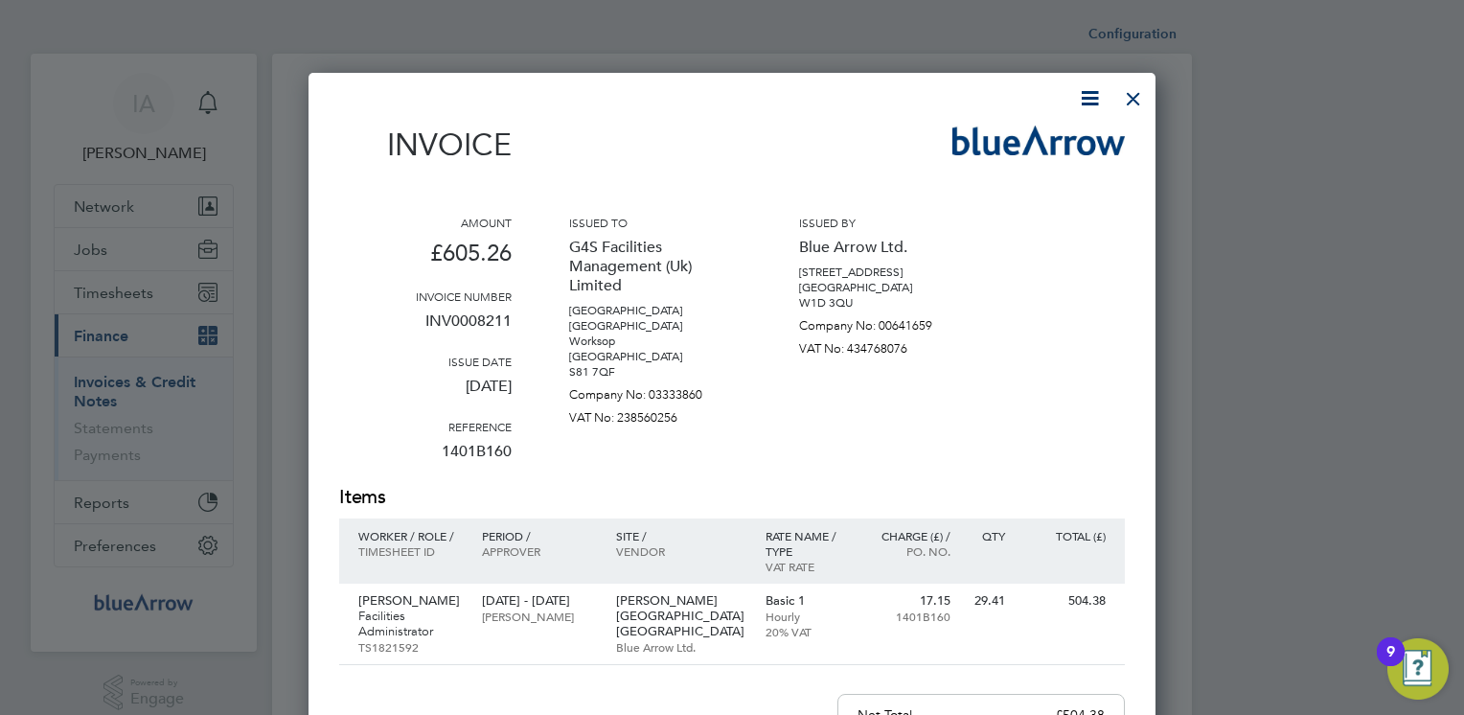
click at [789, 132] on div "Invoice" at bounding box center [732, 154] width 786 height 57
click at [1132, 106] on div at bounding box center [1133, 94] width 34 height 34
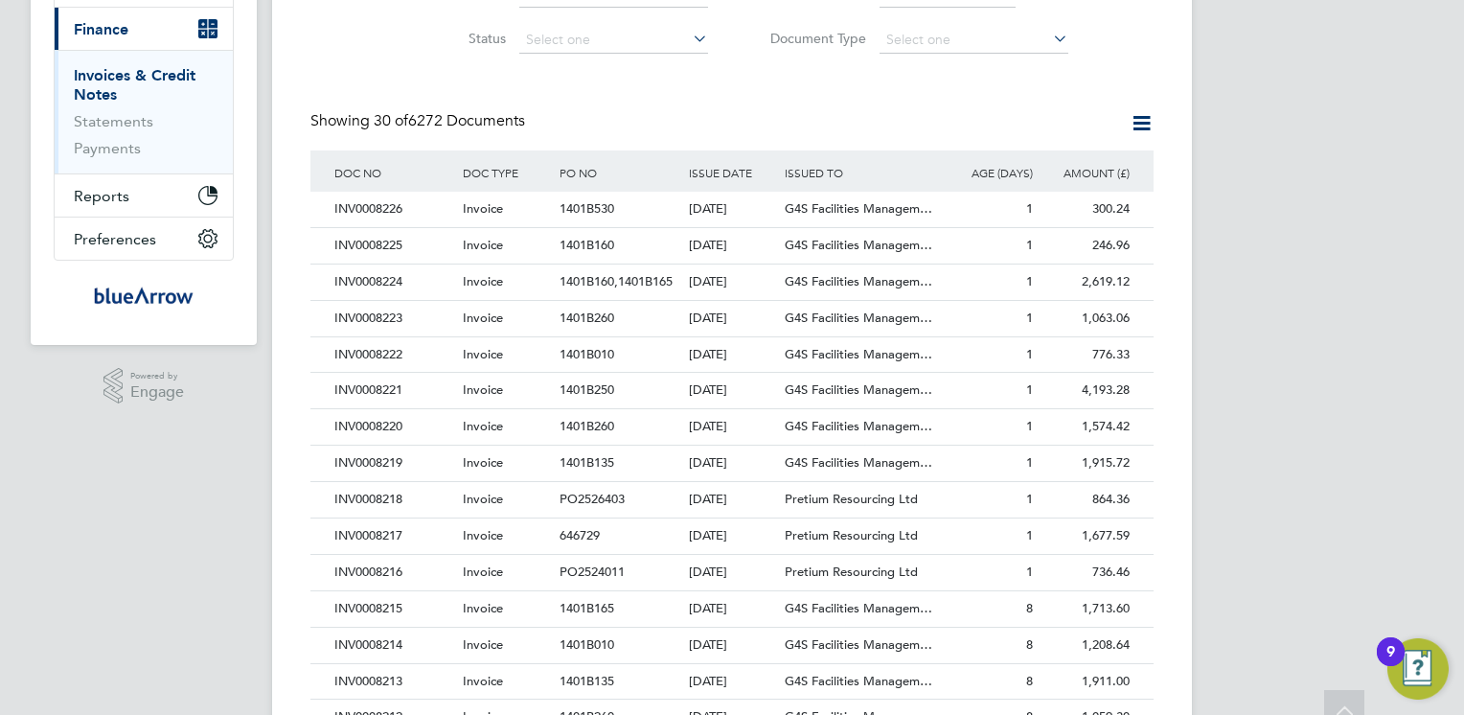
scroll to position [537, 0]
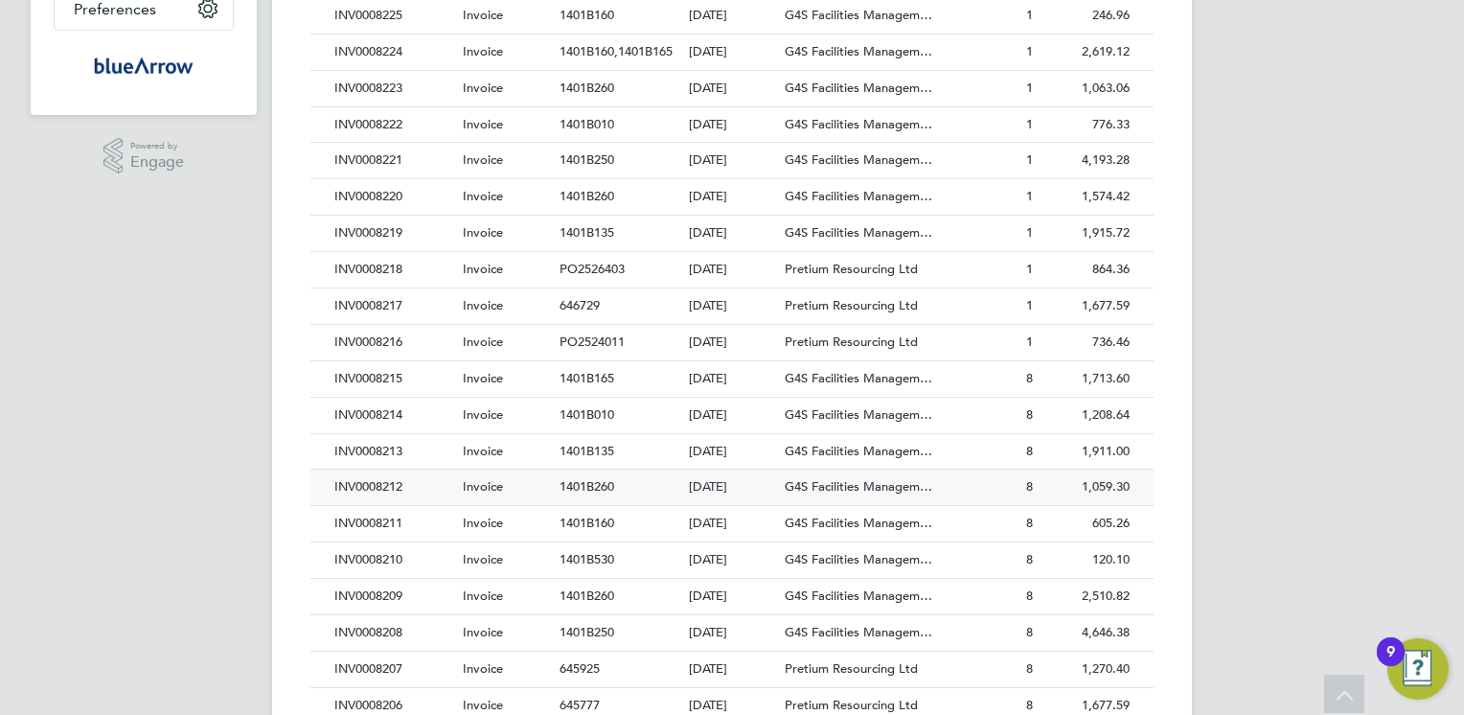
click at [379, 486] on div "INV0008212" at bounding box center [394, 487] width 128 height 35
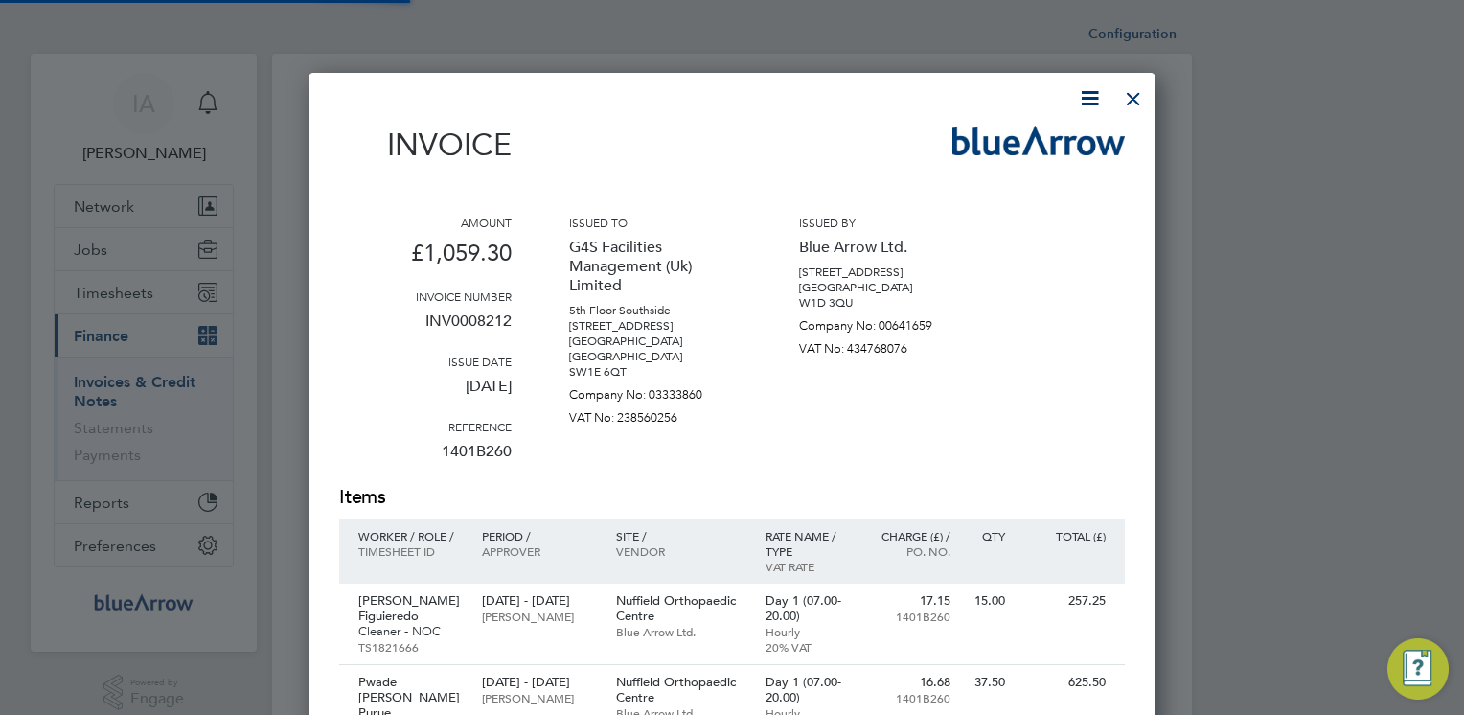
scroll to position [1087, 848]
click at [1090, 101] on icon at bounding box center [1090, 98] width 24 height 24
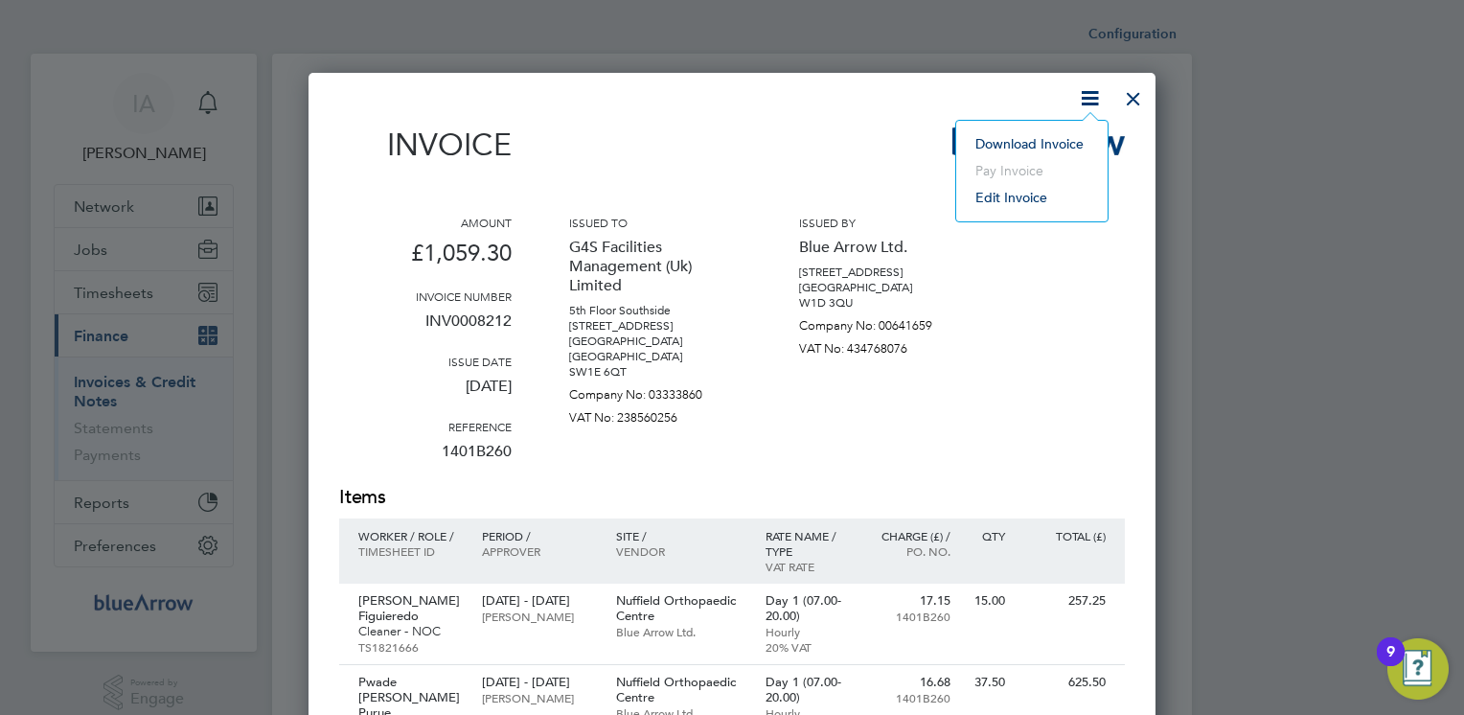
click at [1017, 143] on li "Download Invoice" at bounding box center [1032, 143] width 132 height 27
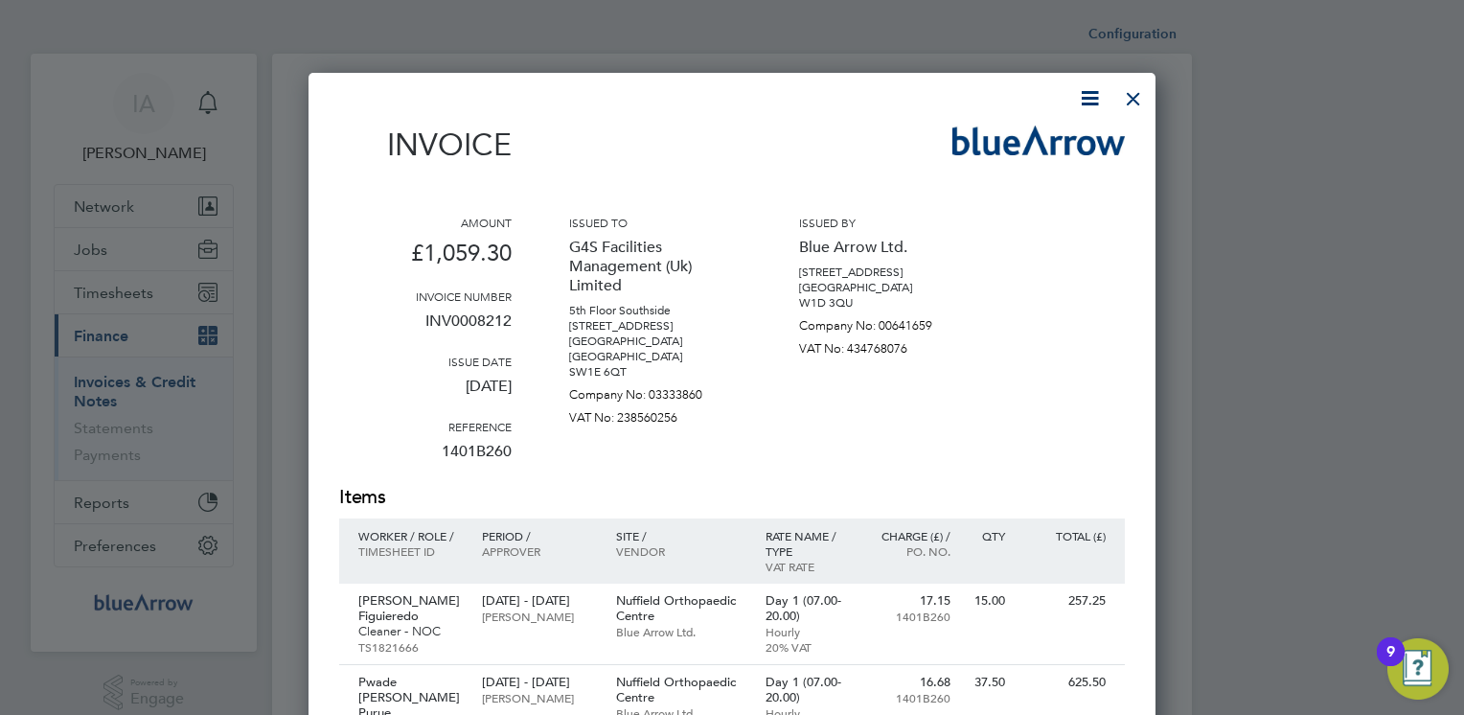
click at [842, 109] on div at bounding box center [720, 98] width 763 height 24
click at [1137, 97] on div at bounding box center [1133, 94] width 34 height 34
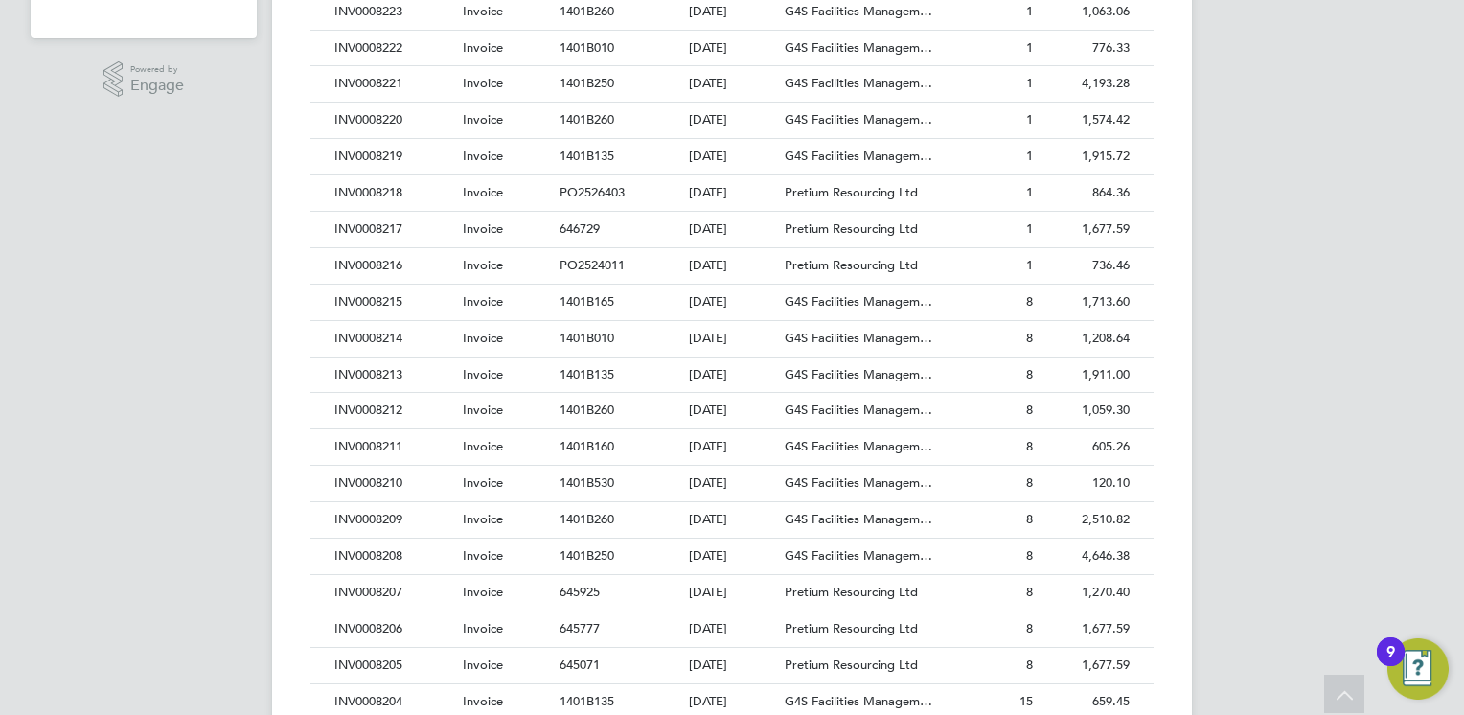
scroll to position [805, 0]
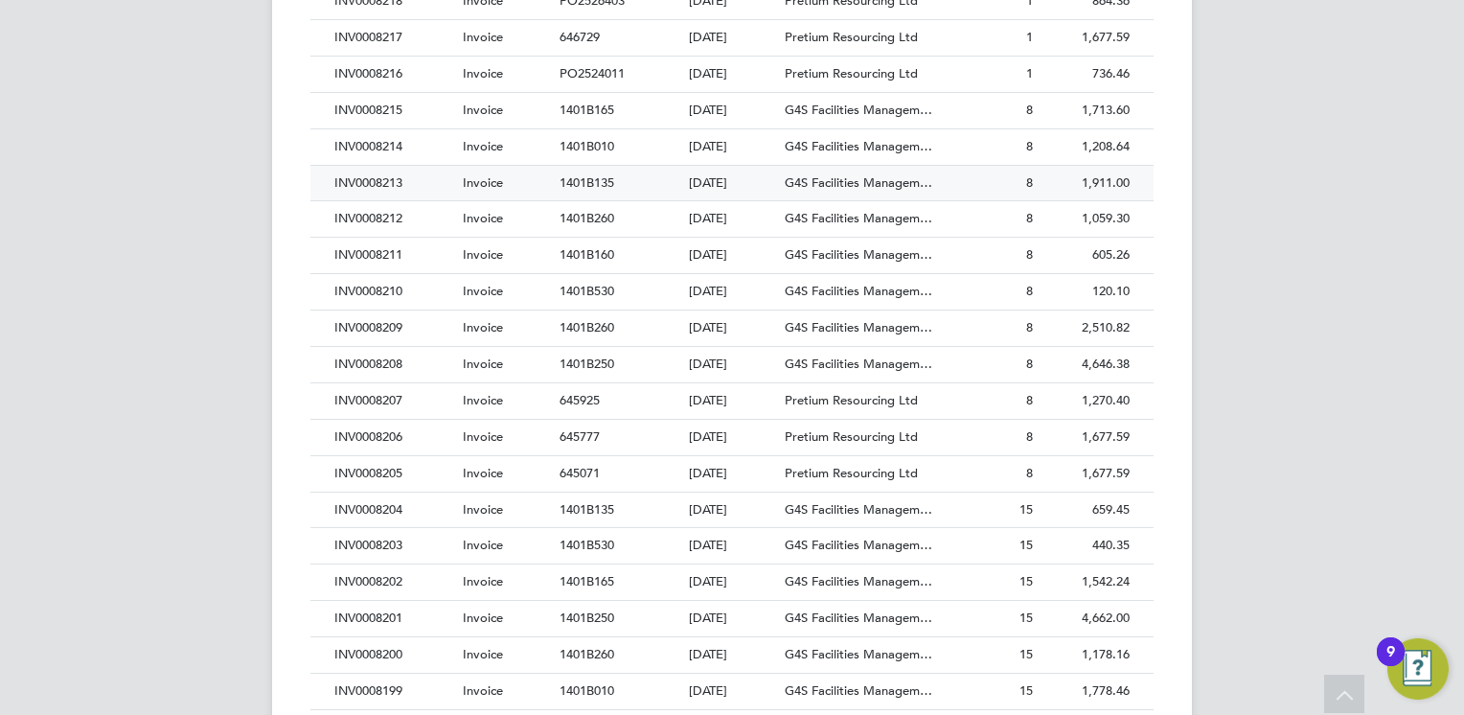
click at [391, 172] on div "INV0008213" at bounding box center [394, 183] width 128 height 35
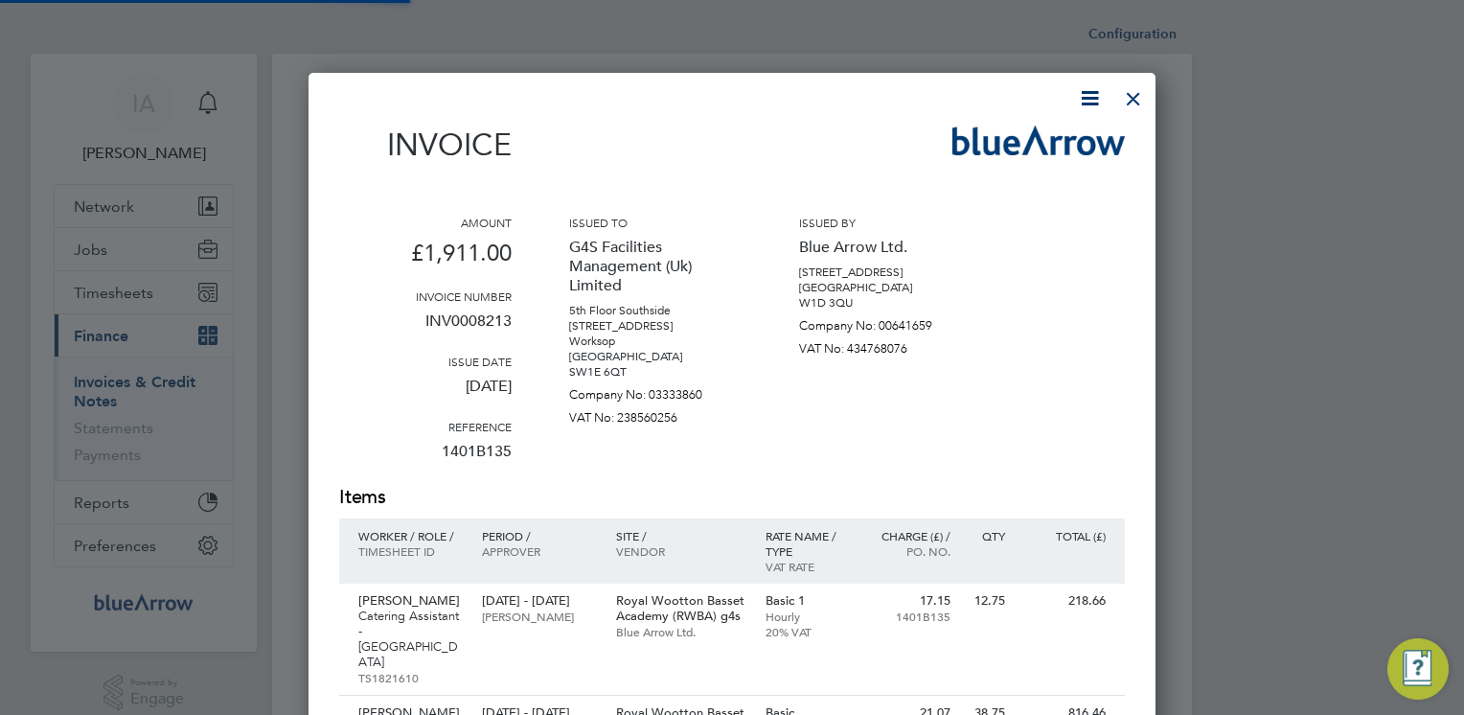
scroll to position [1214, 848]
click at [1080, 102] on icon at bounding box center [1090, 98] width 24 height 24
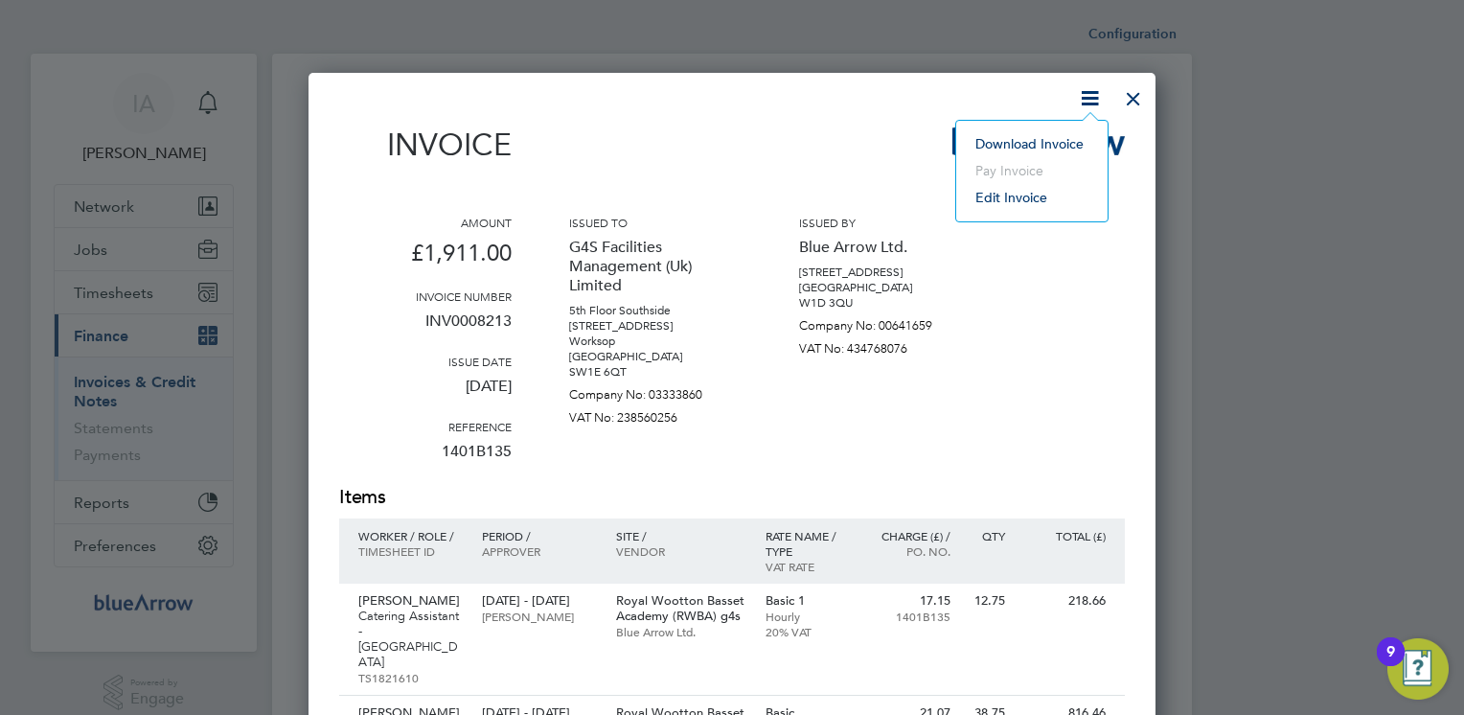
click at [1005, 136] on li "Download Invoice" at bounding box center [1032, 143] width 132 height 27
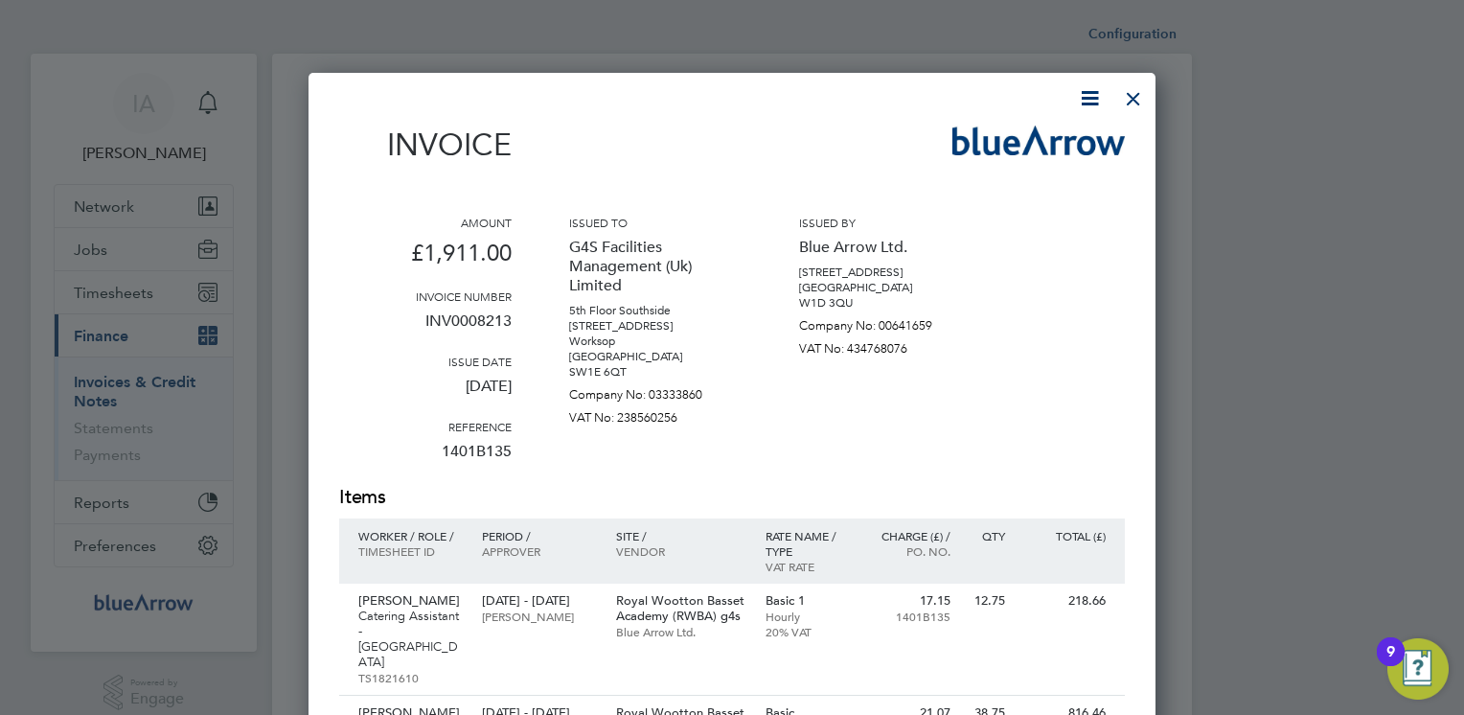
click at [1005, 136] on img at bounding box center [1039, 141] width 172 height 30
click at [1134, 98] on div at bounding box center [1133, 94] width 34 height 34
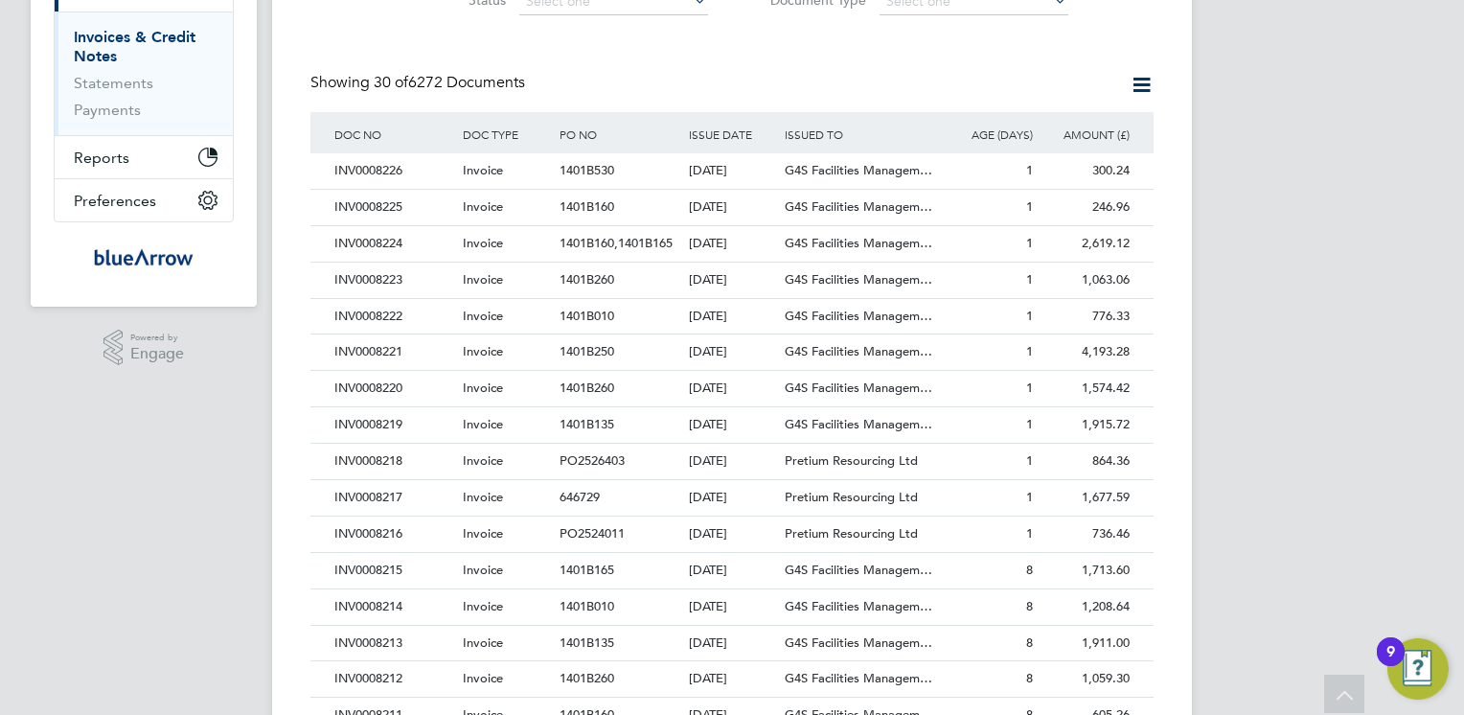
scroll to position [383, 0]
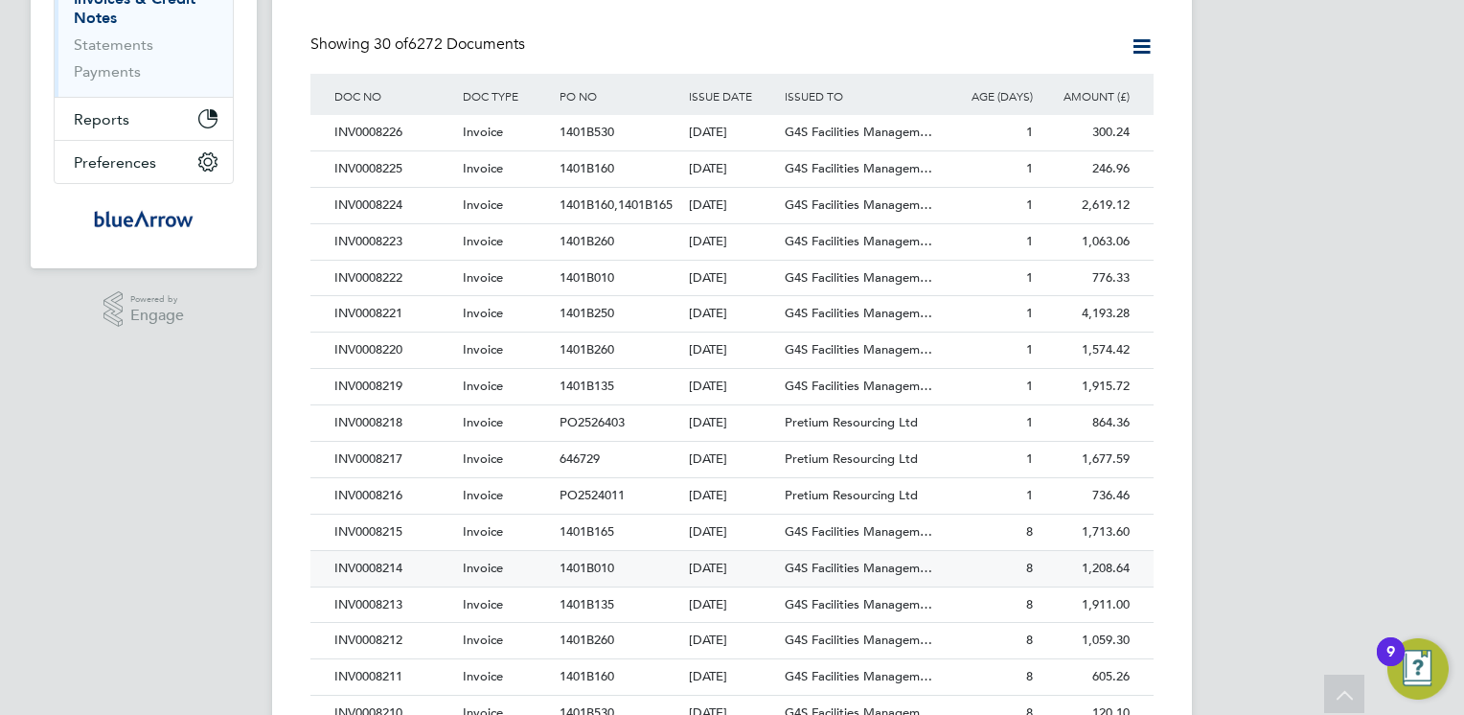
click at [377, 568] on div "INV0008214" at bounding box center [394, 568] width 128 height 35
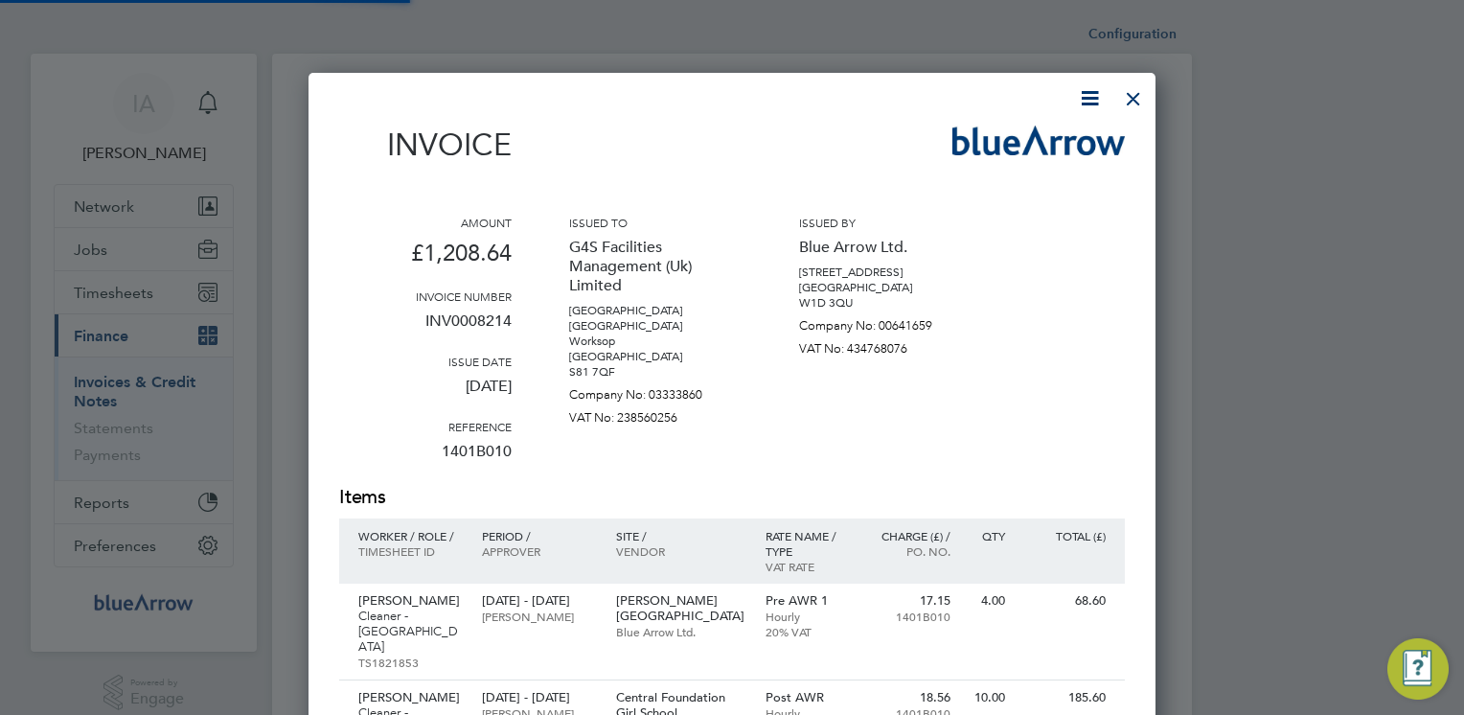
scroll to position [1345, 848]
click at [1086, 101] on icon at bounding box center [1090, 98] width 24 height 24
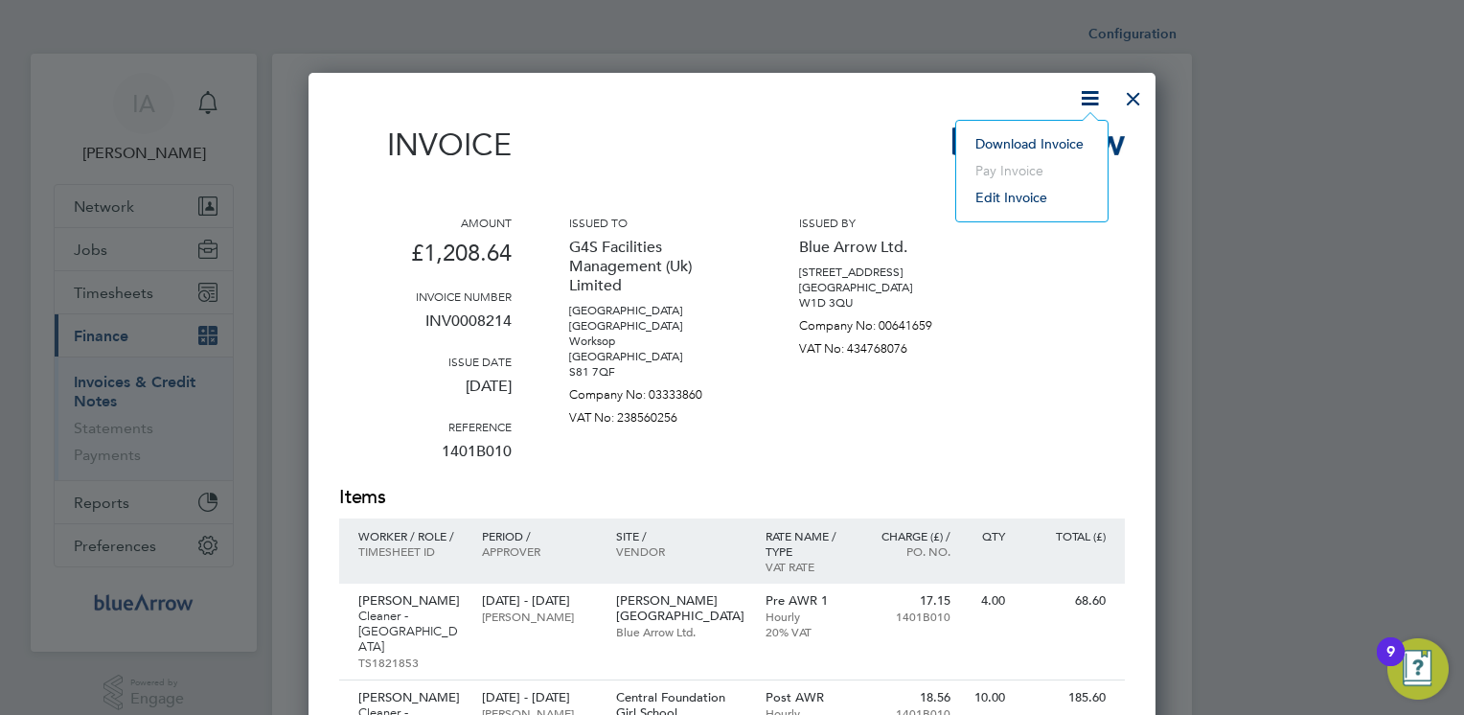
click at [1031, 137] on li "Download Invoice" at bounding box center [1032, 143] width 132 height 27
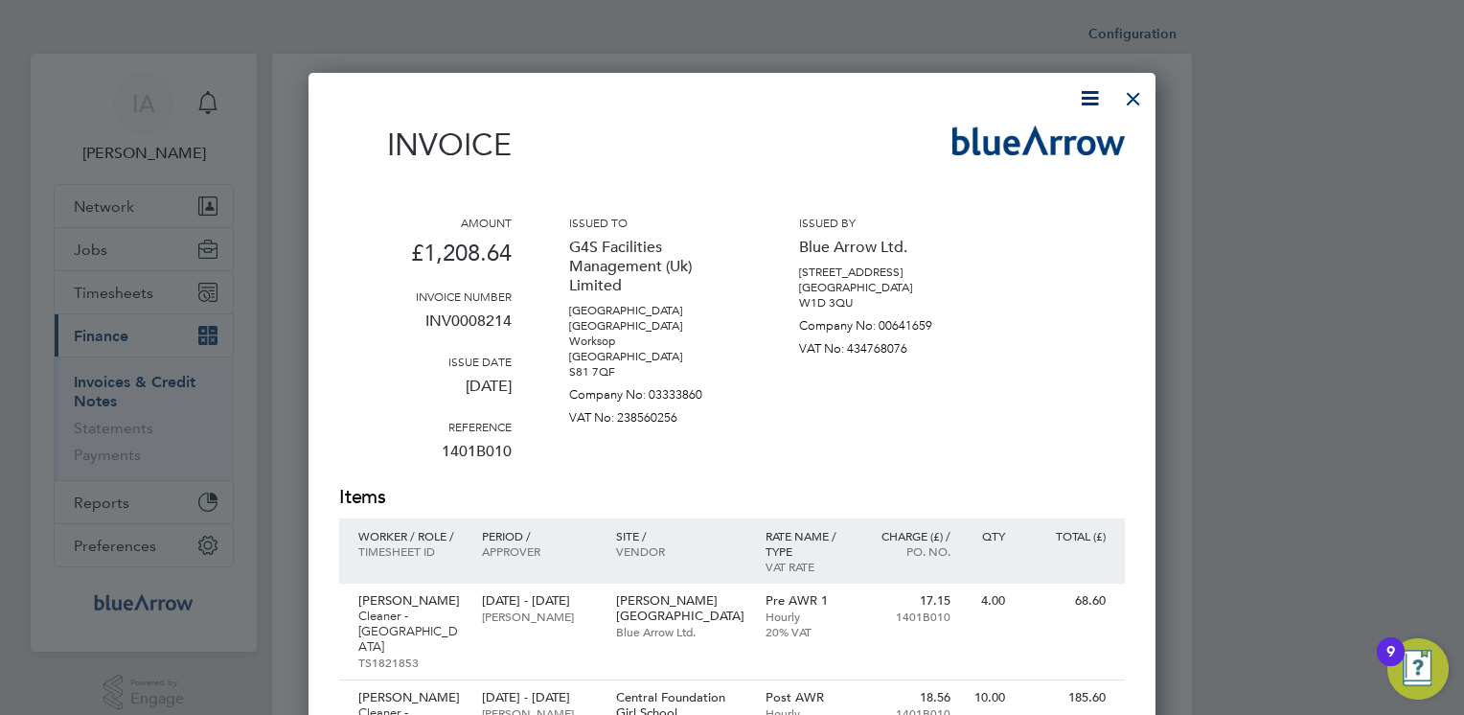
click at [1127, 103] on div at bounding box center [1133, 94] width 34 height 34
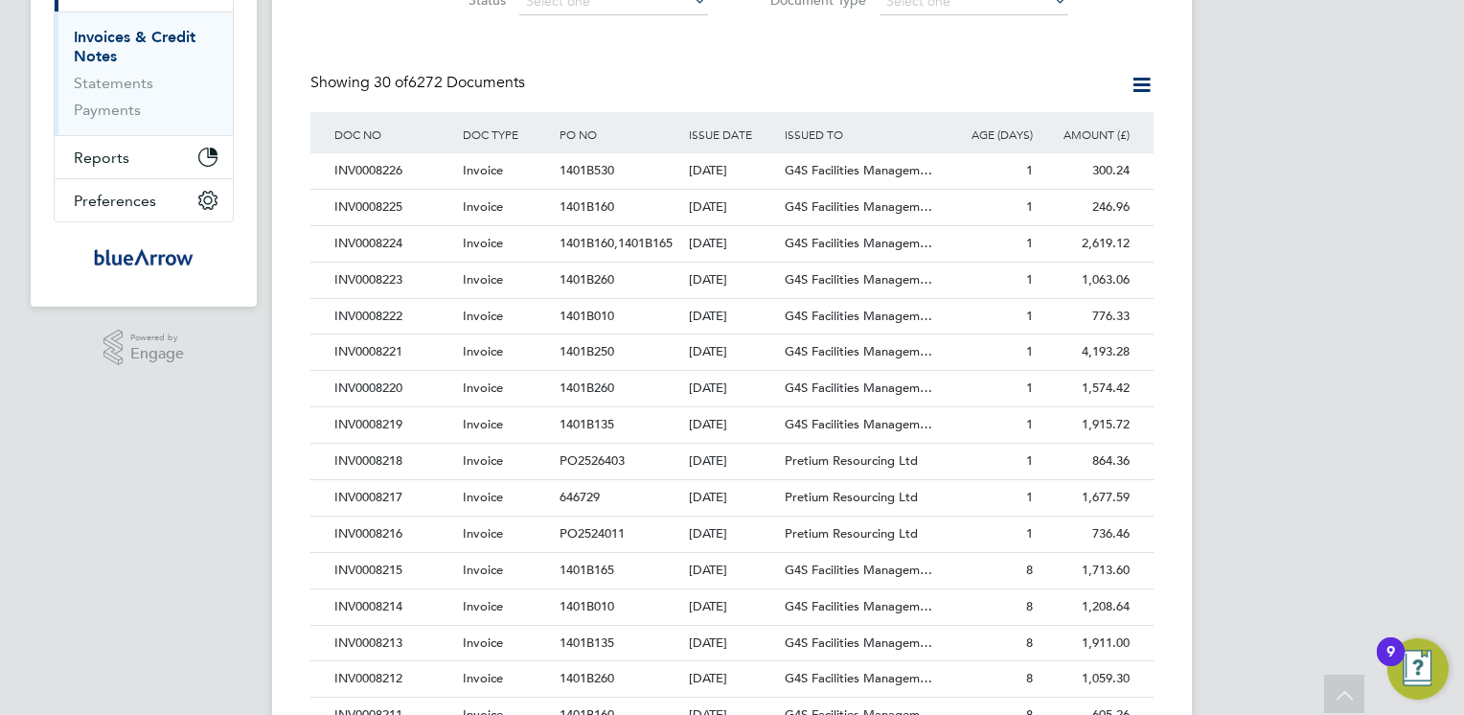
scroll to position [383, 0]
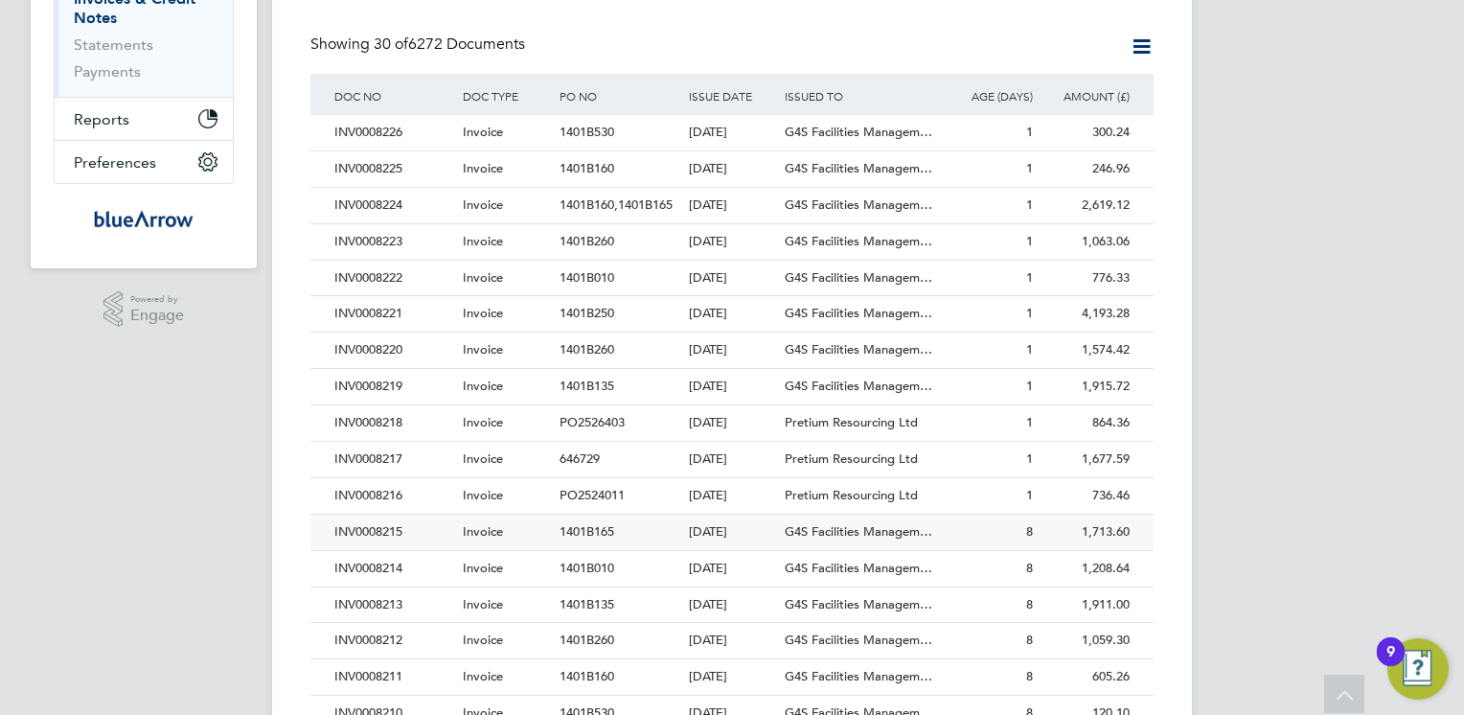
click at [399, 529] on div "INV0008215" at bounding box center [394, 532] width 128 height 35
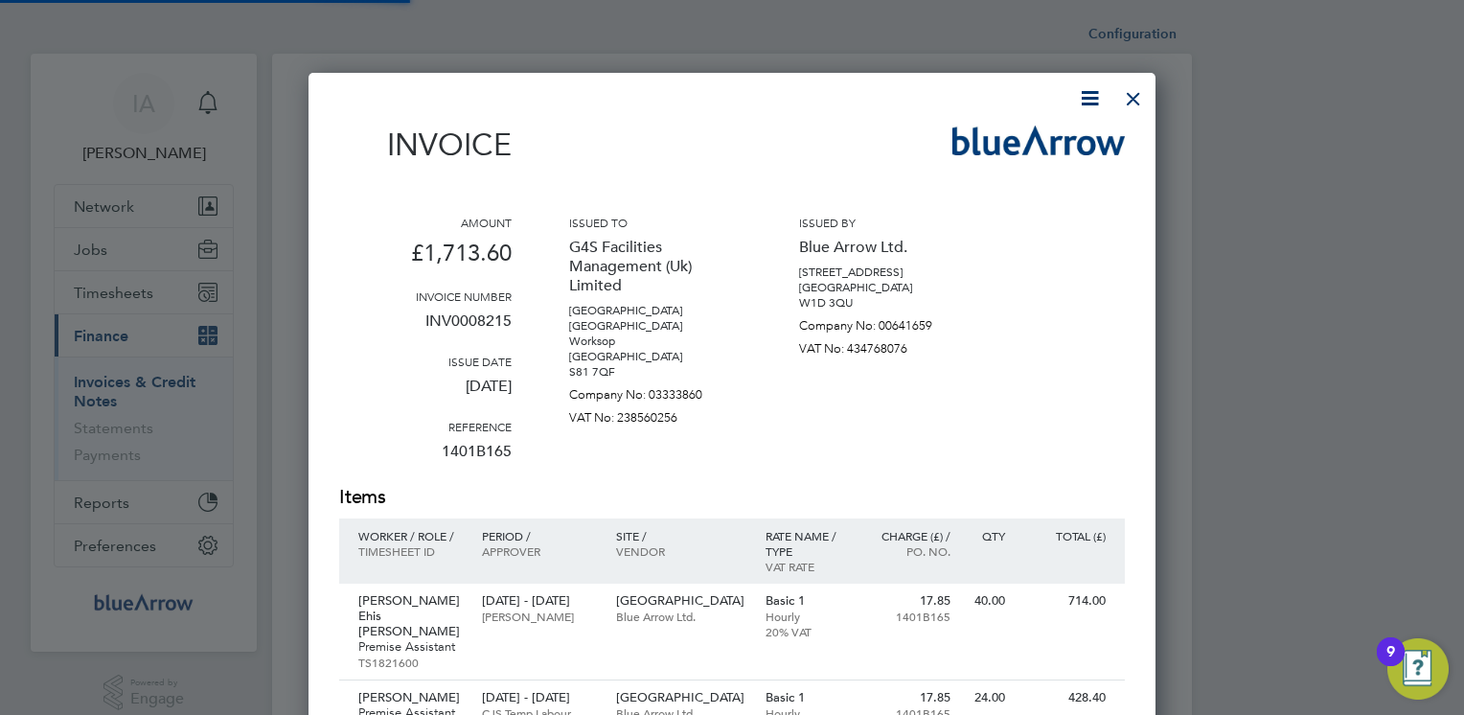
scroll to position [1107, 848]
click at [1092, 95] on icon at bounding box center [1090, 98] width 24 height 24
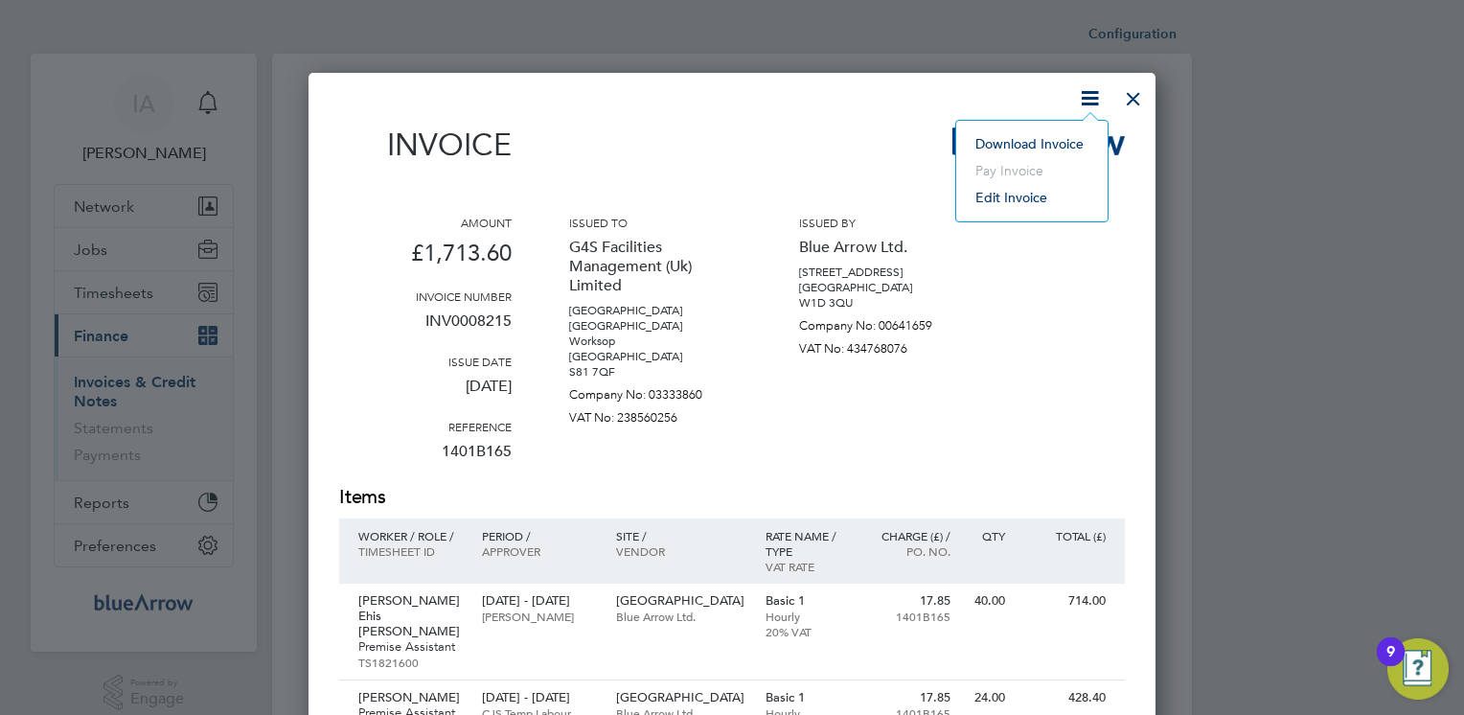
click at [1013, 137] on li "Download Invoice" at bounding box center [1032, 143] width 132 height 27
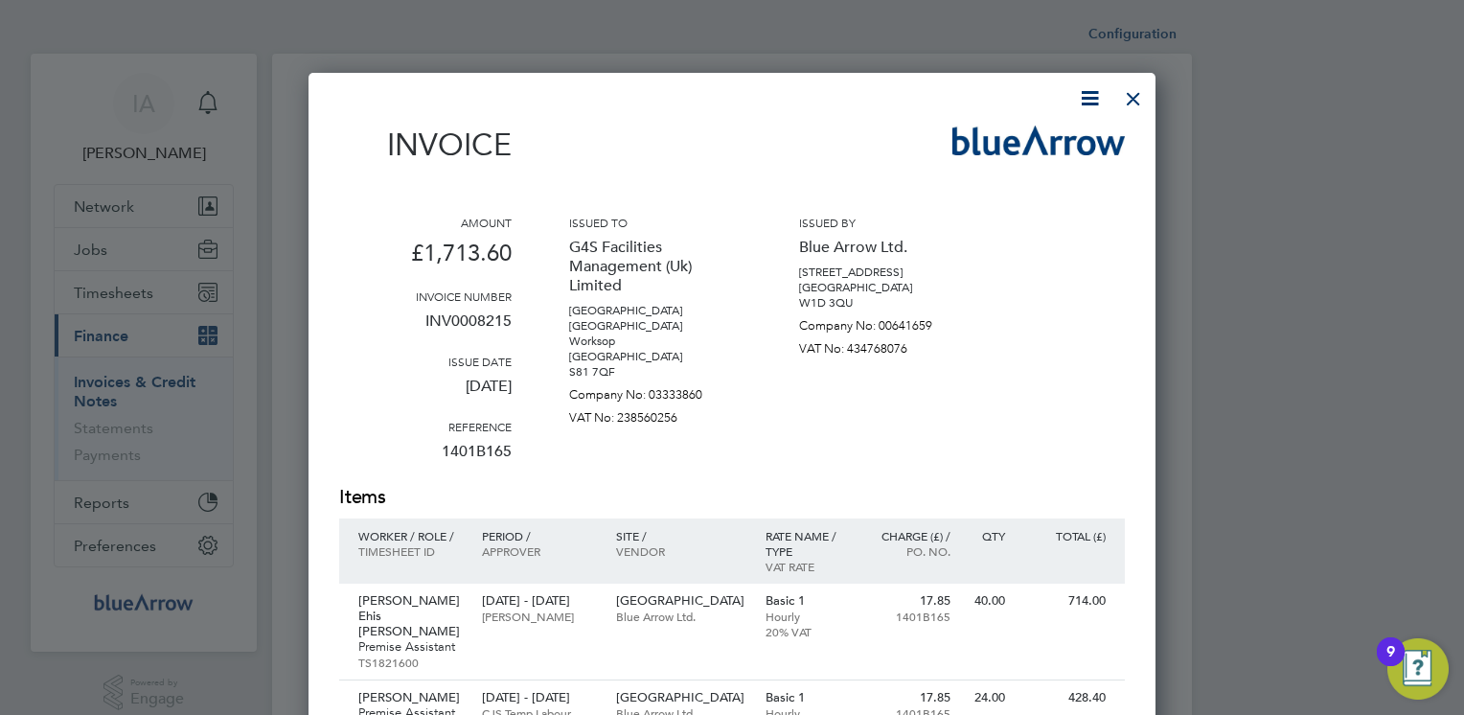
click at [761, 175] on div "Invoice" at bounding box center [732, 154] width 786 height 57
click at [1142, 100] on div at bounding box center [1133, 94] width 34 height 34
